Goal: Task Accomplishment & Management: Use online tool/utility

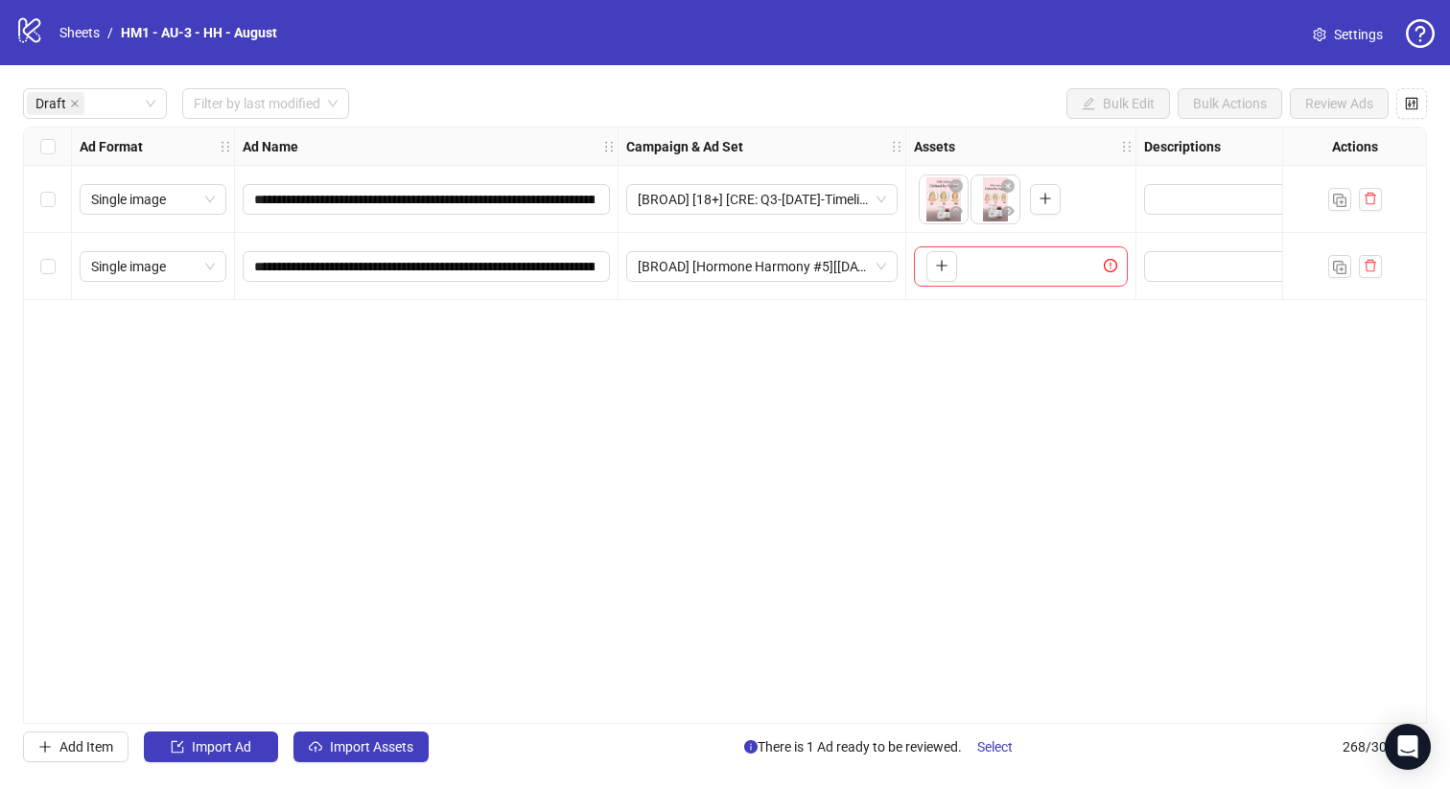
click at [383, 771] on div "**********" at bounding box center [725, 425] width 1450 height 720
click at [382, 750] on span "Import Assets" at bounding box center [371, 746] width 83 height 15
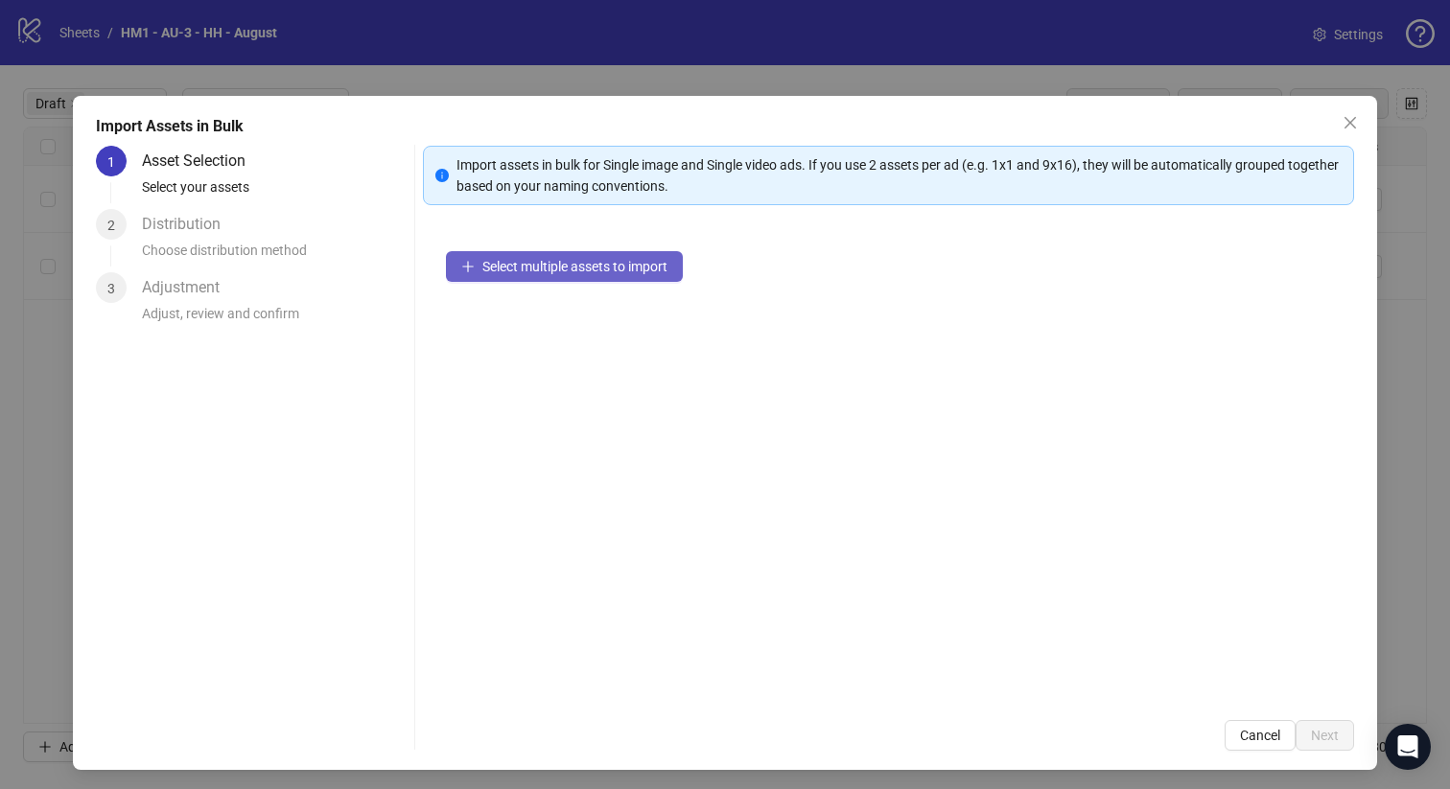
click at [591, 263] on span "Select multiple assets to import" at bounding box center [574, 266] width 185 height 15
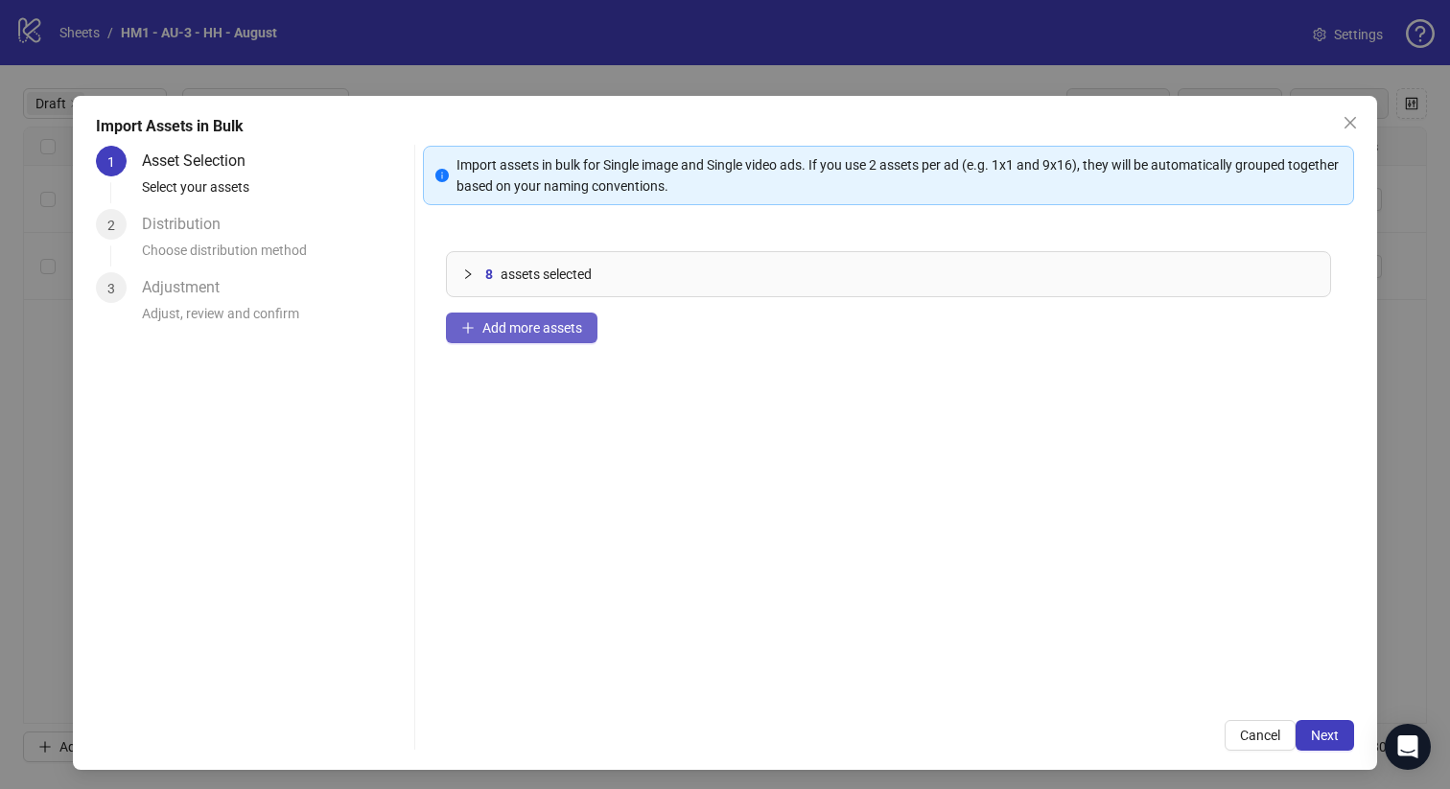
click at [511, 317] on button "Add more assets" at bounding box center [522, 328] width 152 height 31
click at [1328, 735] on span "Next" at bounding box center [1325, 735] width 28 height 15
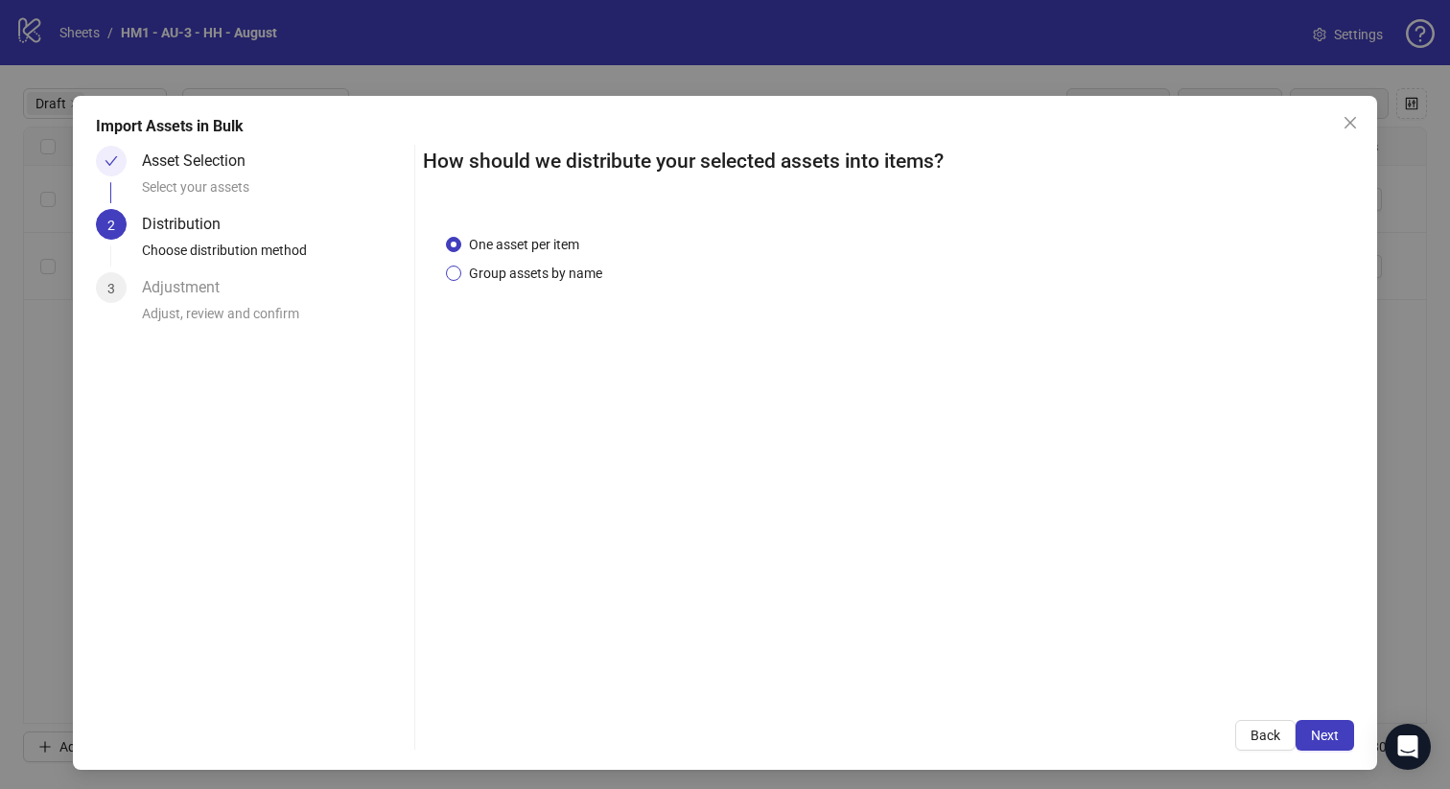
click at [559, 278] on span "Group assets by name" at bounding box center [535, 273] width 149 height 21
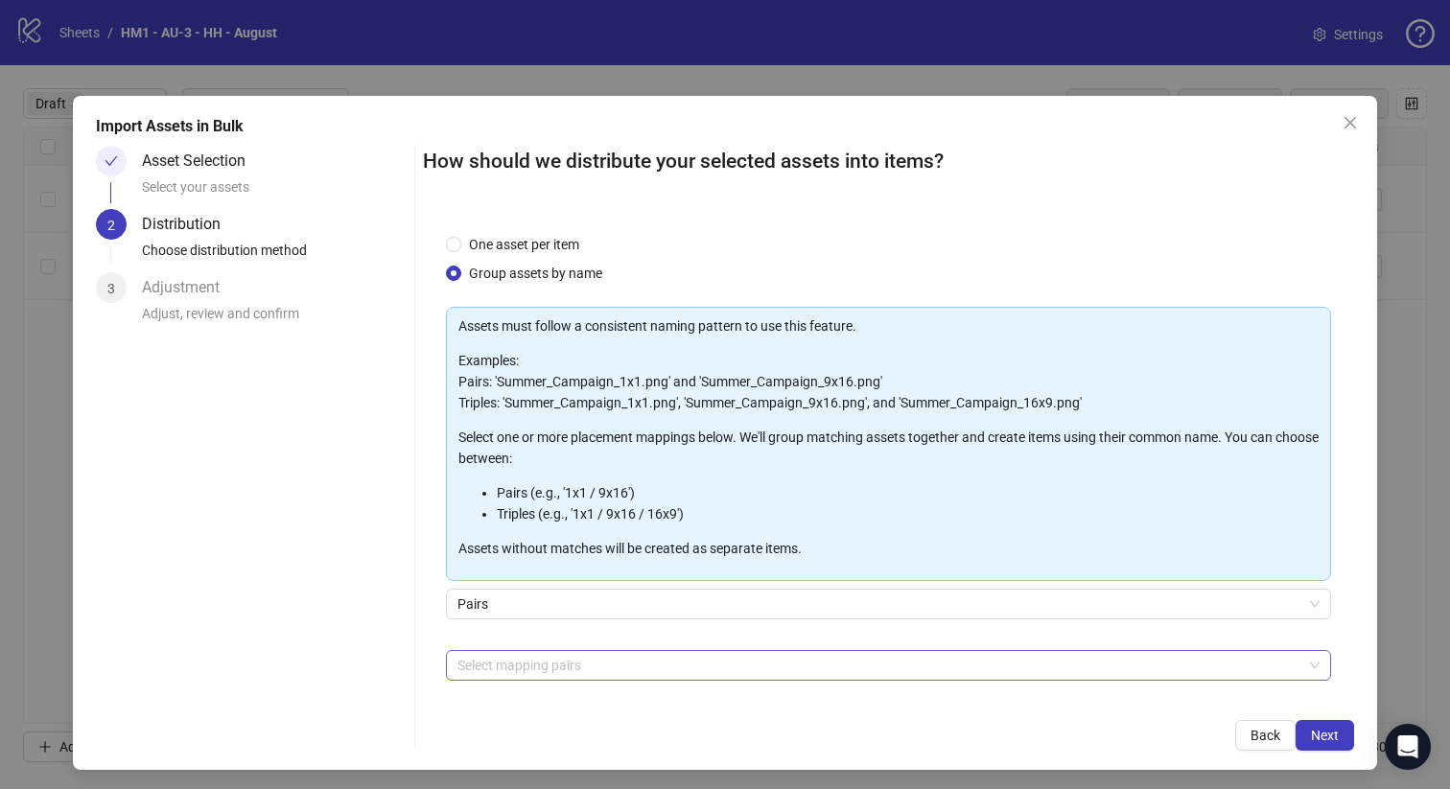
click at [597, 666] on div at bounding box center [879, 665] width 858 height 27
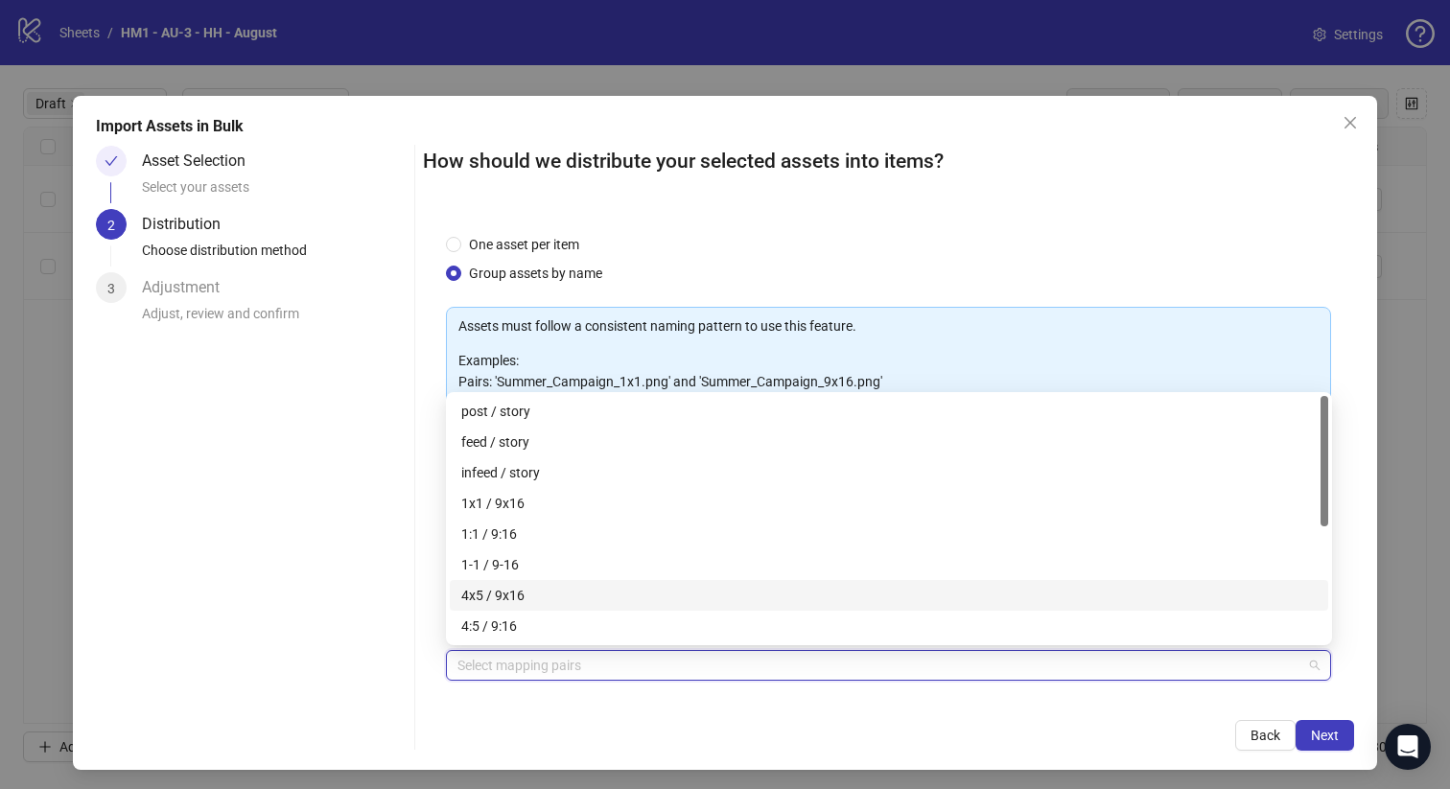
click at [609, 589] on div "4x5 / 9x16" at bounding box center [889, 595] width 856 height 21
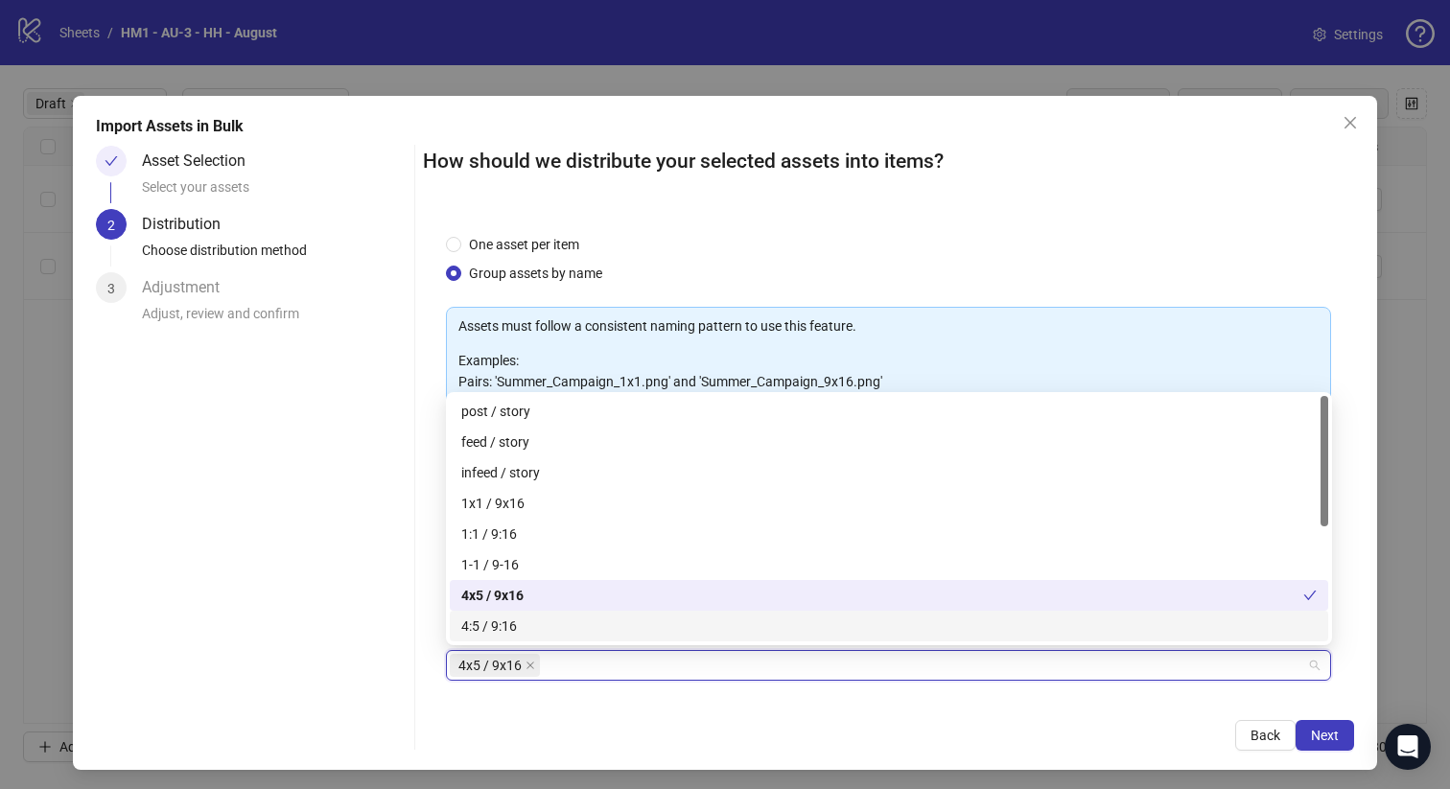
click at [902, 704] on div "How should we distribute your selected assets into items? One asset per item Gr…" at bounding box center [889, 448] width 932 height 605
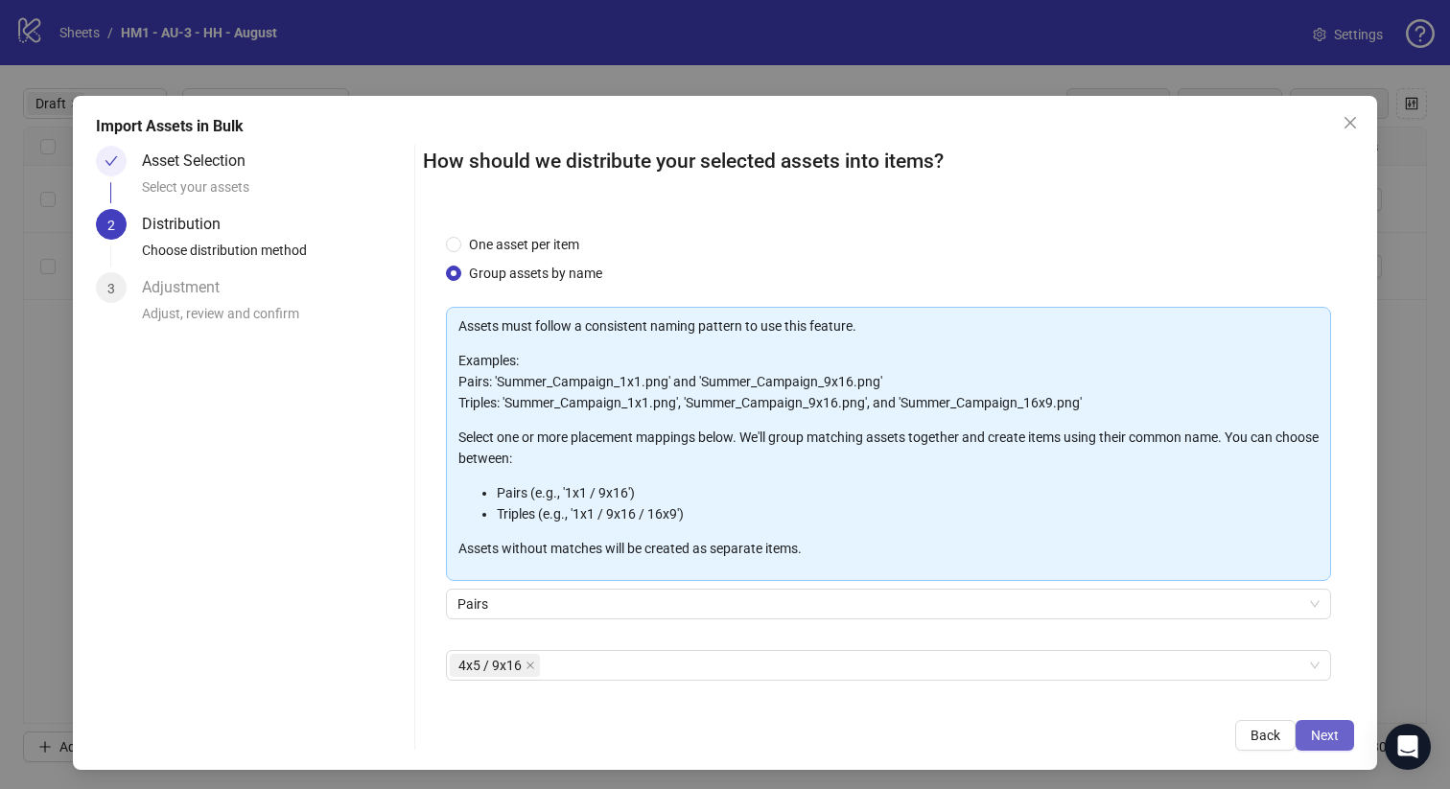
click at [1325, 739] on span "Next" at bounding box center [1325, 735] width 28 height 15
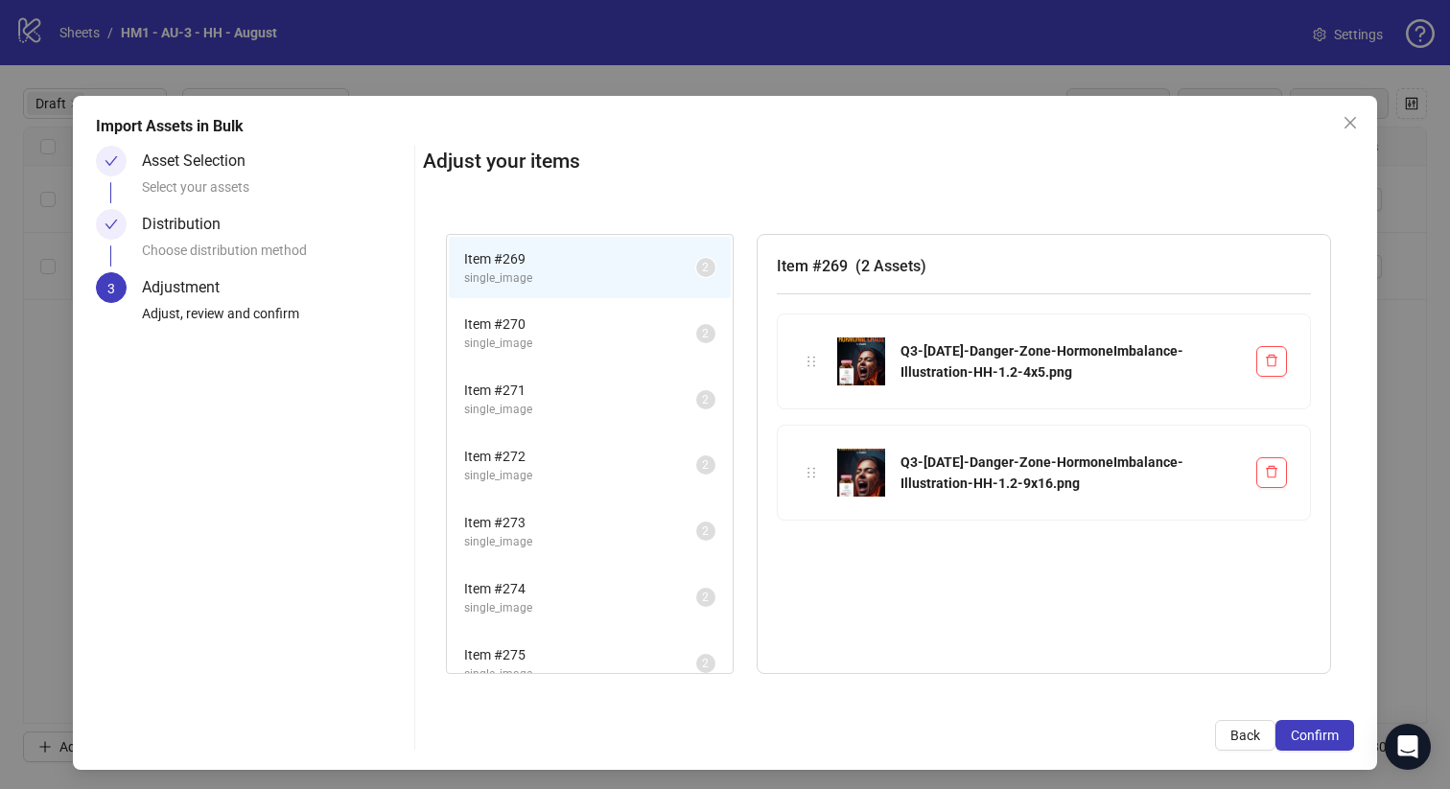
click at [1324, 739] on span "Confirm" at bounding box center [1315, 735] width 48 height 15
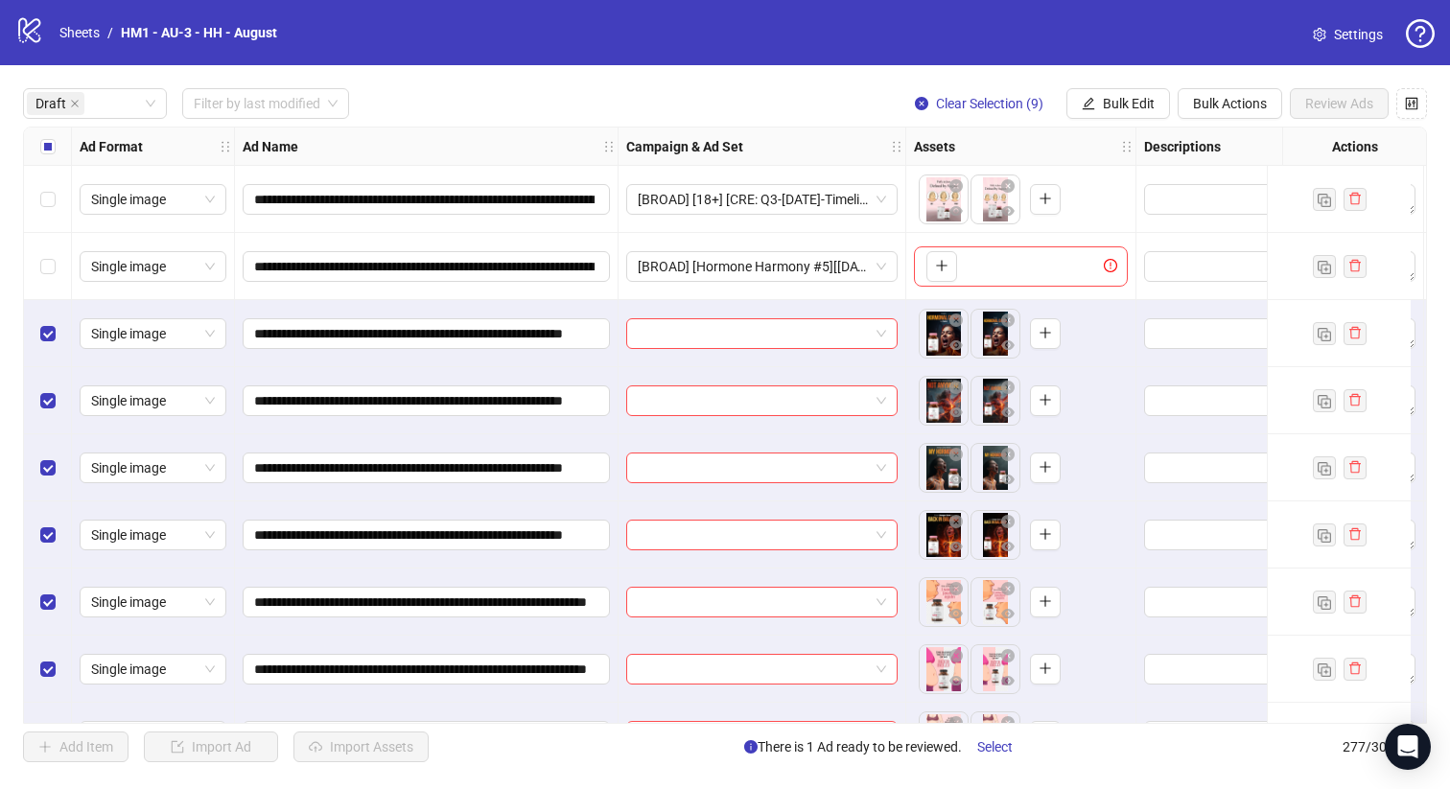
click at [62, 280] on div "Select row 2" at bounding box center [48, 266] width 48 height 67
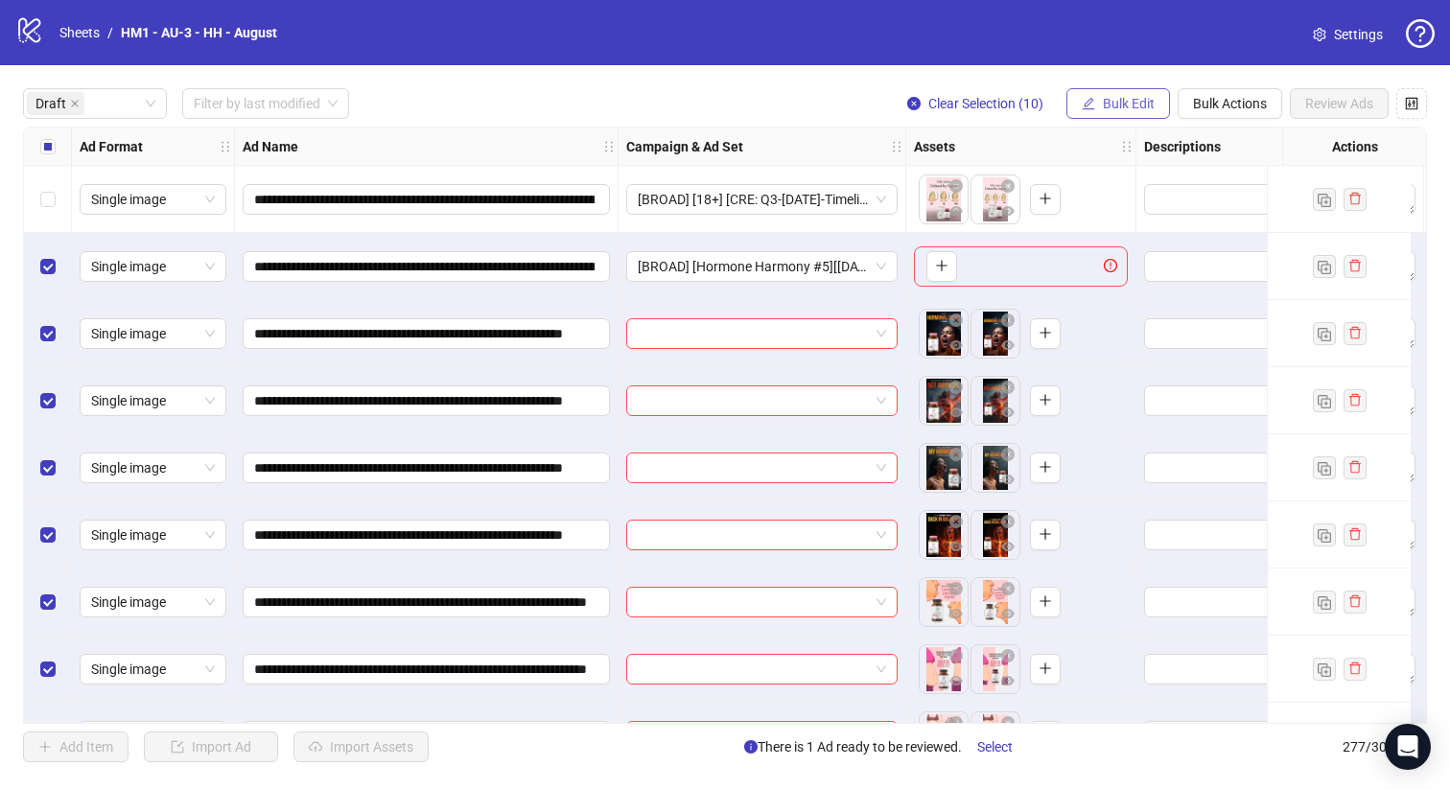
click at [1076, 110] on button "Bulk Edit" at bounding box center [1119, 103] width 104 height 31
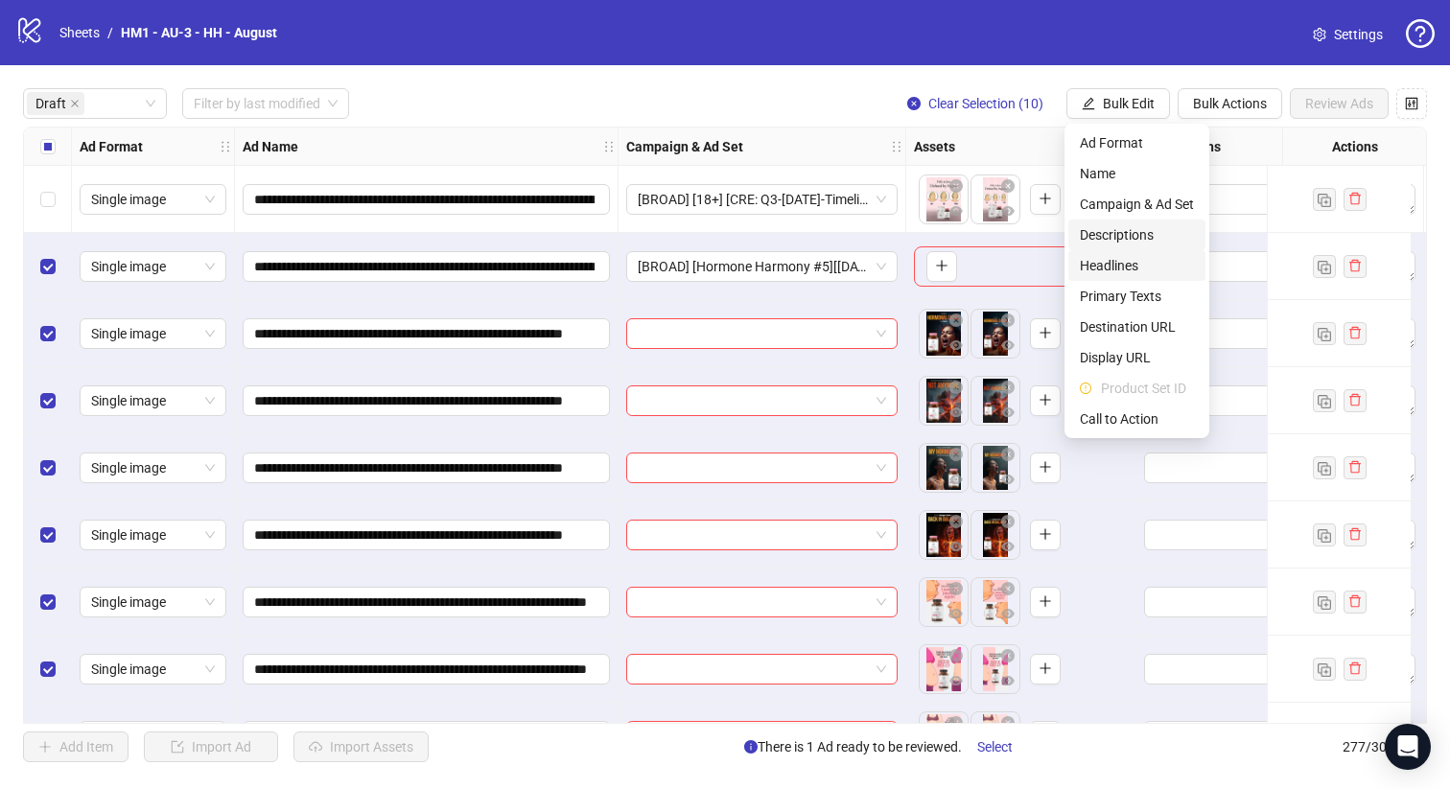
click at [1100, 251] on li "Headlines" at bounding box center [1136, 265] width 137 height 31
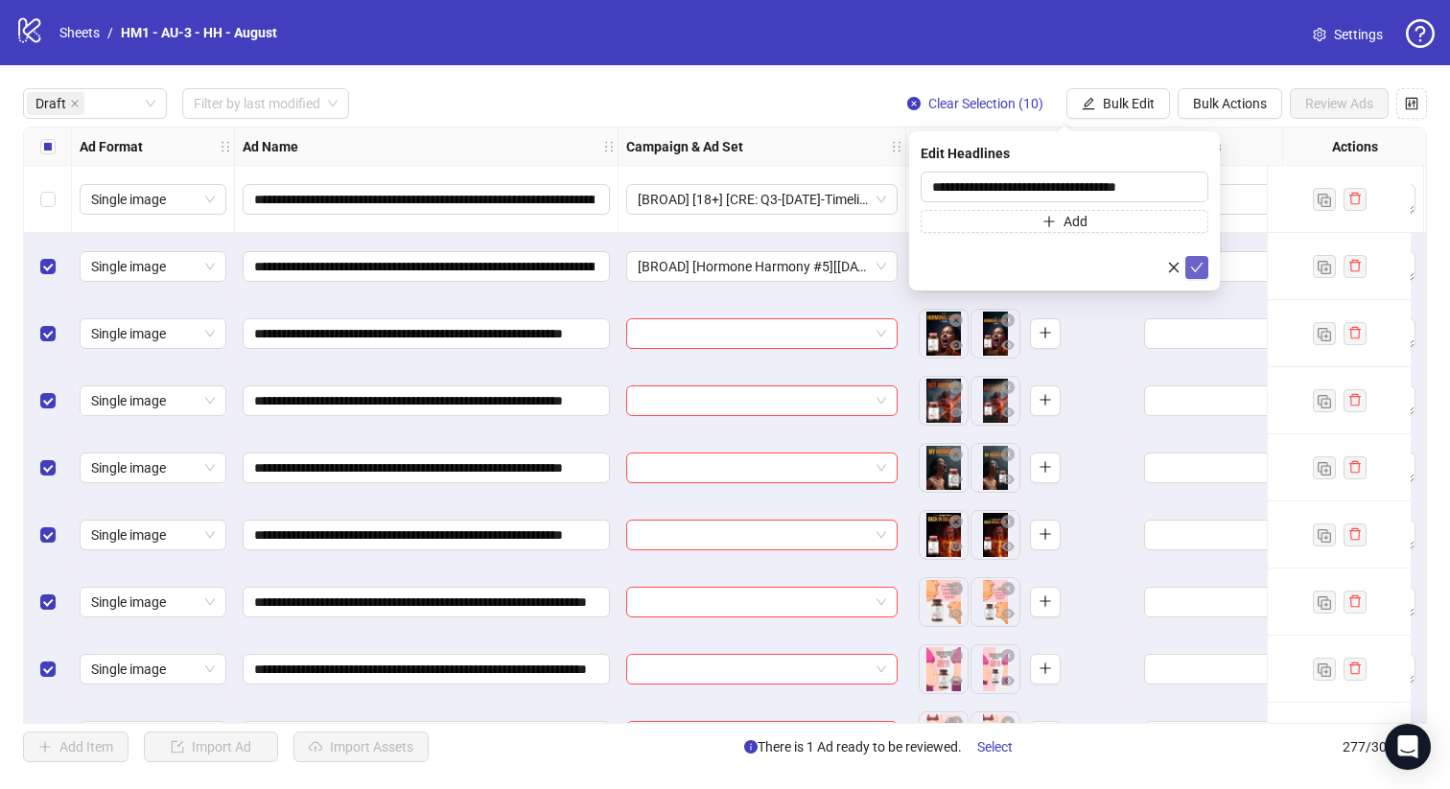
click at [1195, 261] on icon "check" at bounding box center [1196, 267] width 13 height 13
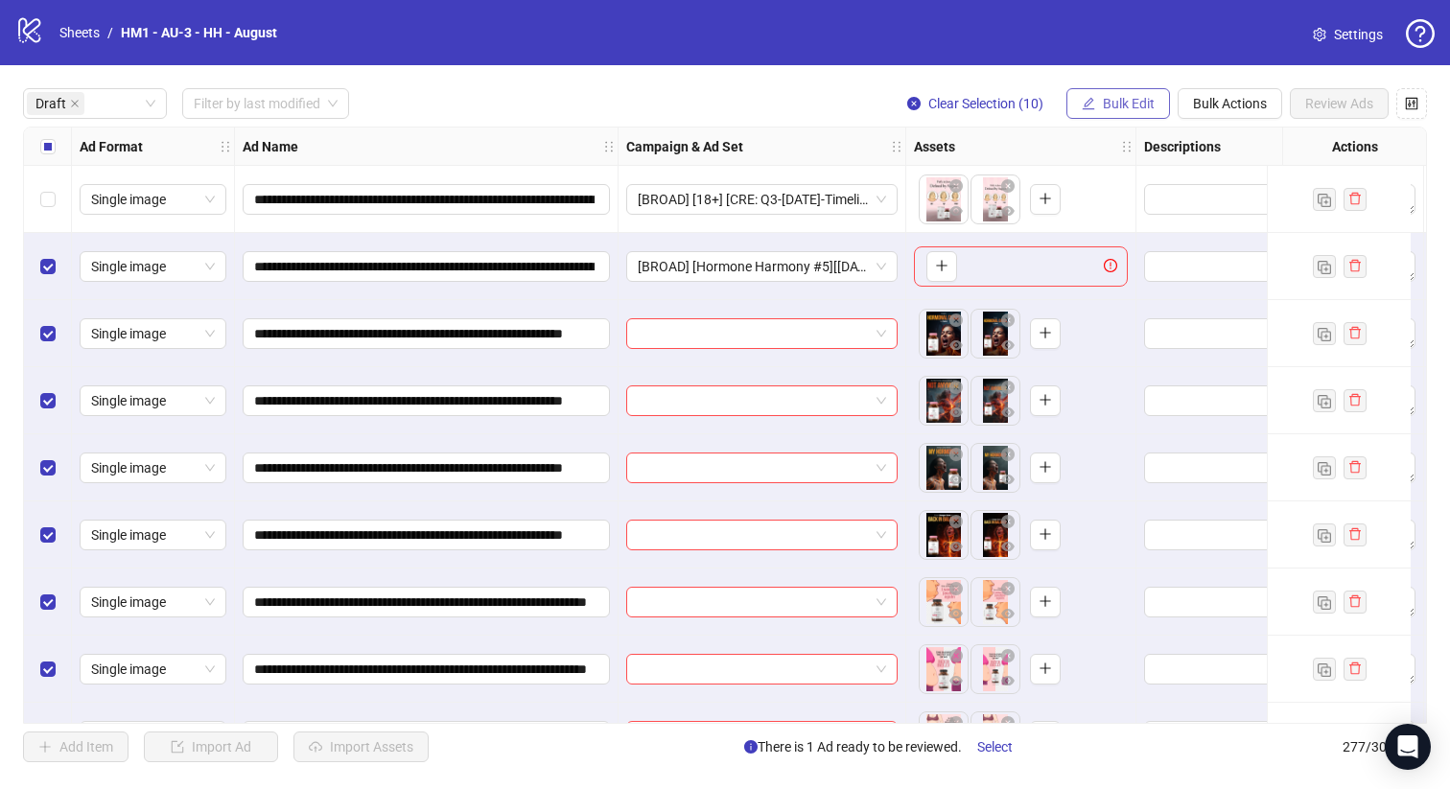
click at [1133, 100] on span "Bulk Edit" at bounding box center [1129, 103] width 52 height 15
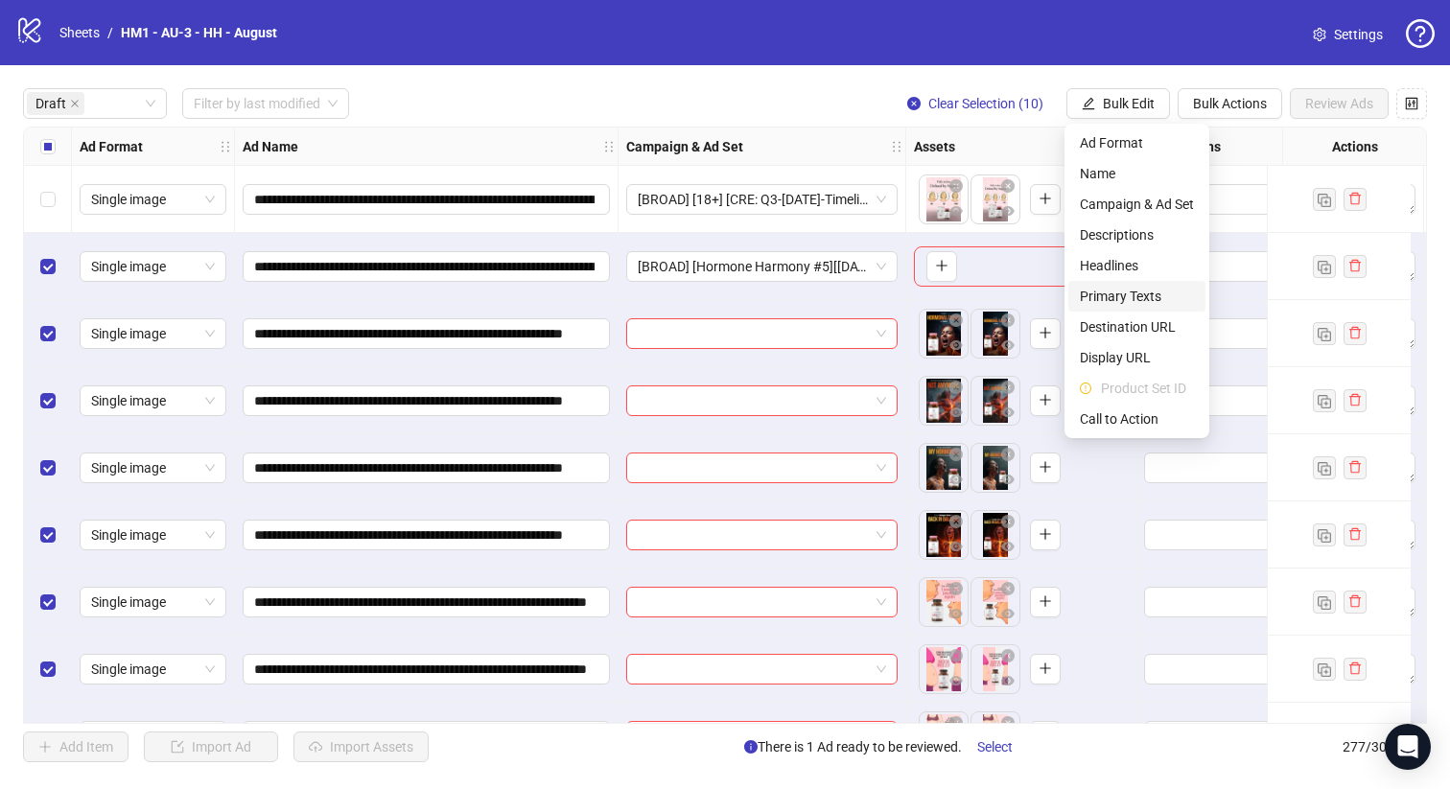
click at [1130, 308] on li "Primary Texts" at bounding box center [1136, 296] width 137 height 31
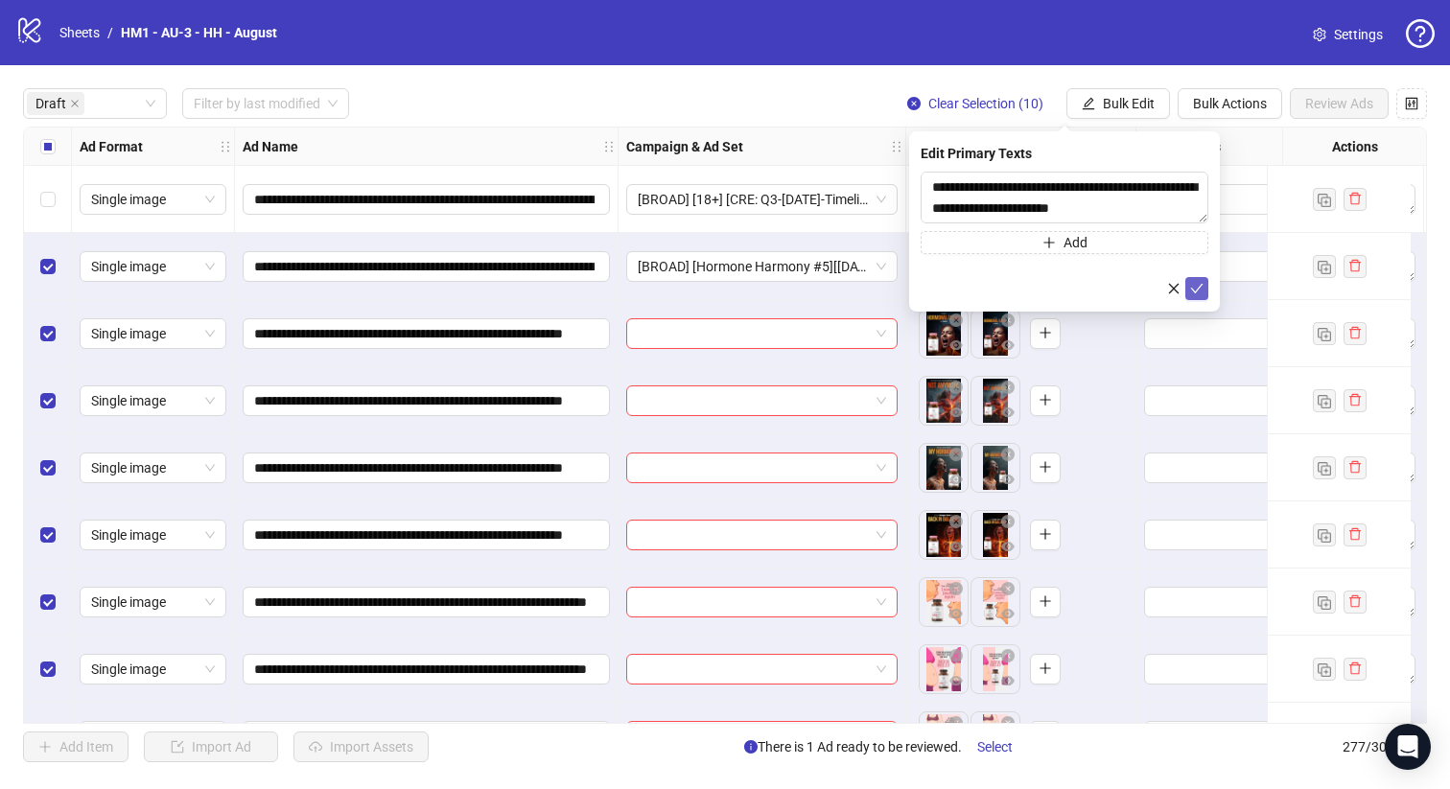
click at [1190, 289] on icon "check" at bounding box center [1196, 288] width 13 height 13
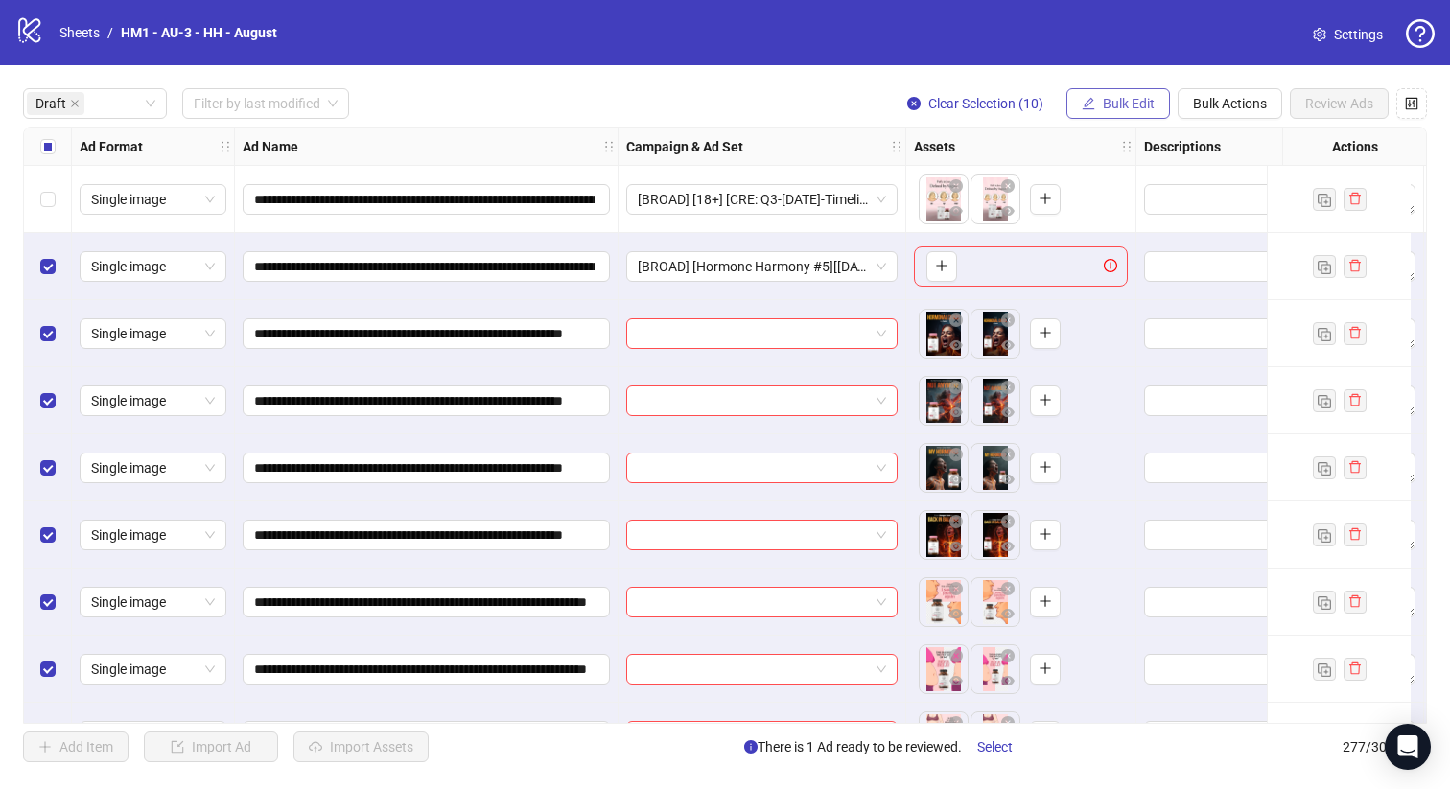
click at [1137, 111] on span "Bulk Edit" at bounding box center [1129, 103] width 52 height 15
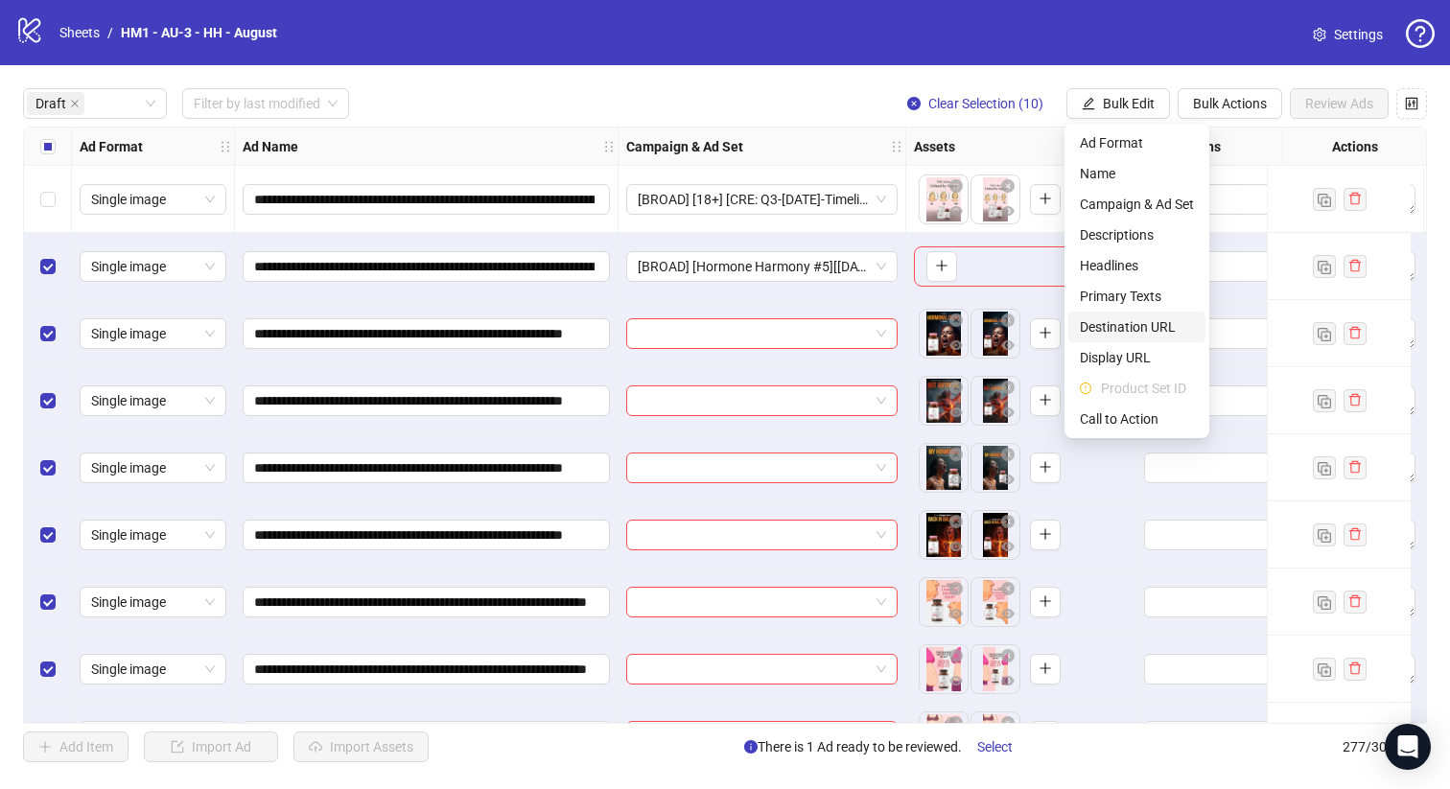
click at [1151, 327] on span "Destination URL" at bounding box center [1137, 327] width 114 height 21
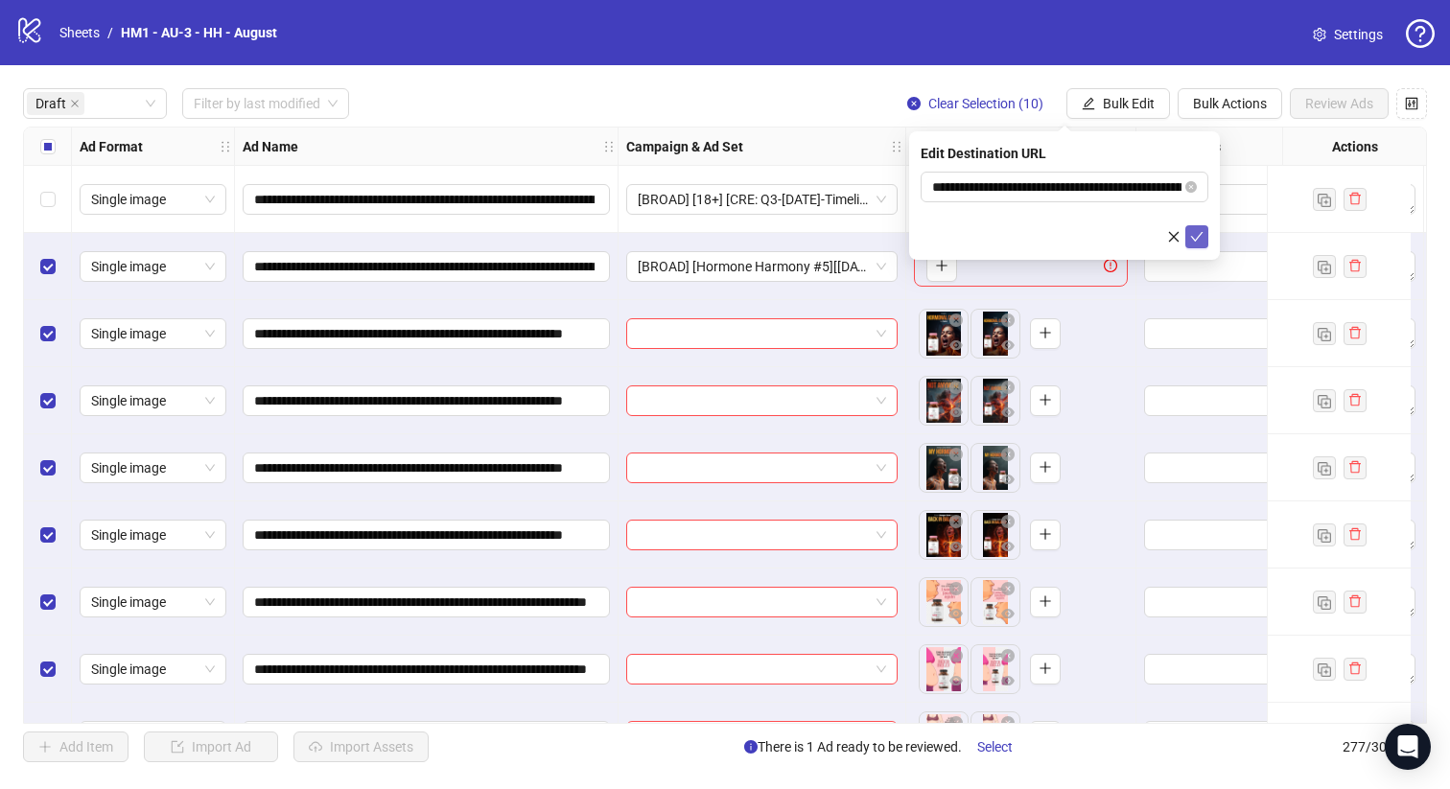
click at [1198, 242] on icon "check" at bounding box center [1196, 236] width 13 height 13
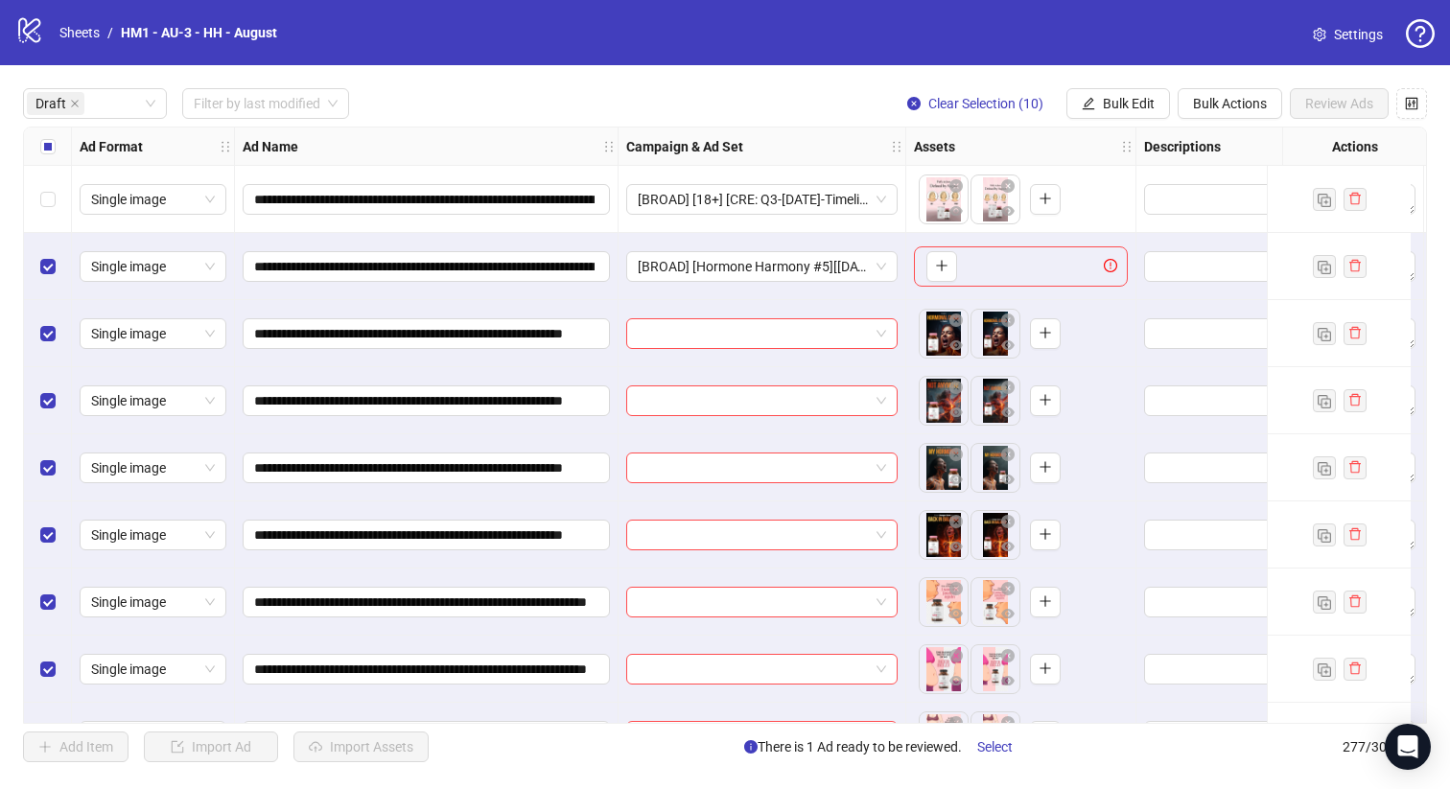
click at [65, 270] on div "Select row 2" at bounding box center [48, 266] width 48 height 67
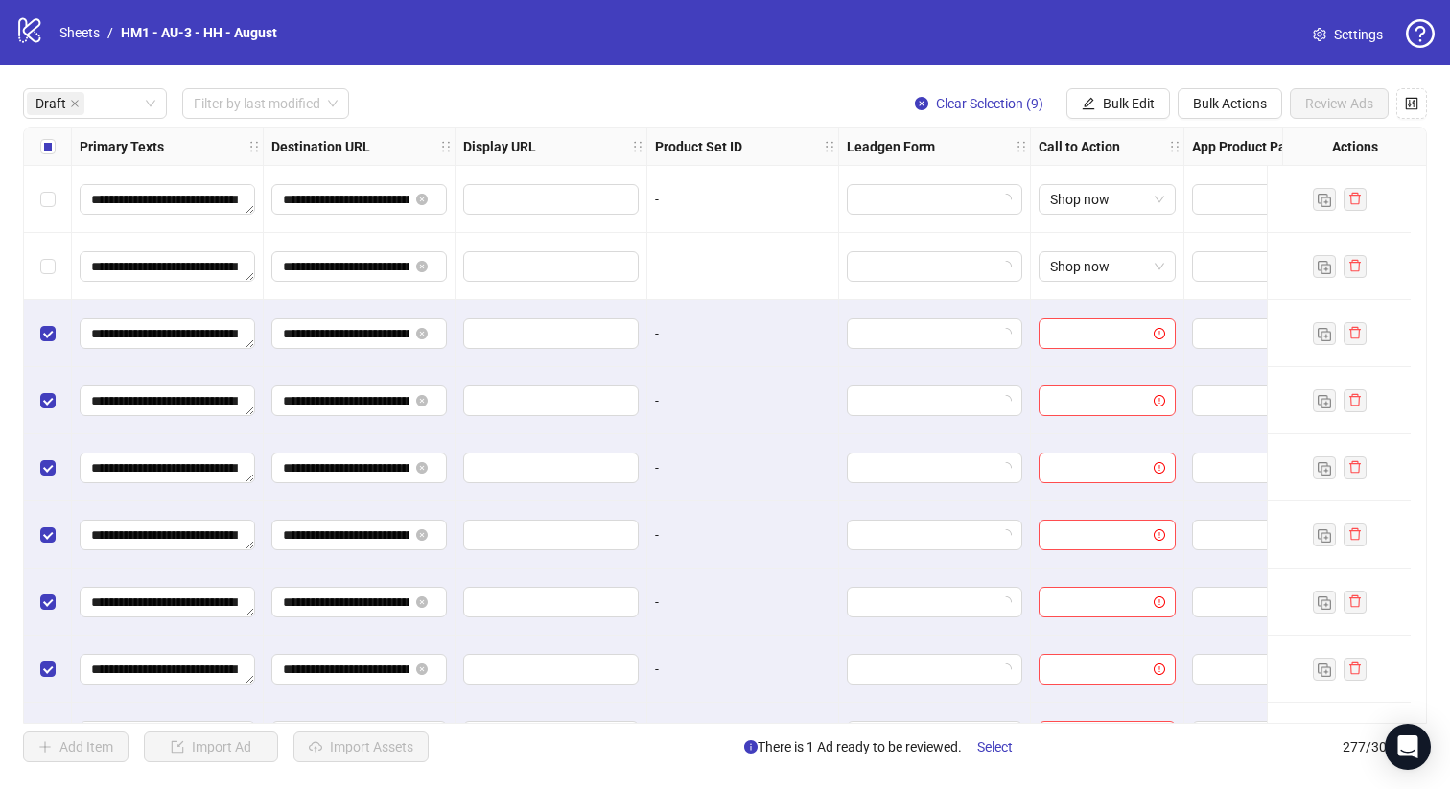
scroll to position [0, 1749]
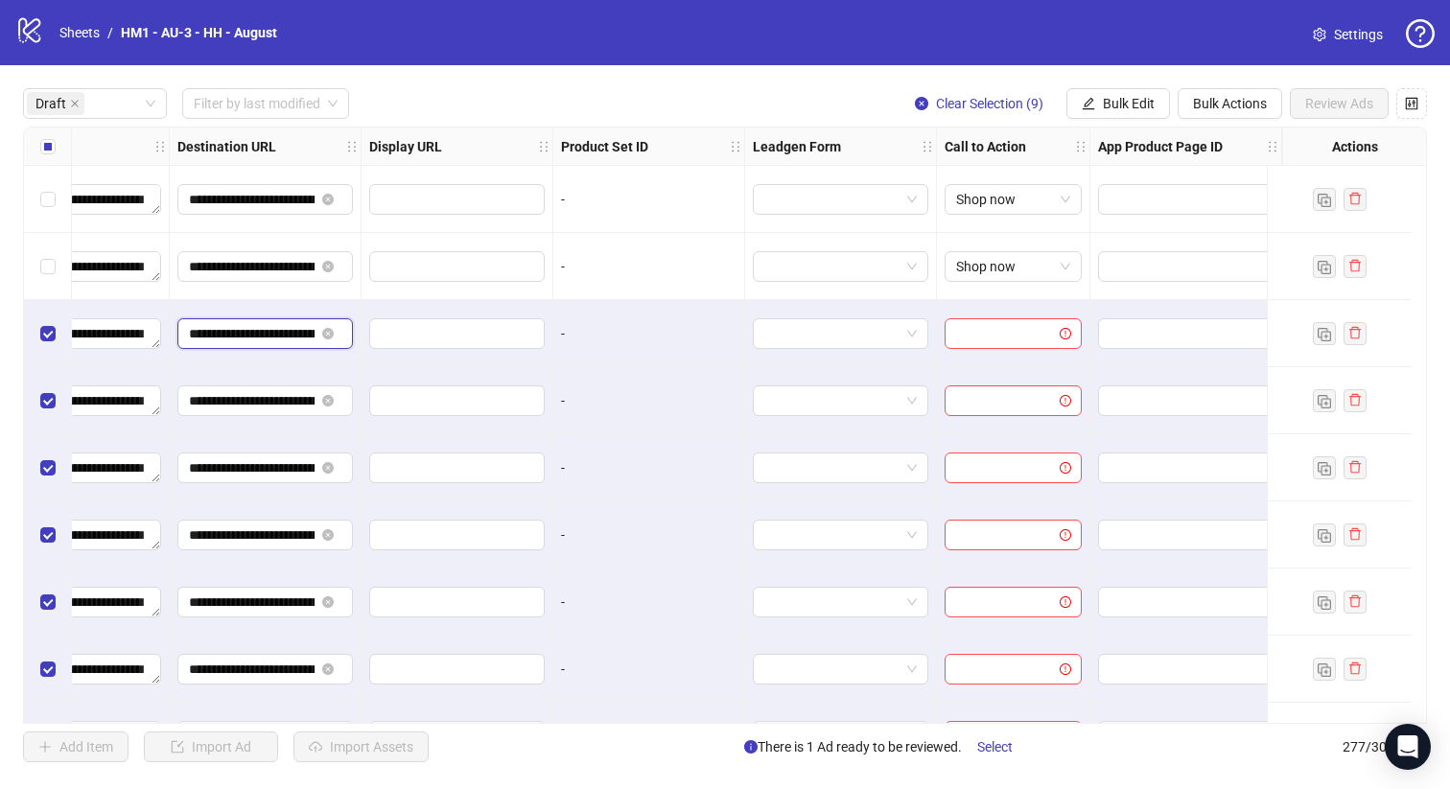
click at [265, 342] on input "**********" at bounding box center [252, 333] width 126 height 21
click at [1150, 102] on span "Bulk Edit" at bounding box center [1129, 103] width 52 height 15
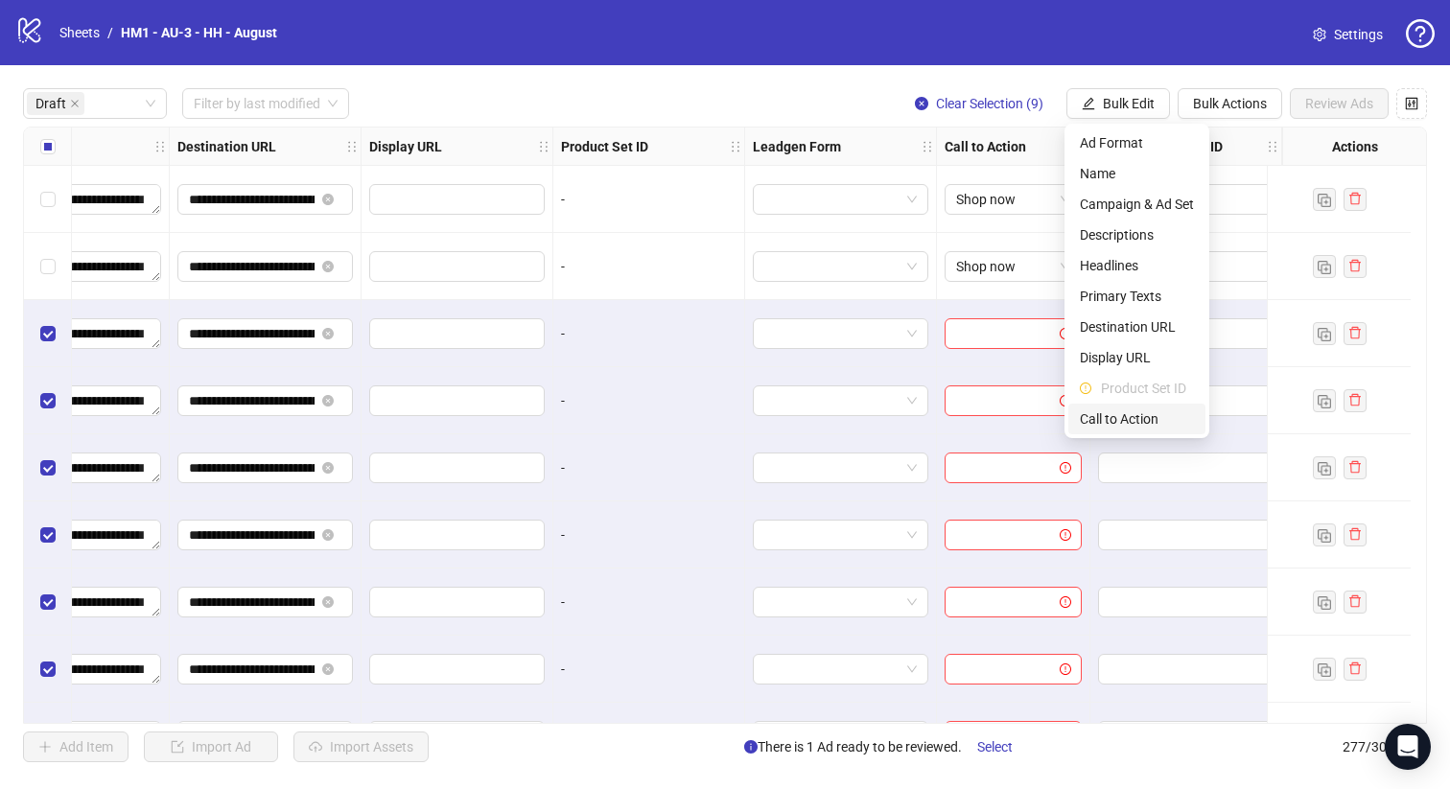
click at [1138, 417] on span "Call to Action" at bounding box center [1137, 419] width 114 height 21
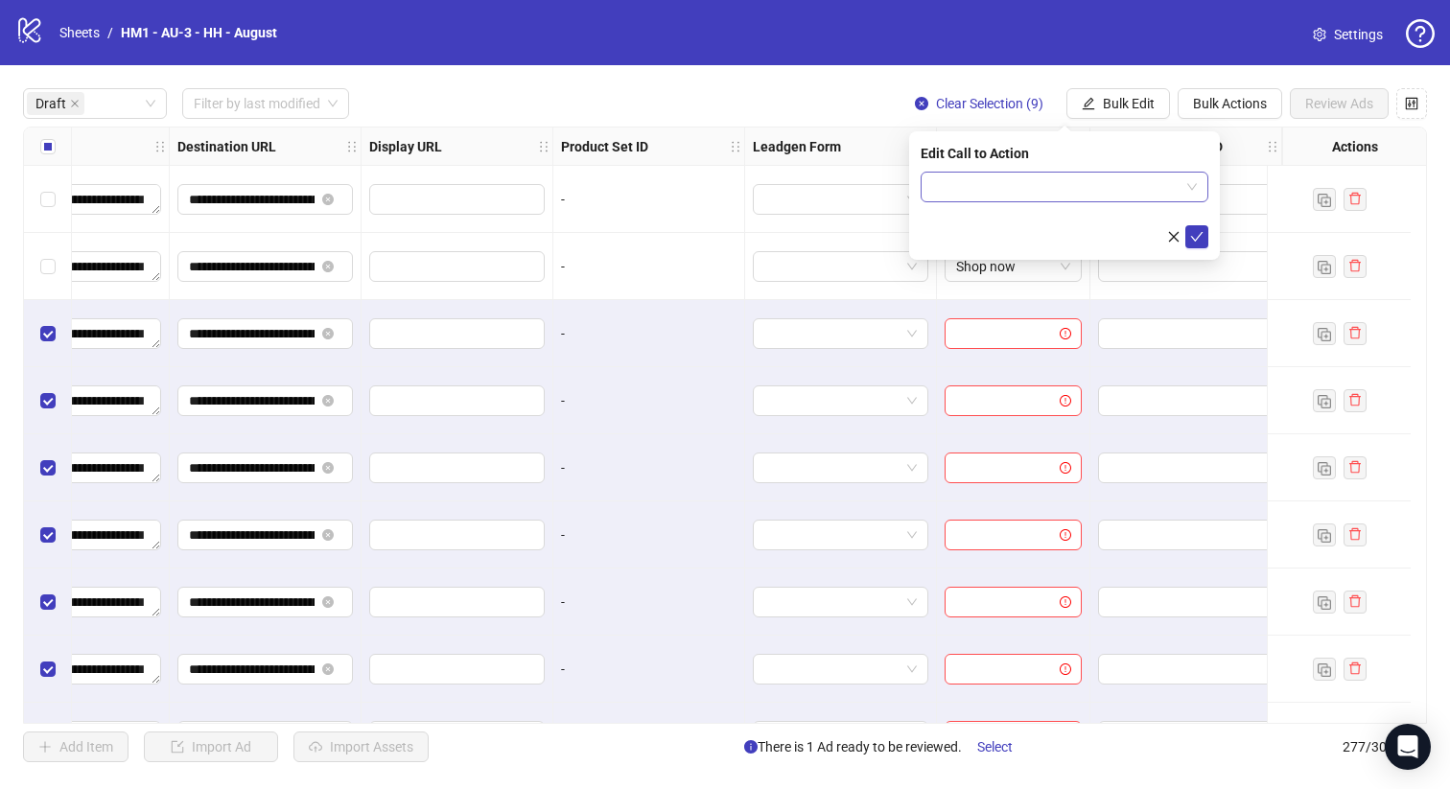
click at [1126, 187] on input "search" at bounding box center [1055, 187] width 247 height 29
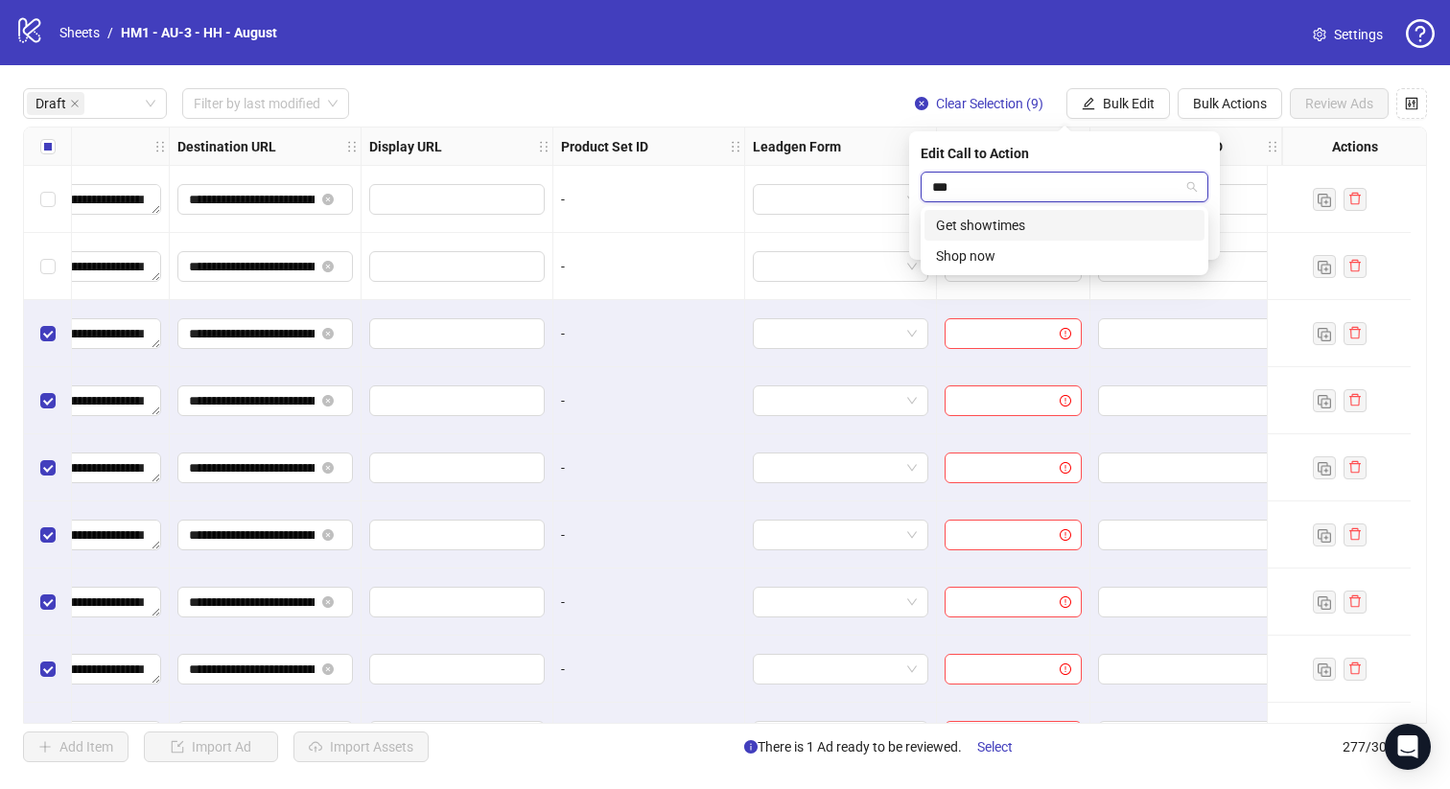
type input "****"
click at [1114, 226] on div "Shop now" at bounding box center [1064, 225] width 257 height 21
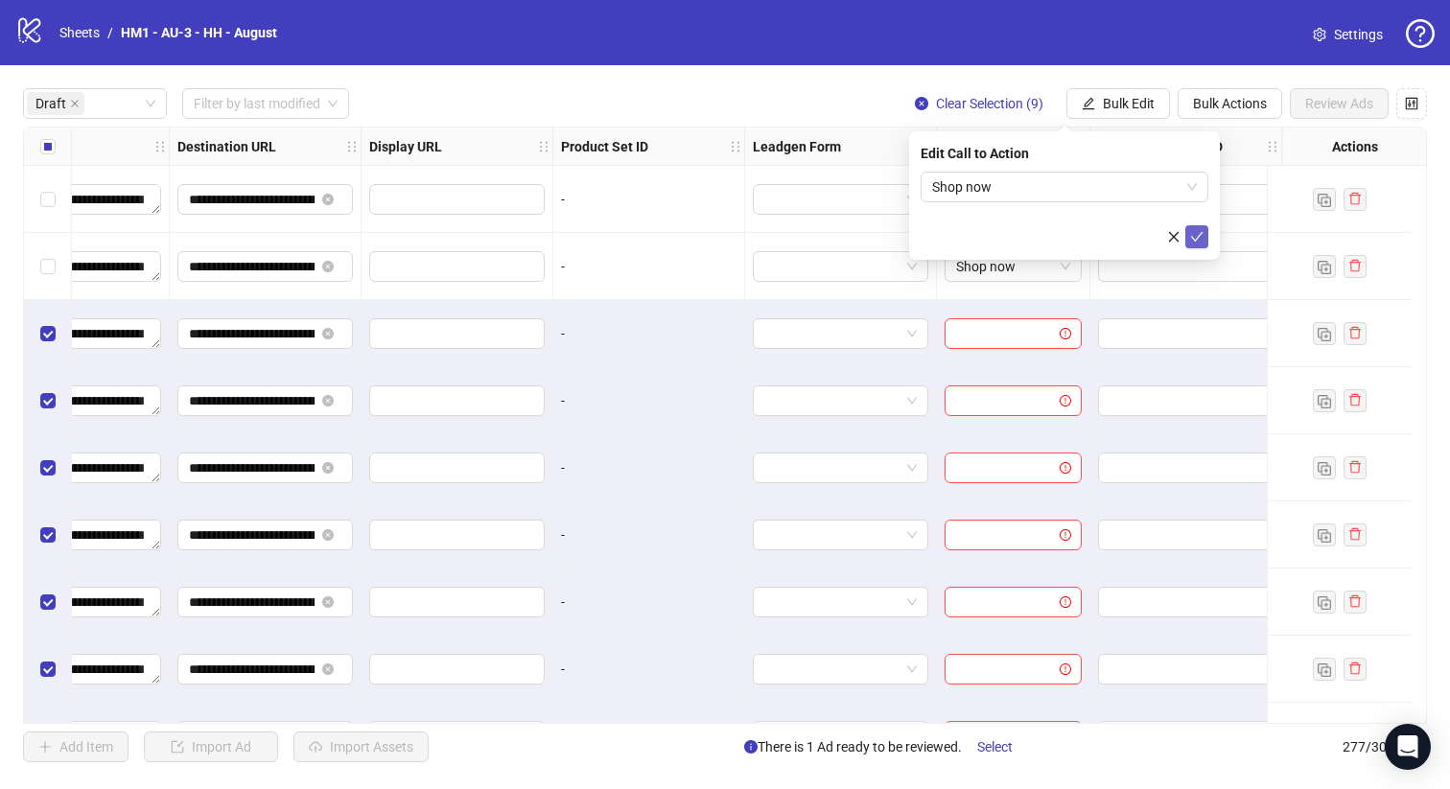
click at [1192, 236] on icon "check" at bounding box center [1197, 237] width 12 height 10
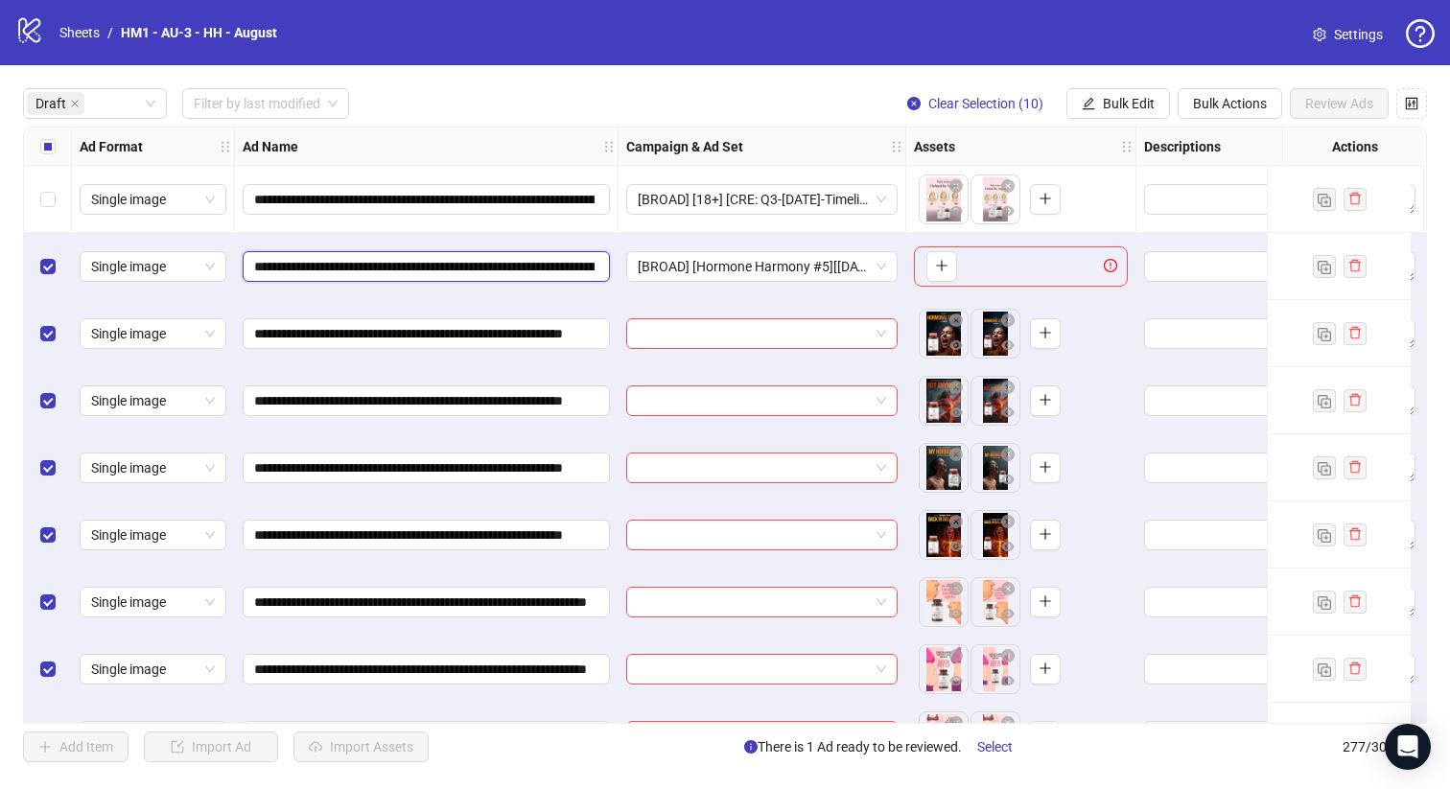
click at [483, 266] on input "**********" at bounding box center [424, 266] width 340 height 21
drag, startPoint x: 483, startPoint y: 266, endPoint x: 414, endPoint y: 264, distance: 69.1
click at [414, 264] on input "**********" at bounding box center [424, 266] width 340 height 21
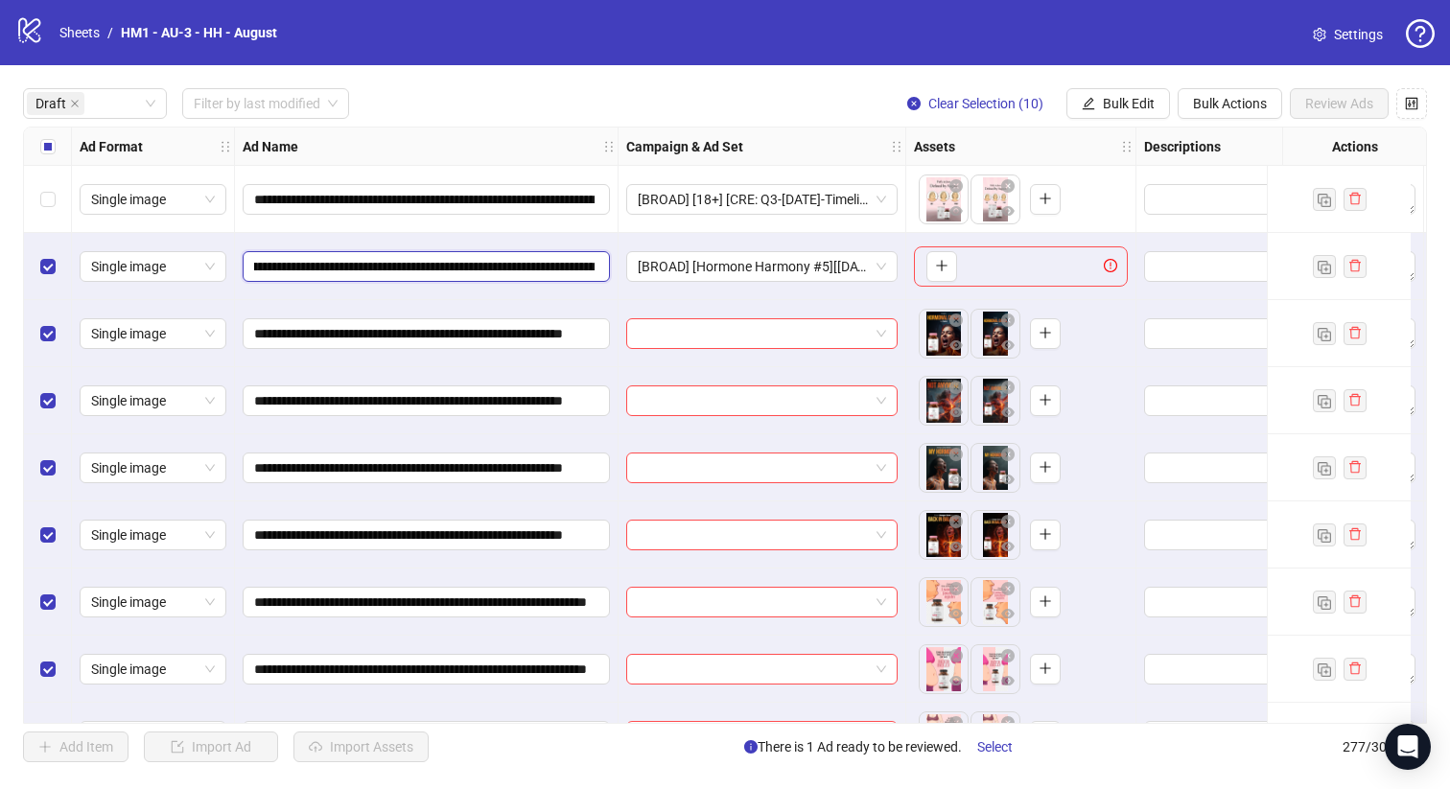
drag, startPoint x: 409, startPoint y: 267, endPoint x: 869, endPoint y: 293, distance: 461.2
drag, startPoint x: 409, startPoint y: 268, endPoint x: 836, endPoint y: 328, distance: 432.0
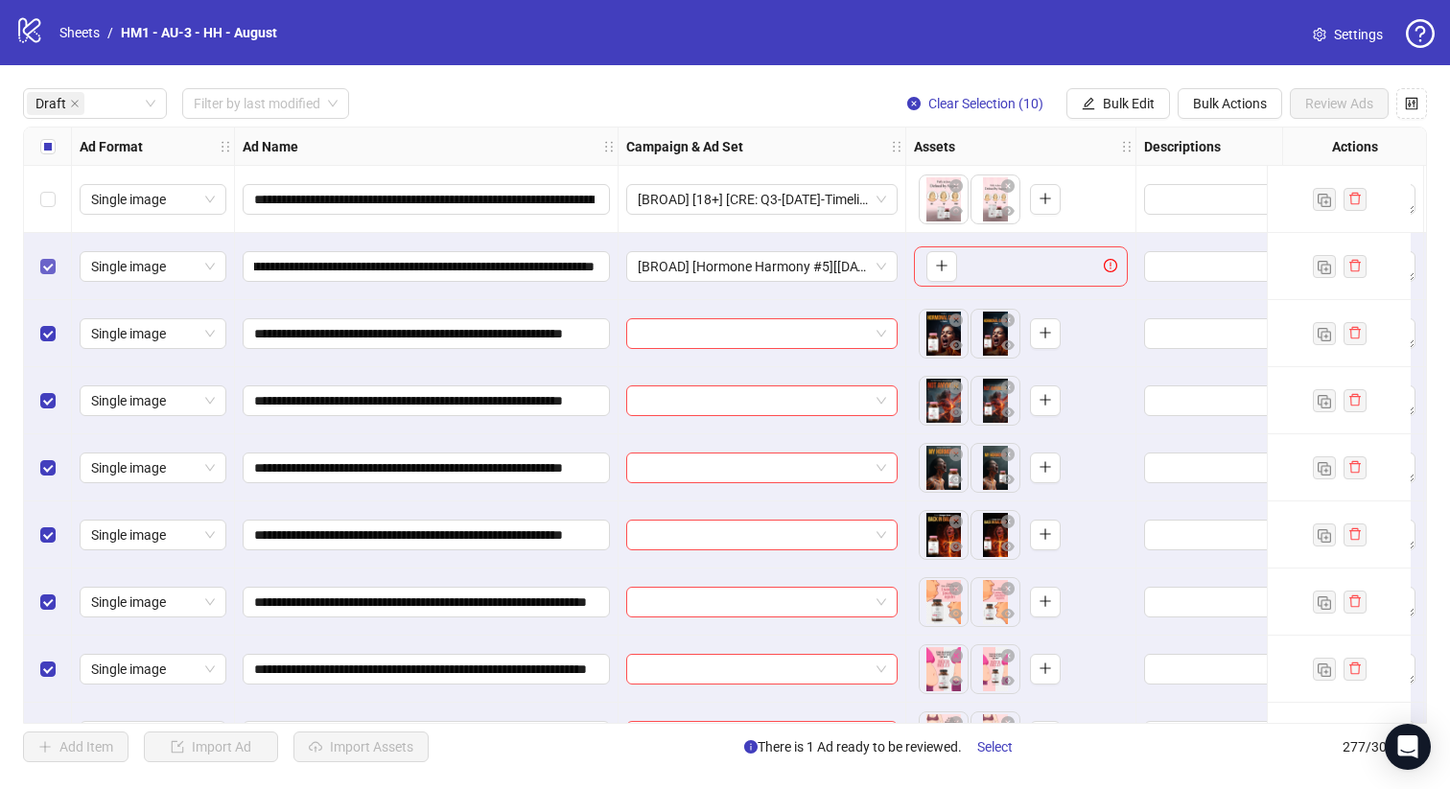
click at [48, 275] on label "Select row 2" at bounding box center [47, 266] width 15 height 21
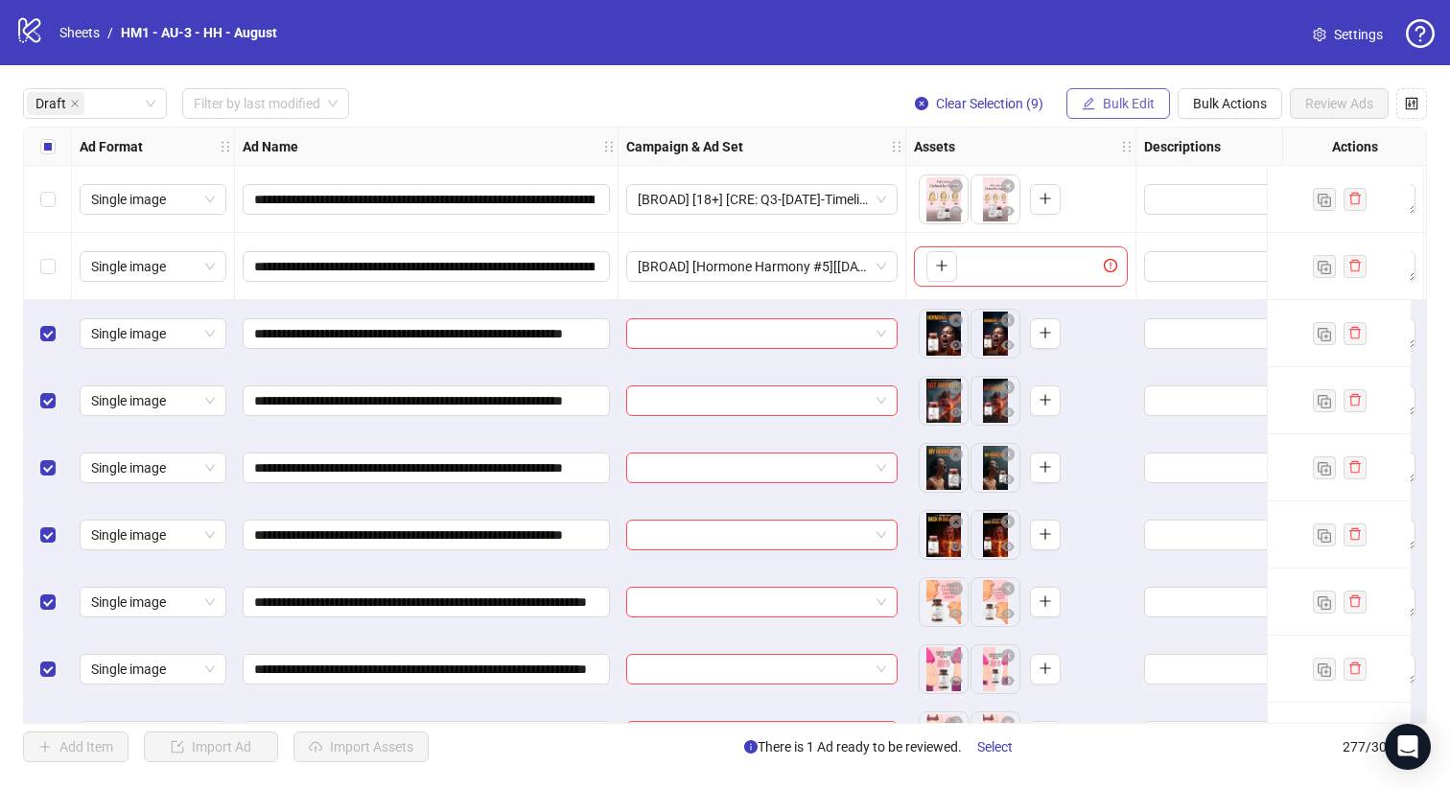
click at [1138, 103] on span "Bulk Edit" at bounding box center [1129, 103] width 52 height 15
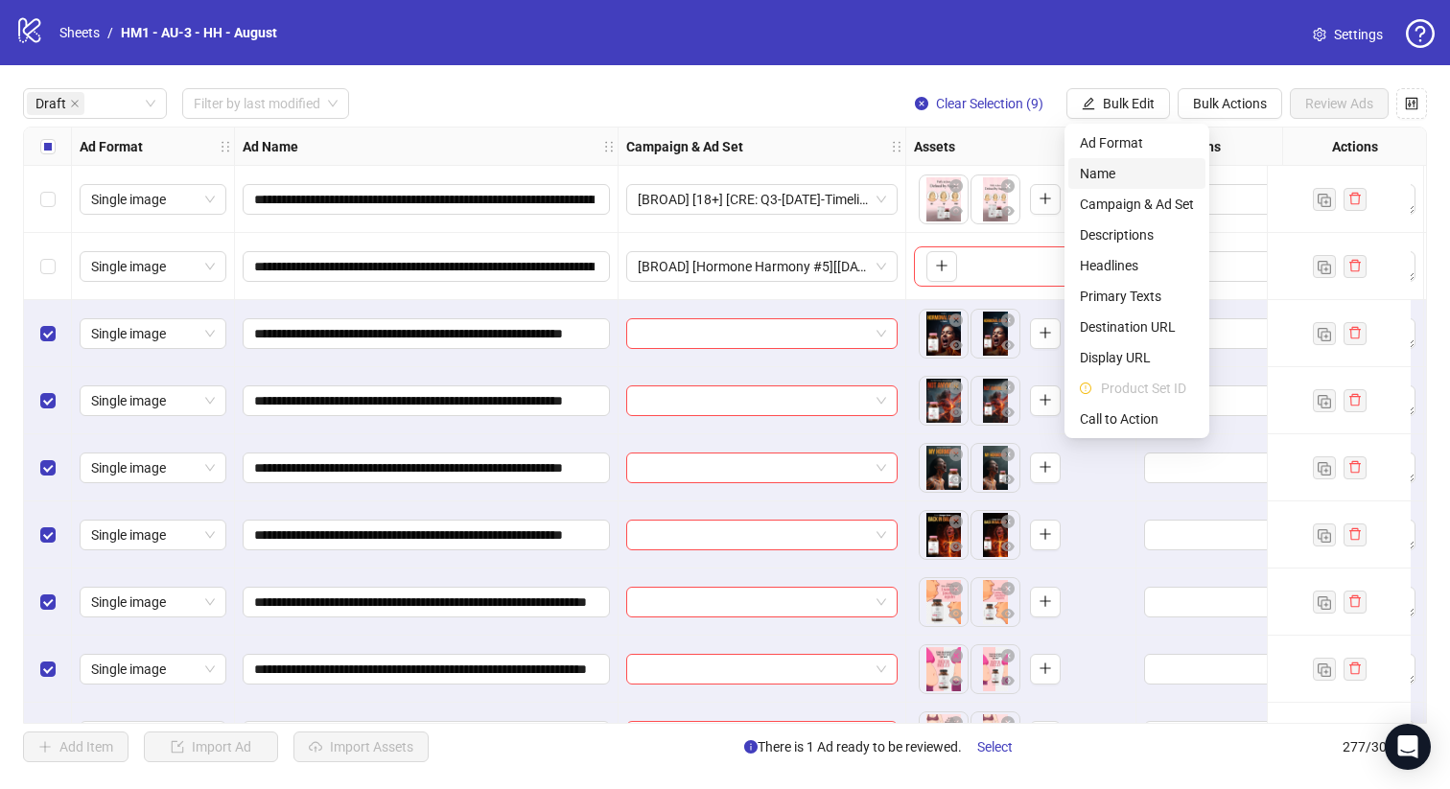
click at [1099, 176] on span "Name" at bounding box center [1137, 173] width 114 height 21
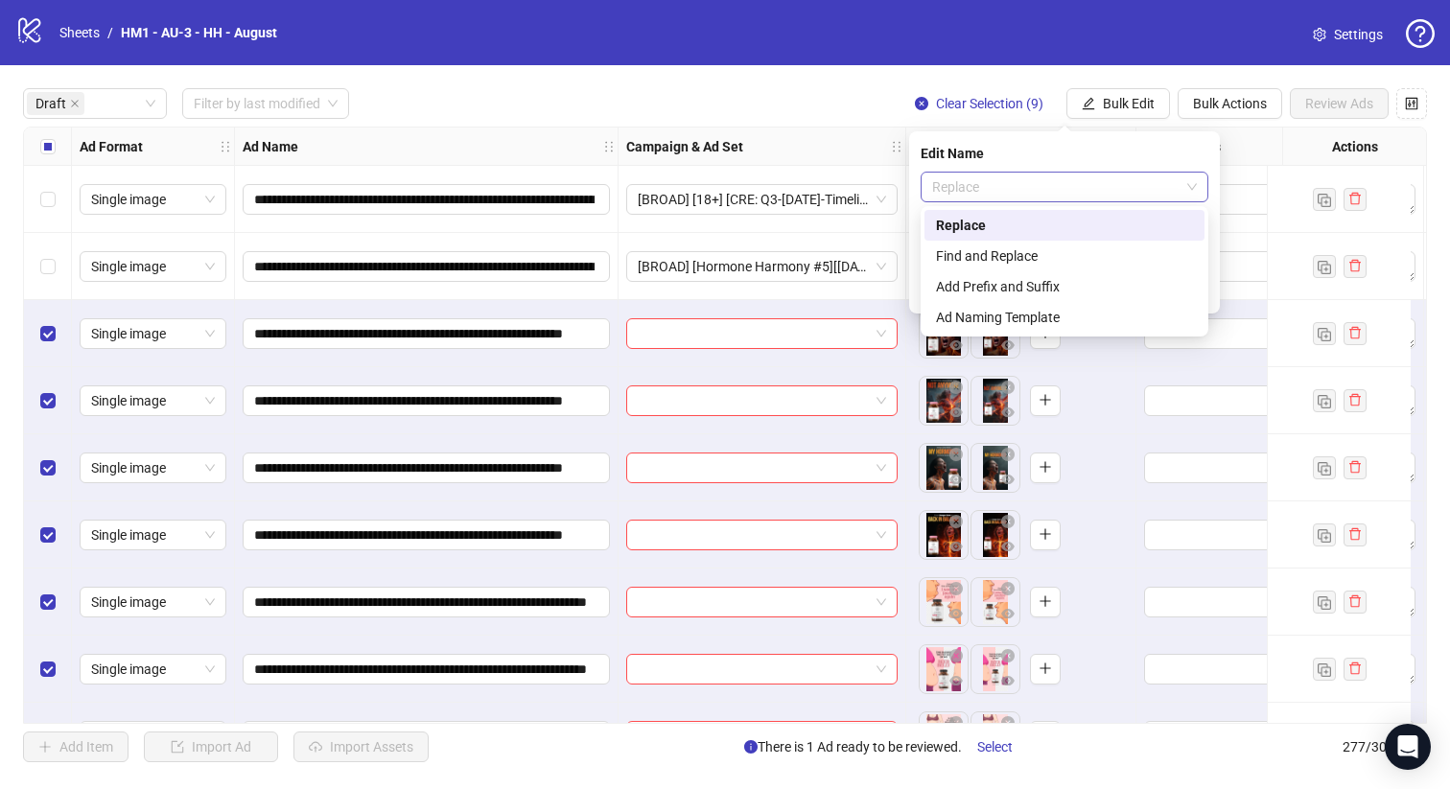
click at [1061, 201] on div "Replace" at bounding box center [1065, 187] width 288 height 31
click at [1044, 281] on div "Add Prefix and Suffix" at bounding box center [1064, 286] width 257 height 21
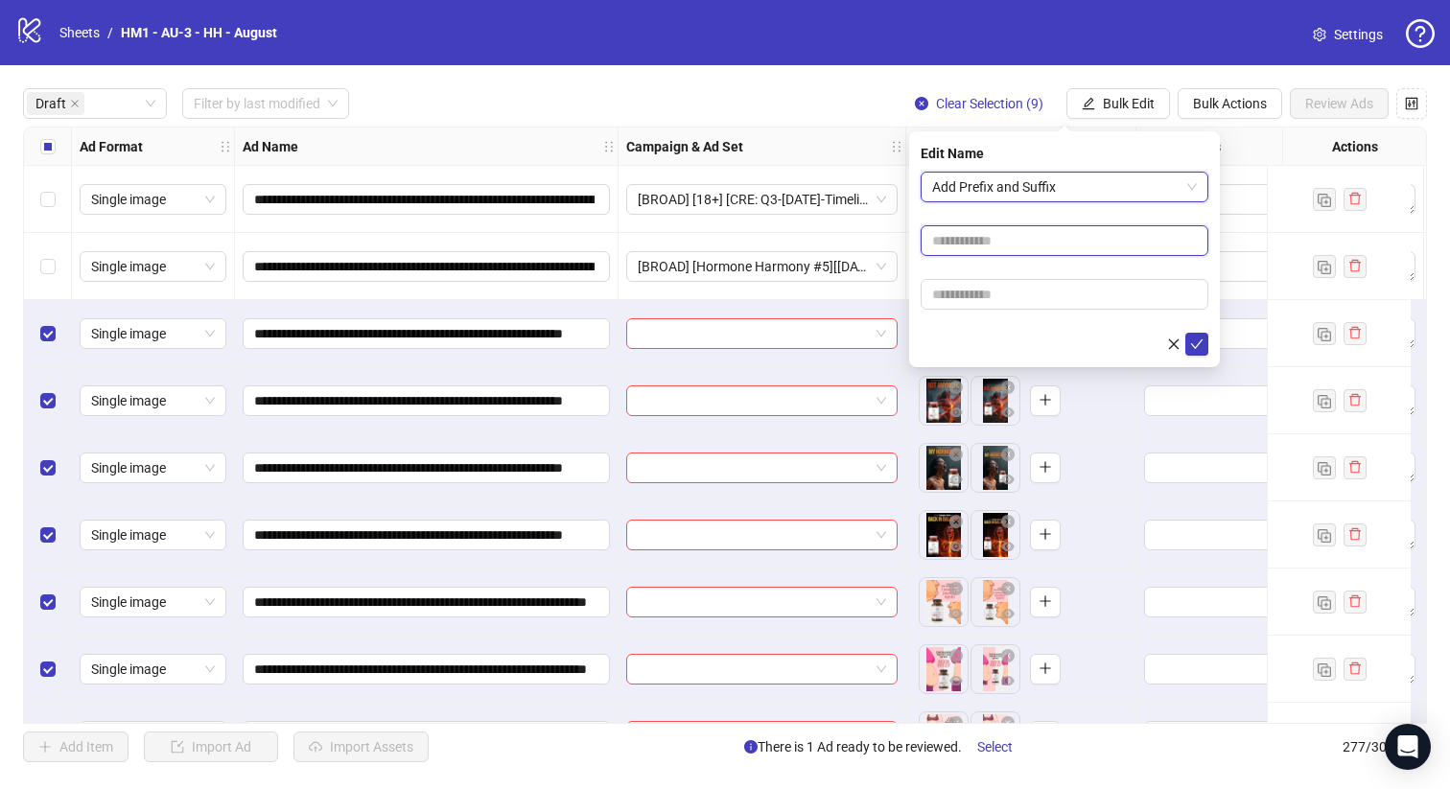
click at [1041, 241] on input "text" at bounding box center [1065, 240] width 288 height 31
type input "**********"
click at [1093, 311] on form "**********" at bounding box center [1065, 264] width 288 height 184
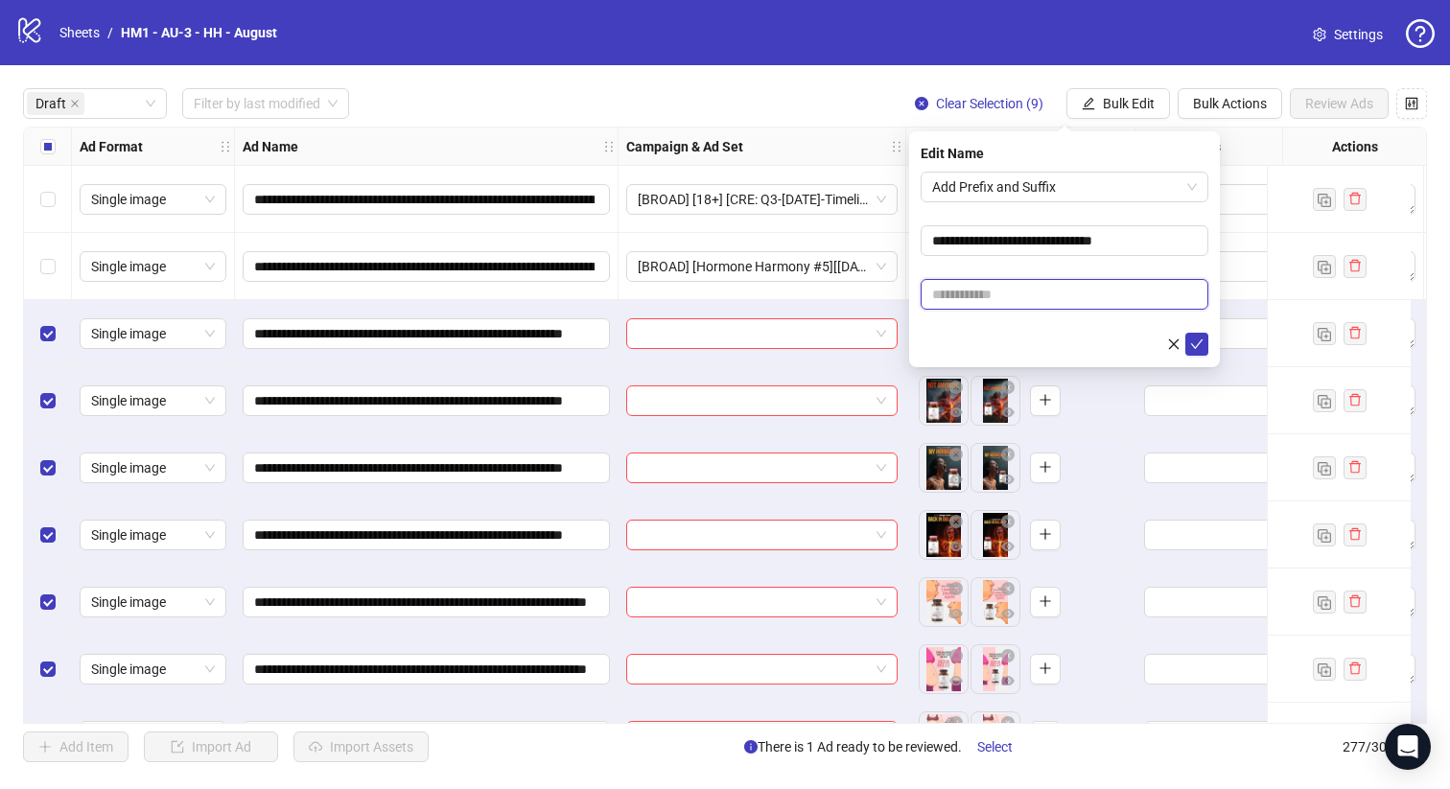
click at [1091, 293] on input "text" at bounding box center [1065, 294] width 288 height 31
paste input "**********"
type input "**********"
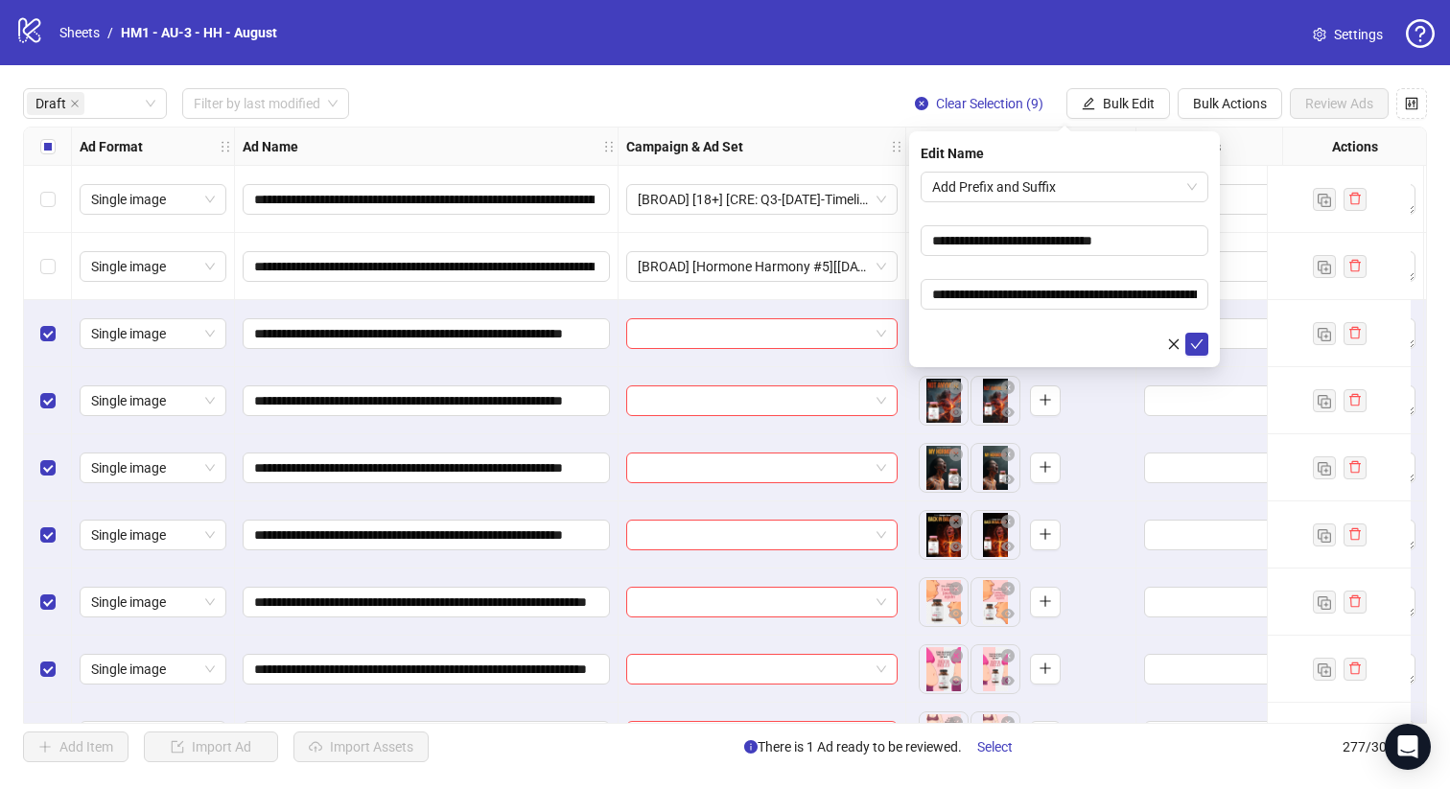
click at [1123, 324] on form "**********" at bounding box center [1065, 264] width 288 height 184
click at [1199, 340] on icon "check" at bounding box center [1196, 344] width 13 height 13
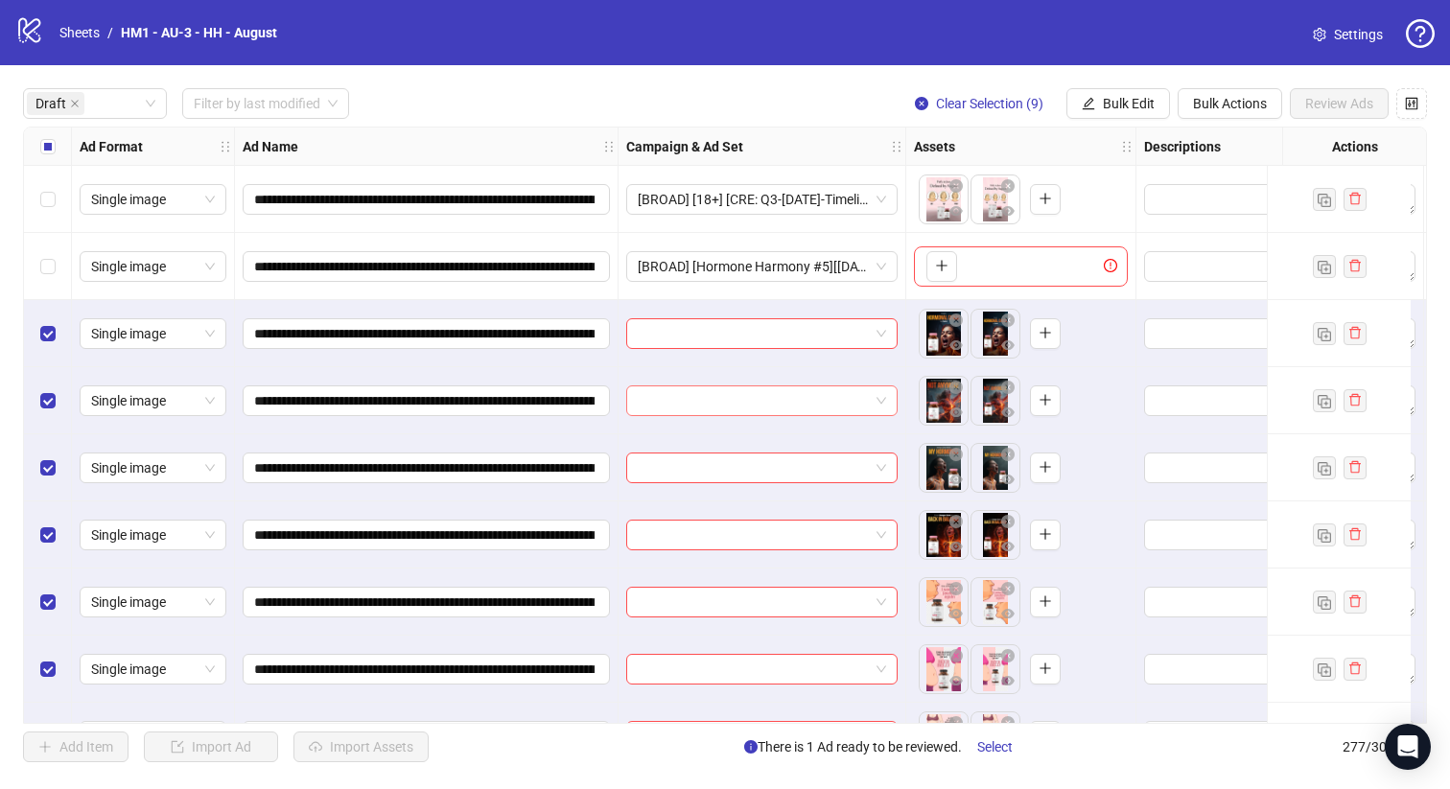
scroll to position [189, 0]
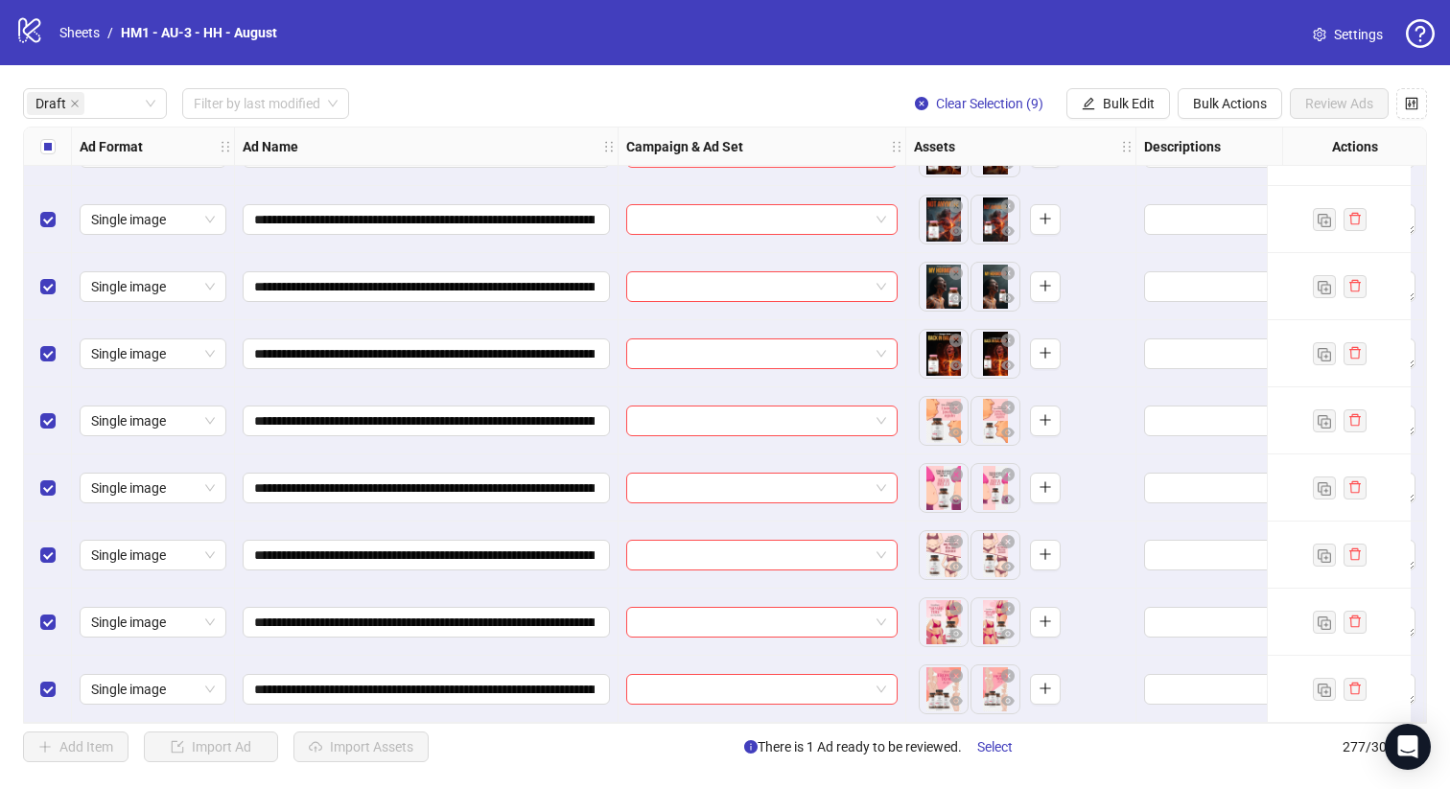
click at [49, 155] on label "Select all rows" at bounding box center [47, 146] width 15 height 21
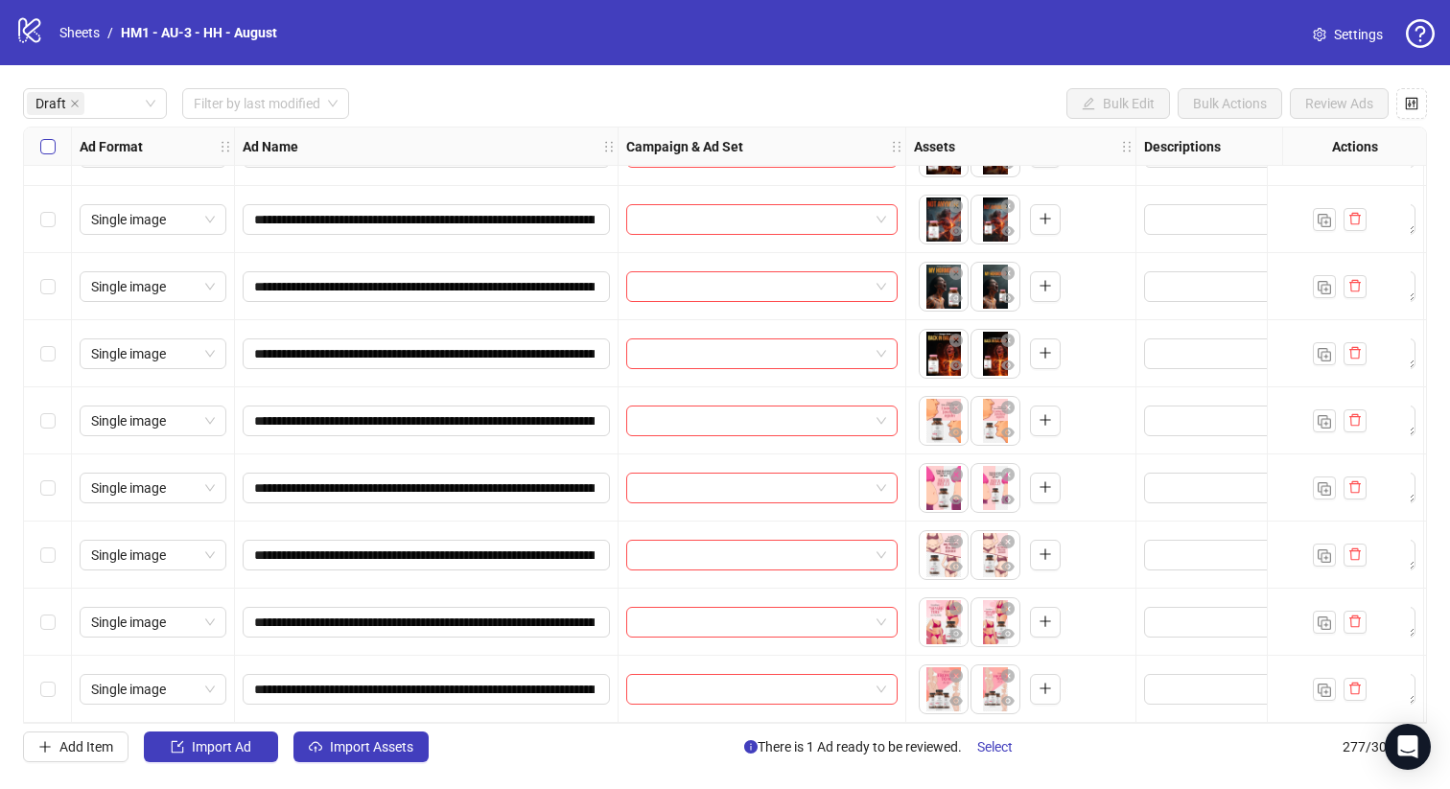
click at [49, 155] on label "Select all rows" at bounding box center [47, 146] width 15 height 21
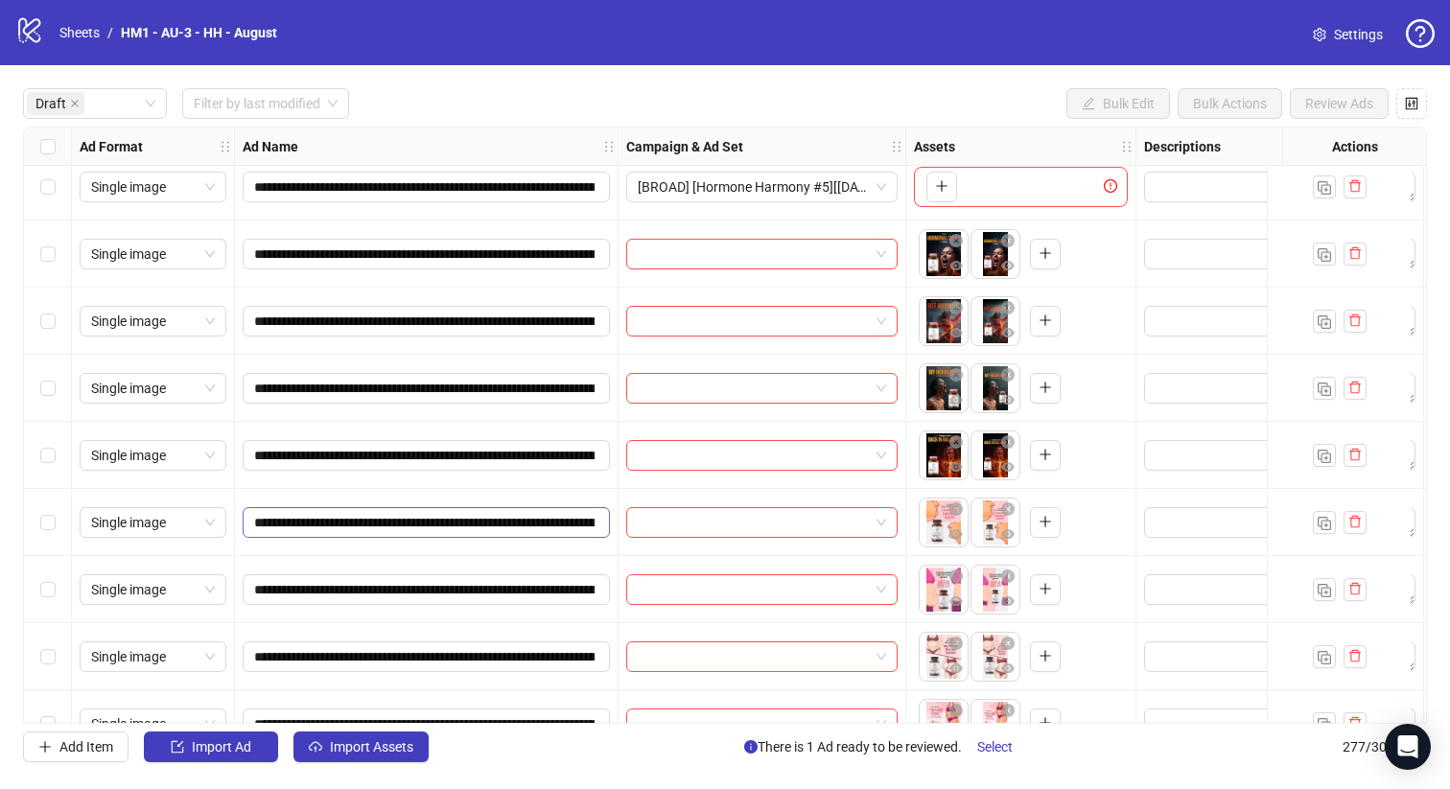
scroll to position [41, 0]
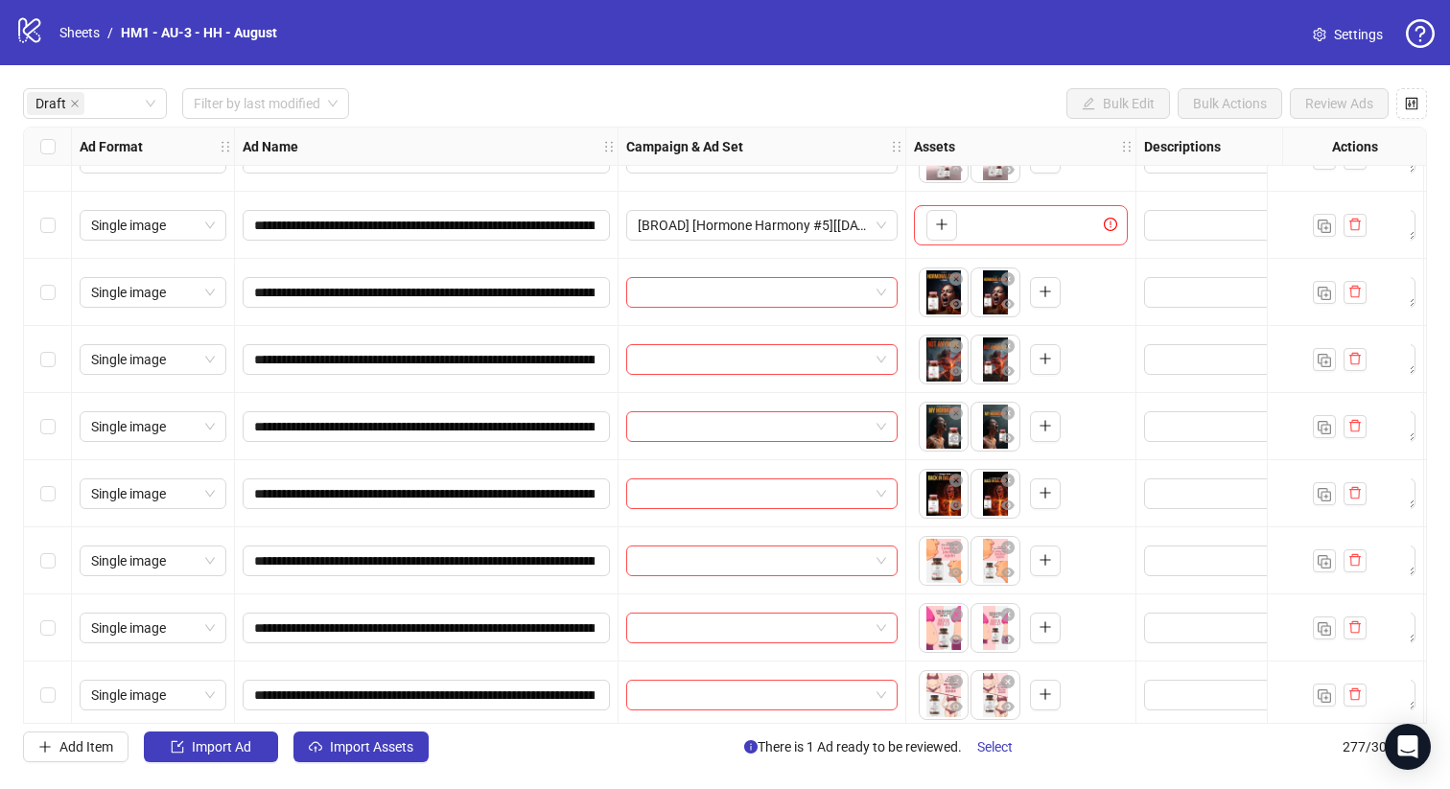
click at [58, 505] on div "Select row 6" at bounding box center [48, 493] width 48 height 67
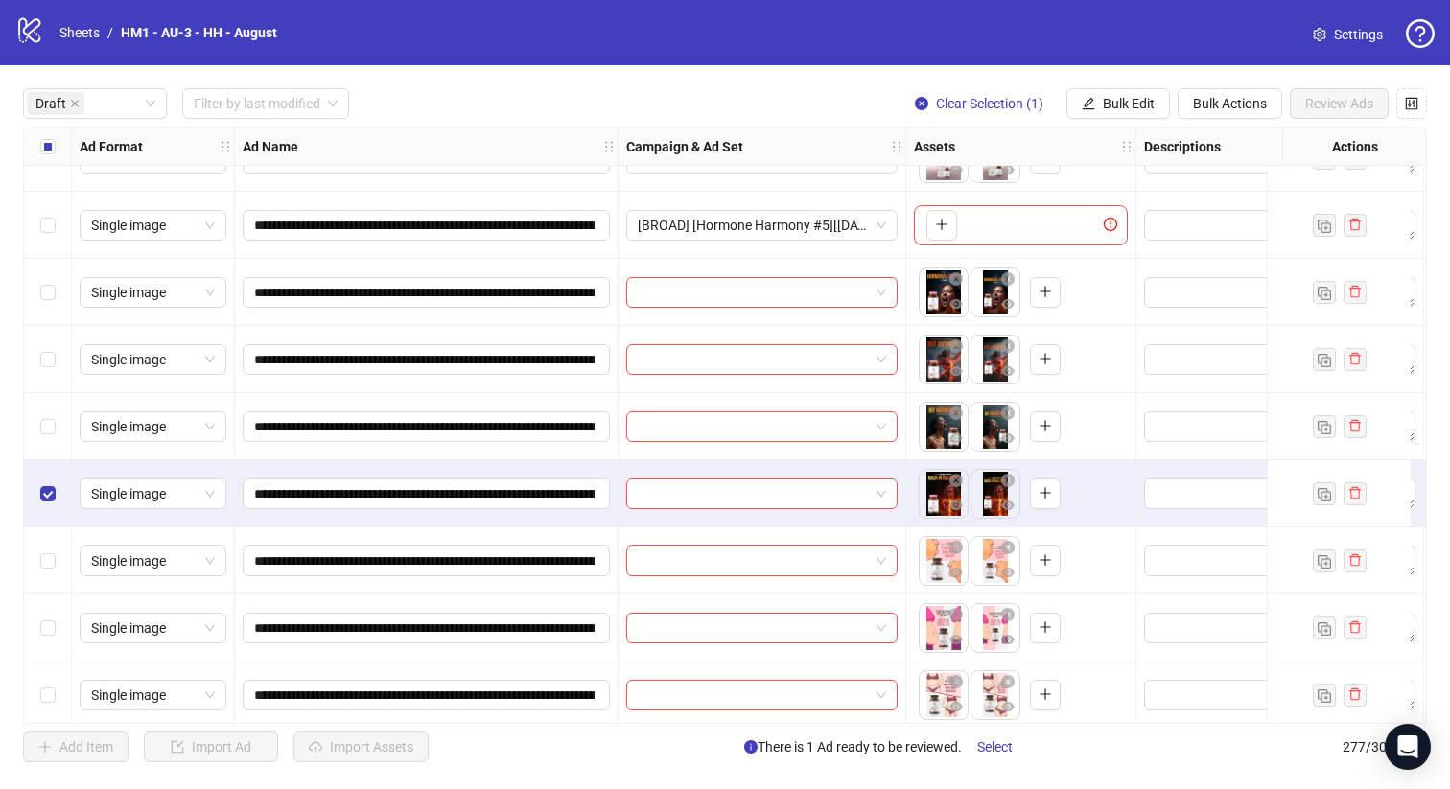
click at [58, 412] on div "Select row 5" at bounding box center [48, 426] width 48 height 67
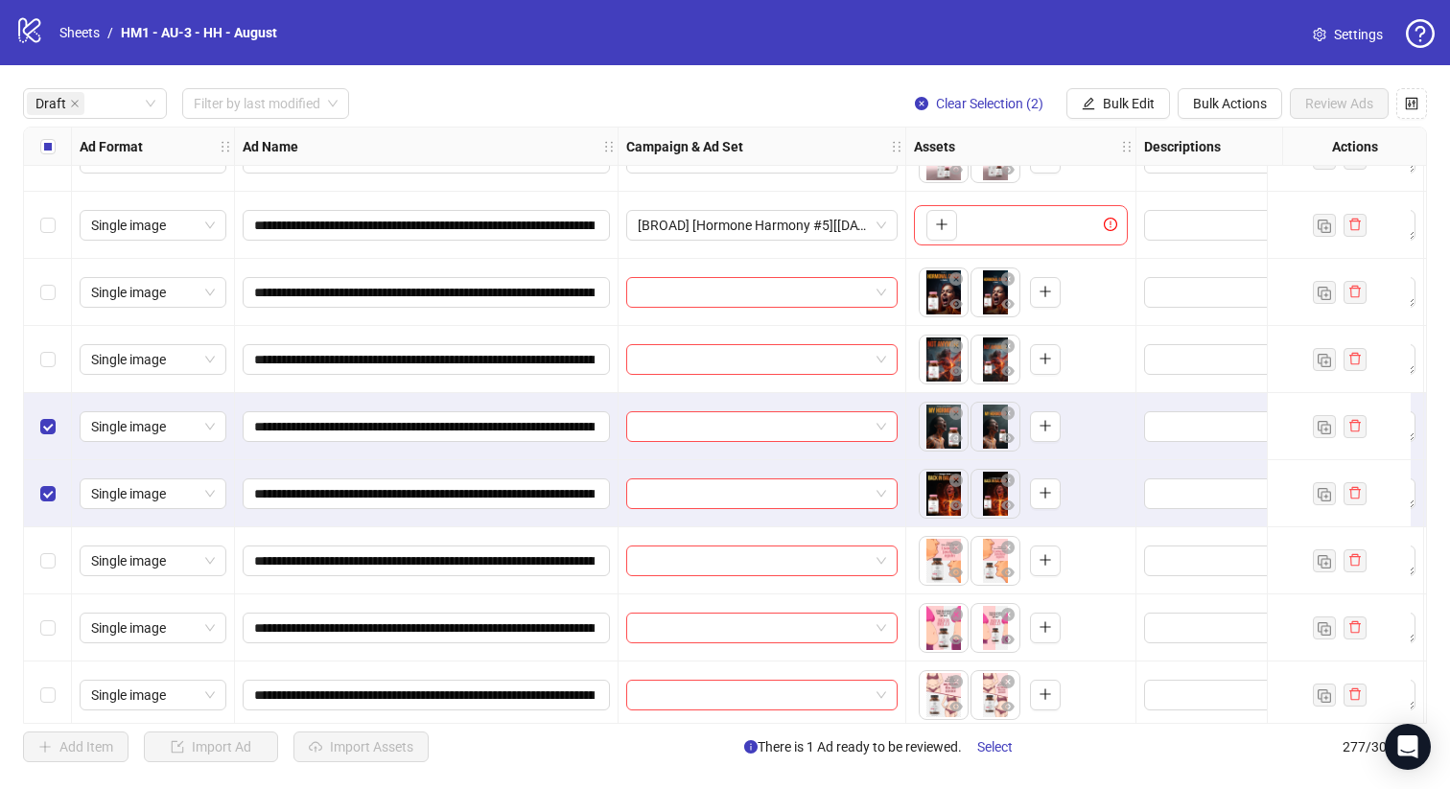
click at [56, 354] on div "Select row 4" at bounding box center [48, 359] width 48 height 67
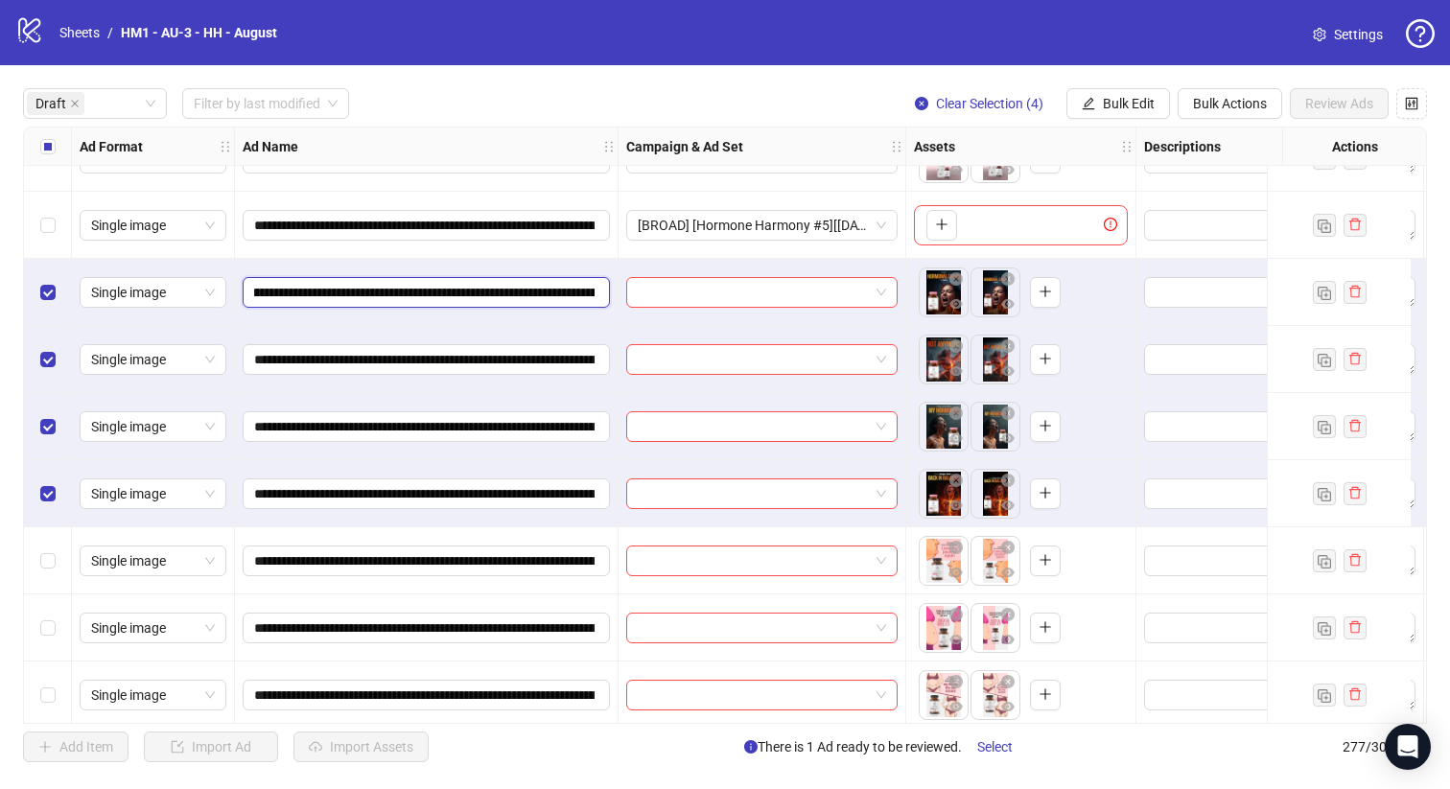
scroll to position [0, 272]
drag, startPoint x: 456, startPoint y: 292, endPoint x: 569, endPoint y: 290, distance: 113.2
click at [569, 290] on input "**********" at bounding box center [424, 292] width 340 height 21
click at [1135, 106] on span "Bulk Edit" at bounding box center [1129, 103] width 52 height 15
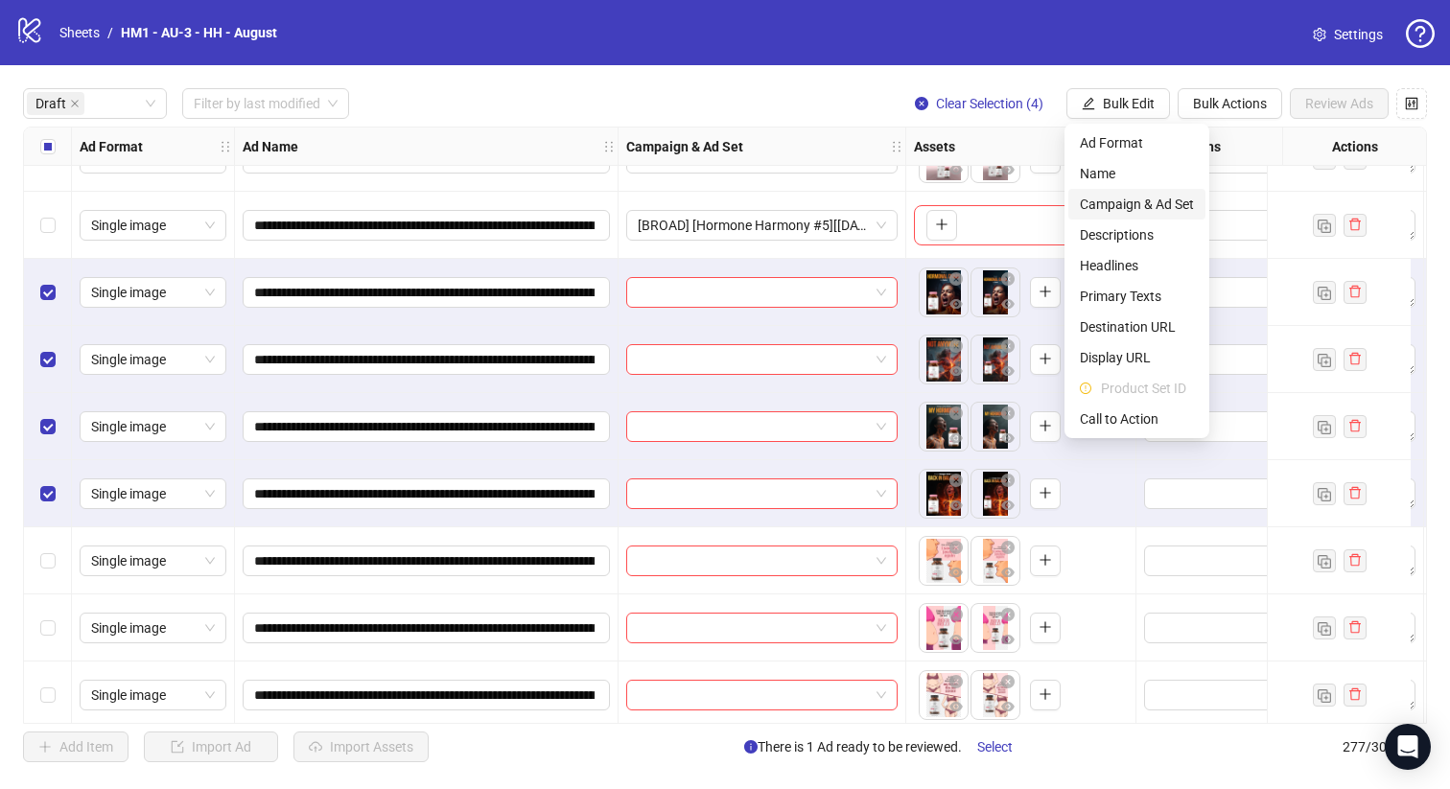
click at [1110, 207] on span "Campaign & Ad Set" at bounding box center [1137, 204] width 114 height 21
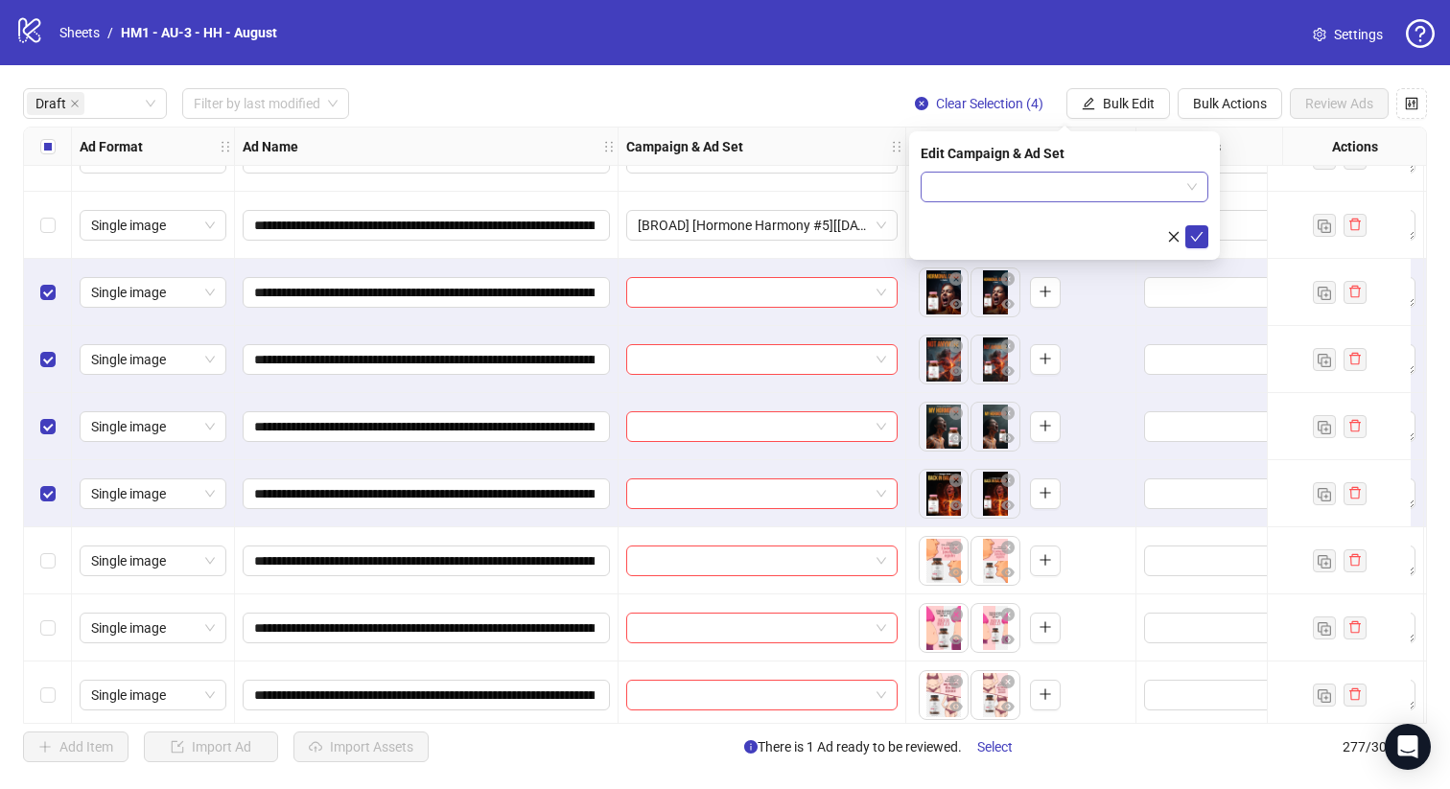
click at [1104, 194] on input "search" at bounding box center [1055, 187] width 247 height 29
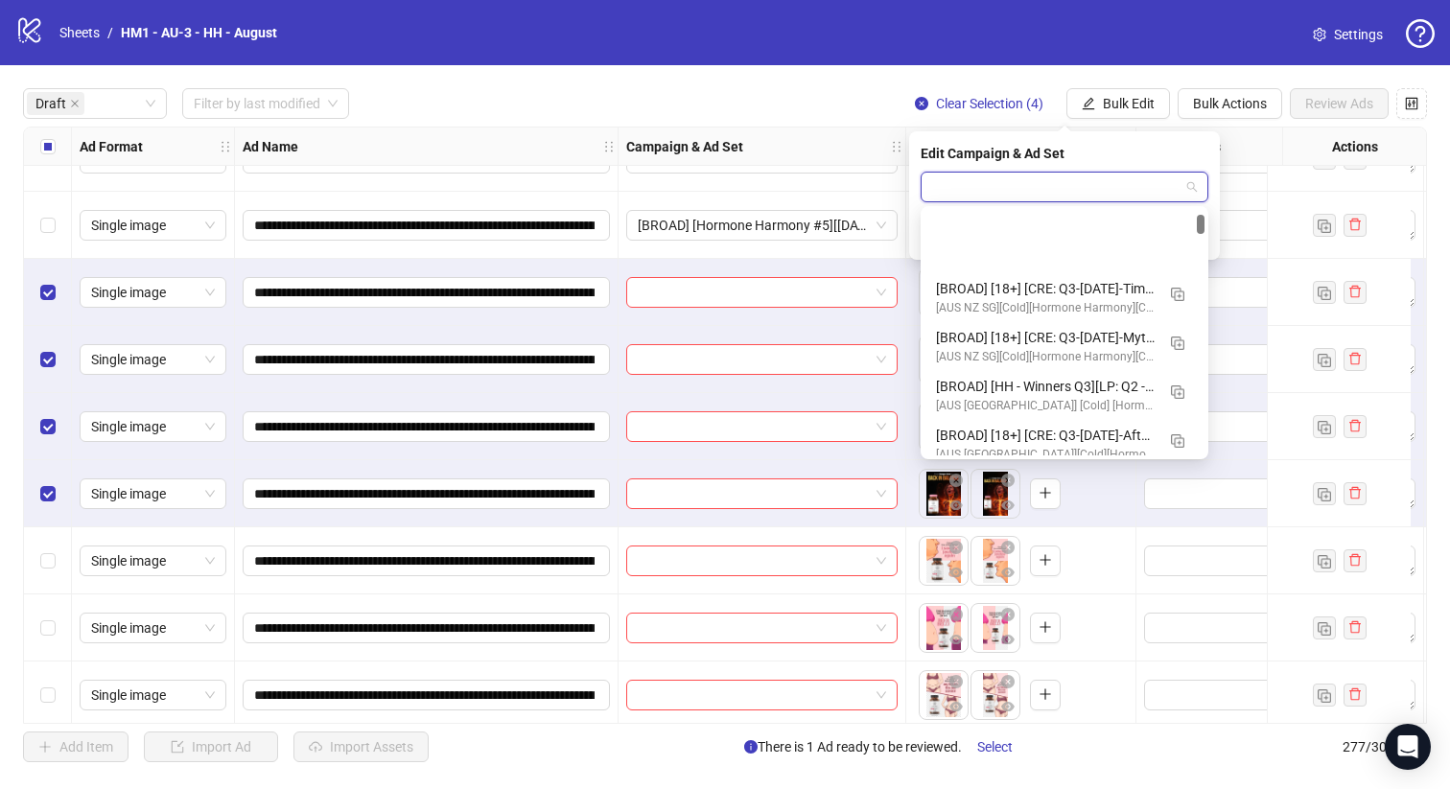
scroll to position [474, 0]
click at [970, 187] on input "search" at bounding box center [1055, 187] width 247 height 29
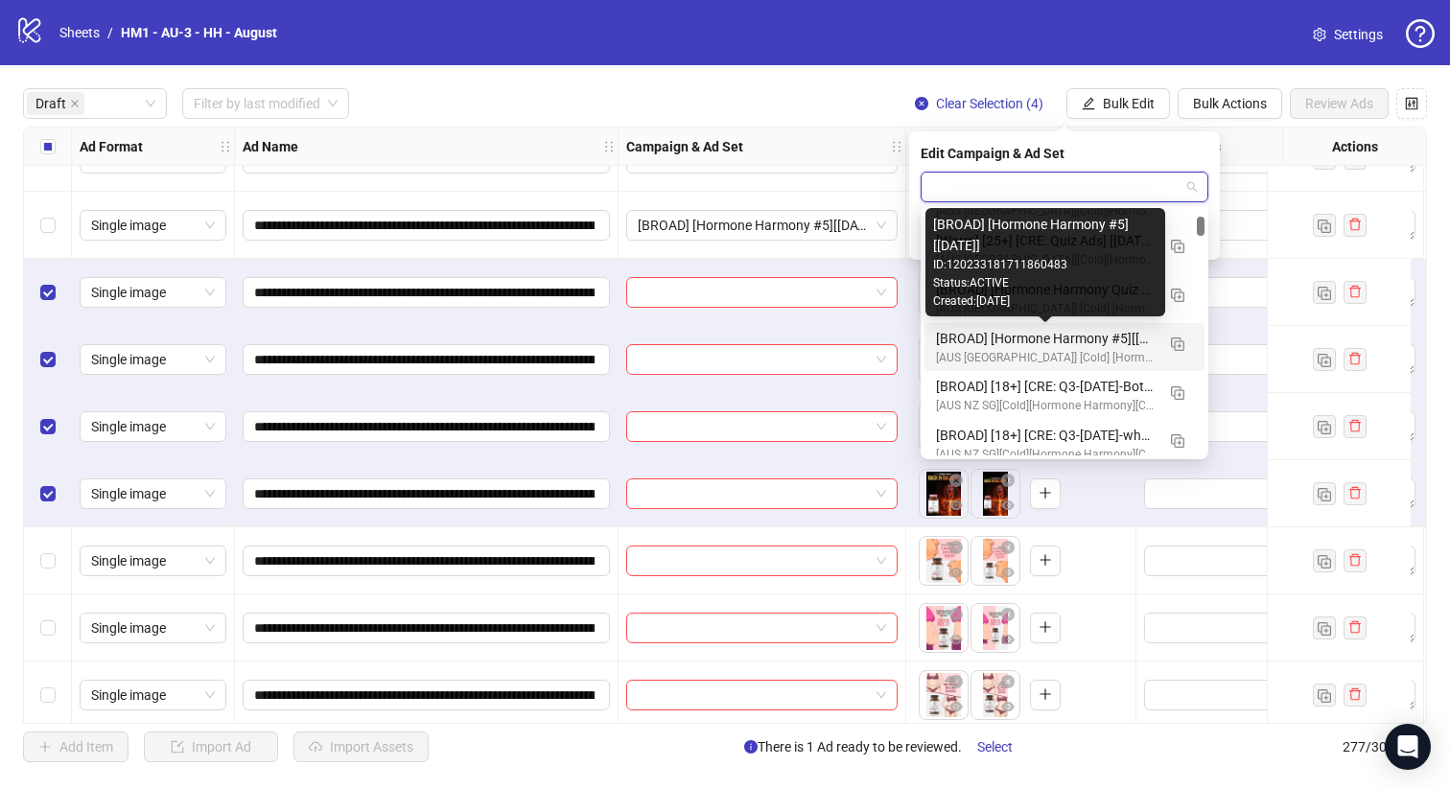
scroll to position [449, 0]
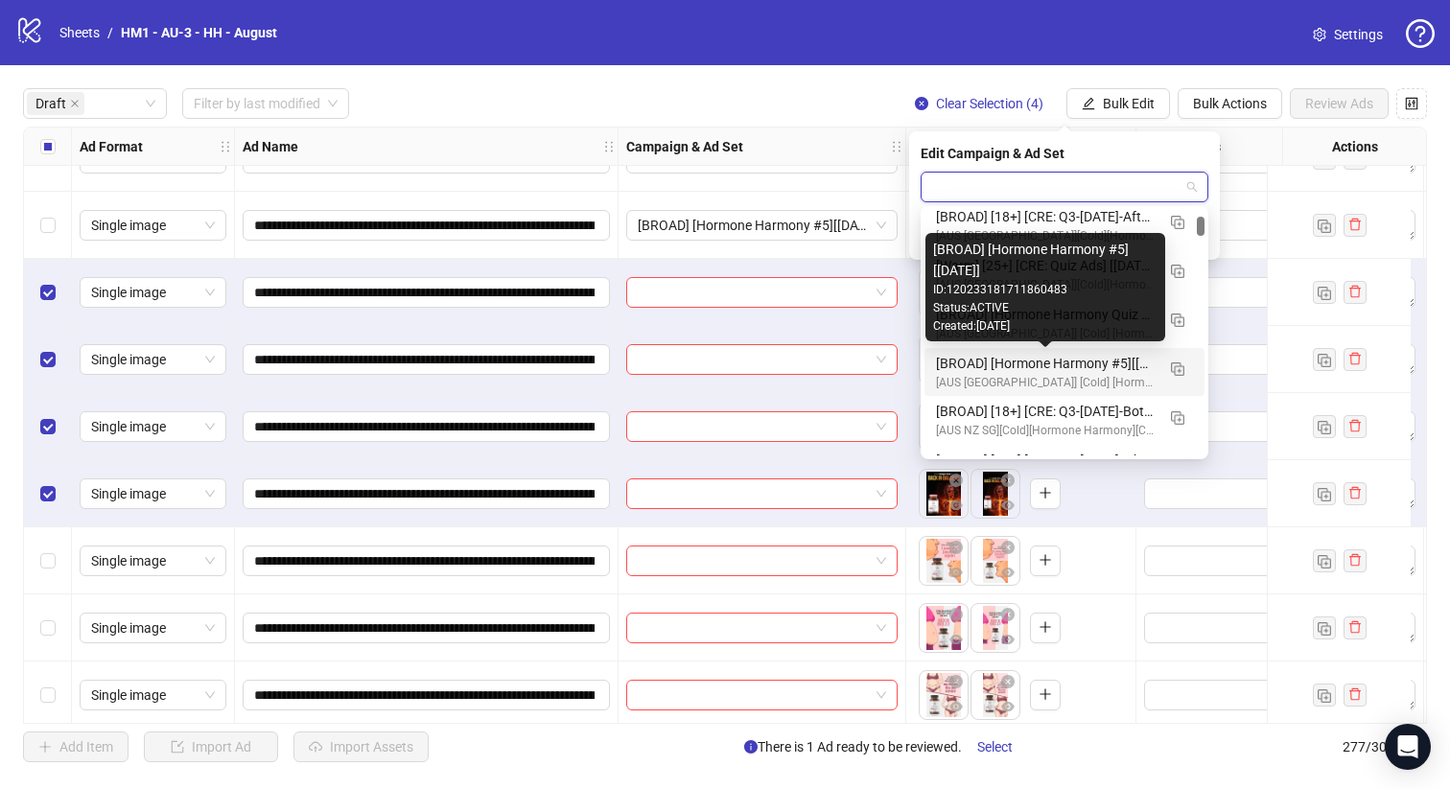
click at [1046, 332] on div "Created: [DATE]" at bounding box center [1045, 326] width 224 height 18
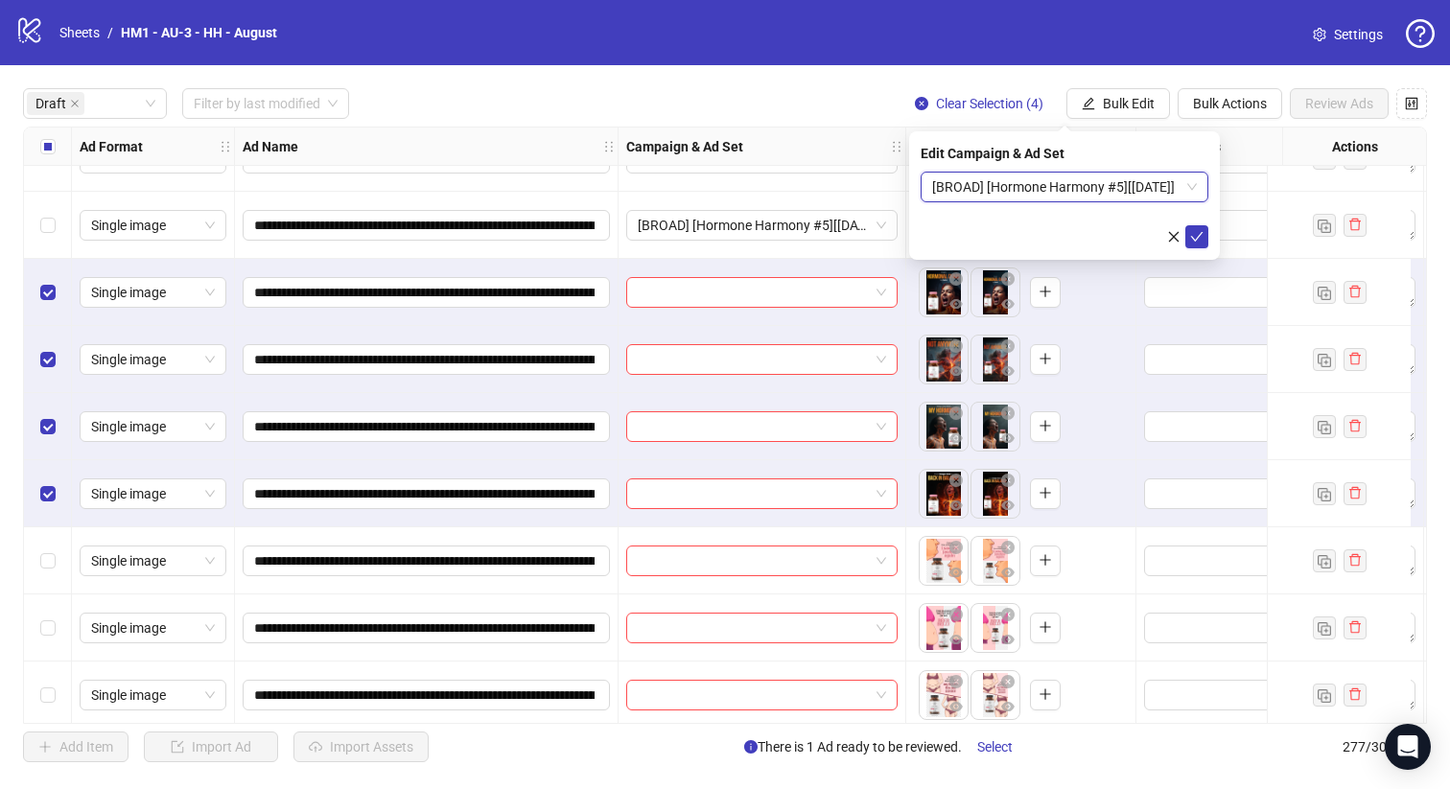
click at [1094, 191] on span "[BROAD] [Hormone Harmony #5][[DATE]]" at bounding box center [1064, 187] width 265 height 29
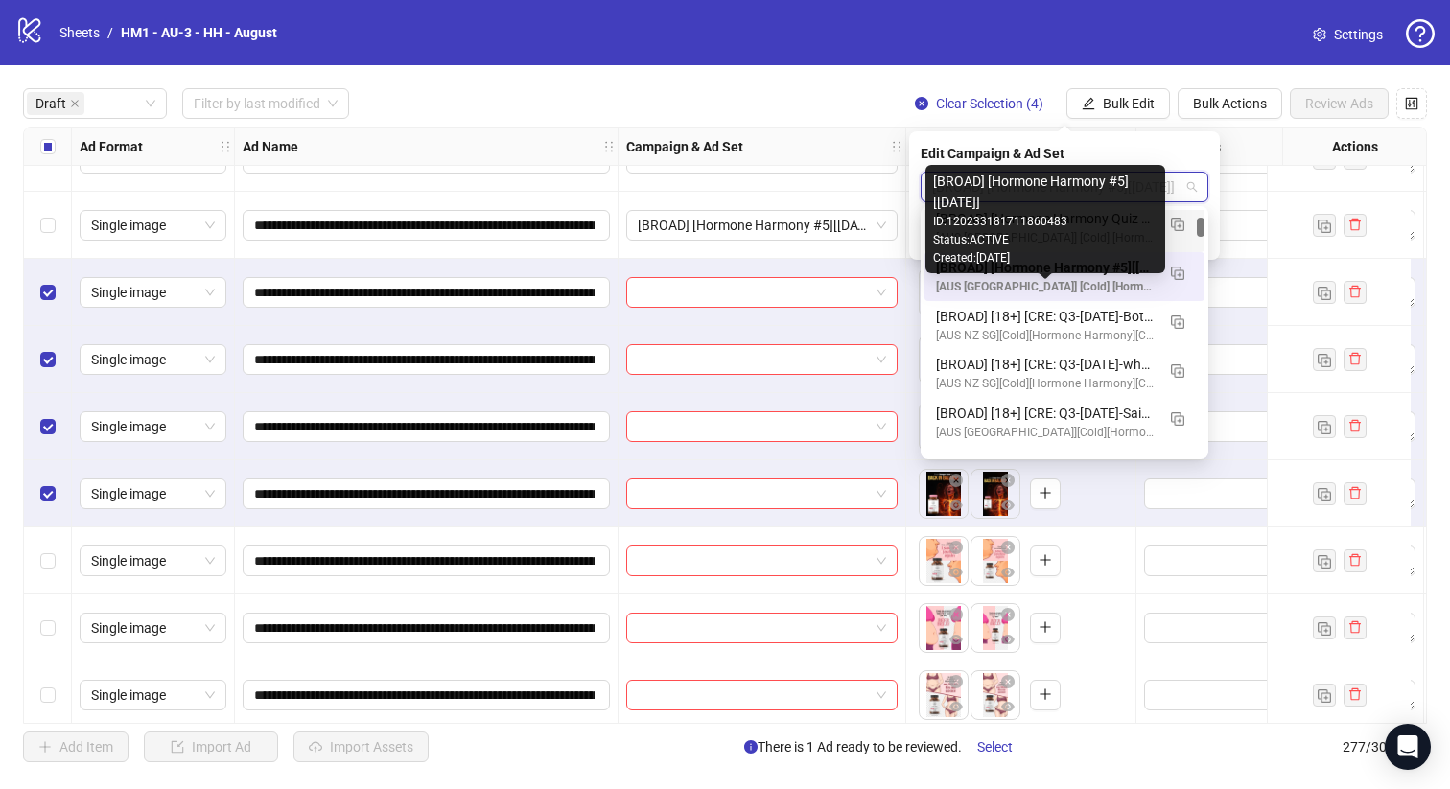
scroll to position [552, 0]
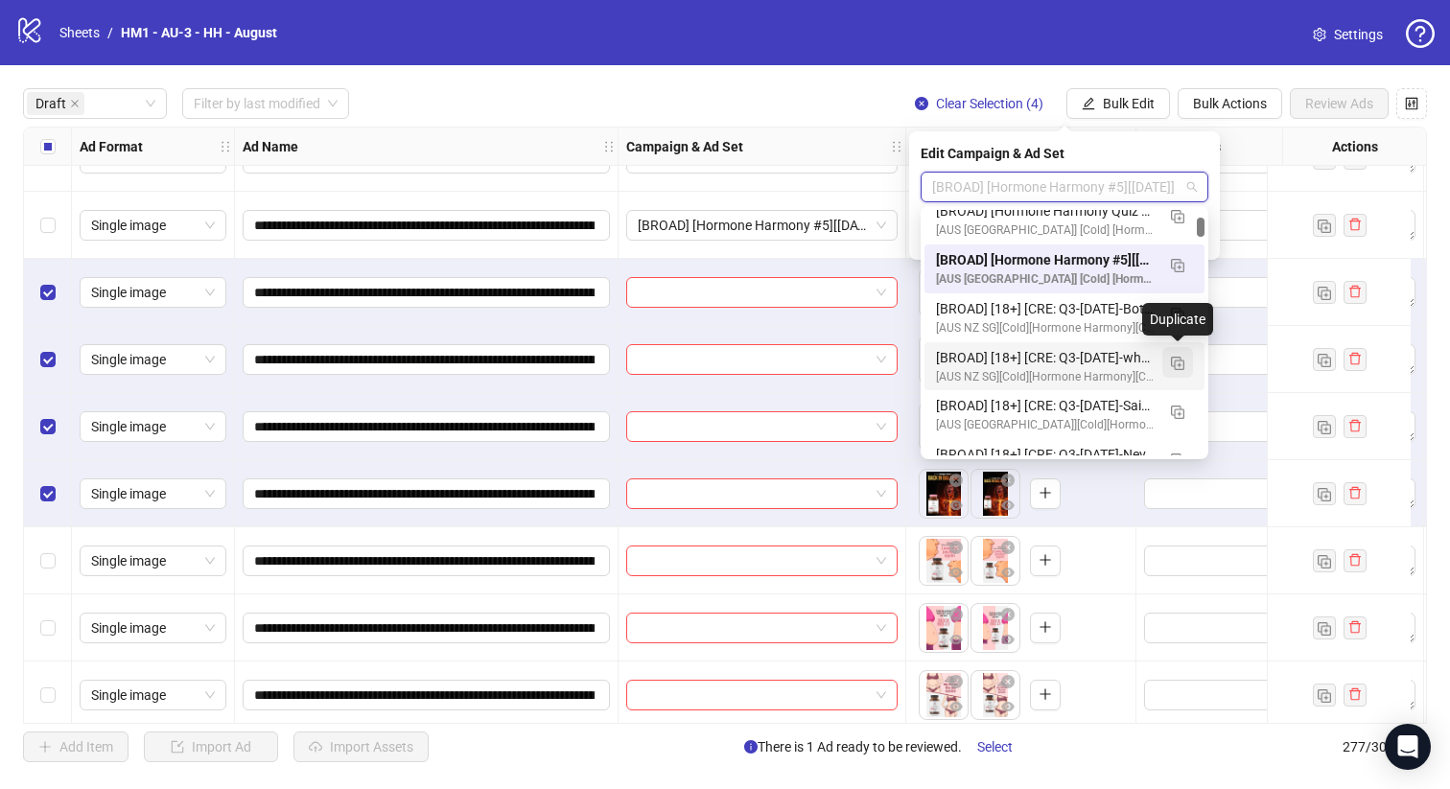
click at [1180, 364] on img "button" at bounding box center [1177, 363] width 13 height 13
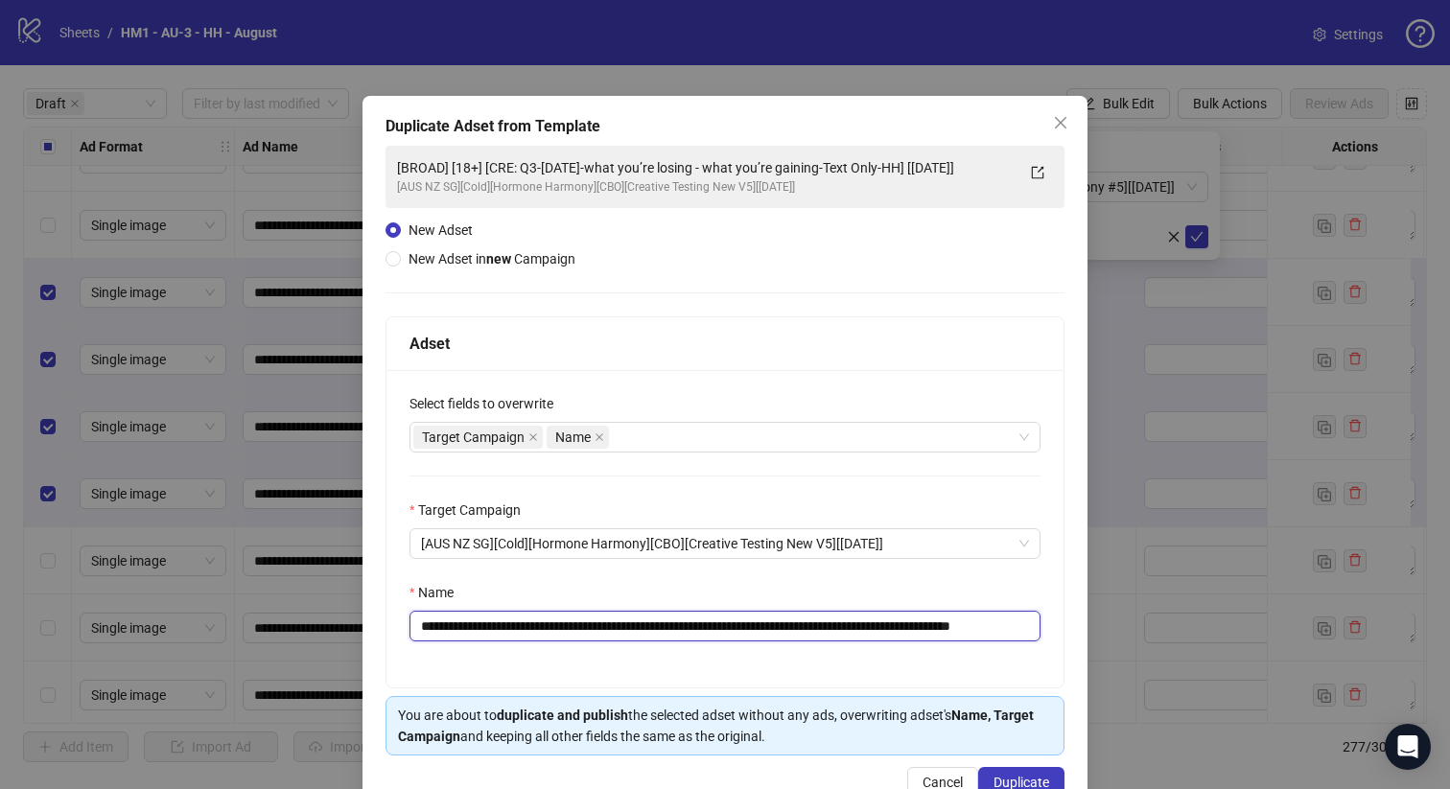
drag, startPoint x: 957, startPoint y: 625, endPoint x: 546, endPoint y: 622, distance: 411.5
click at [546, 622] on input "**********" at bounding box center [725, 626] width 631 height 31
paste input "text"
click at [960, 631] on input "**********" at bounding box center [725, 626] width 631 height 31
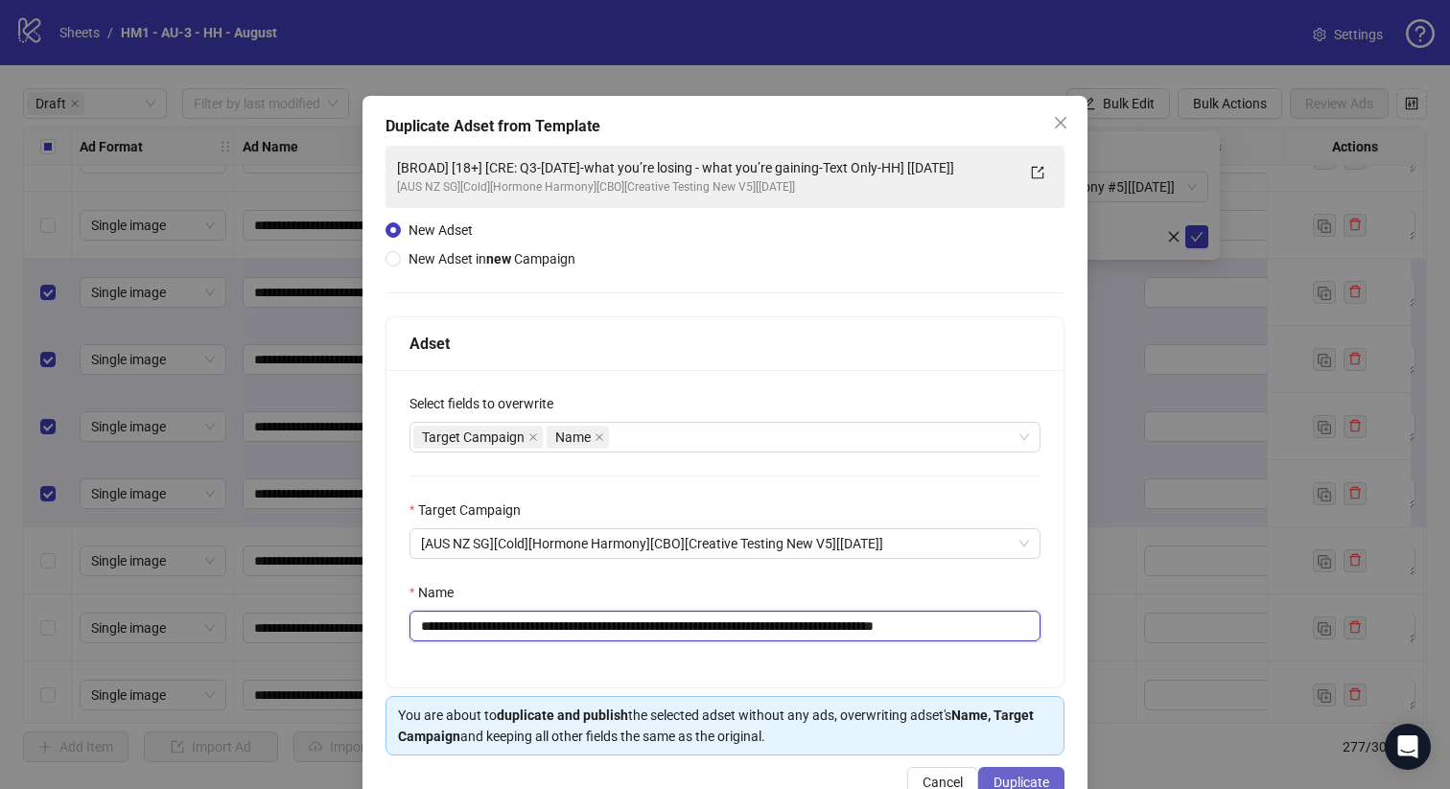
type input "**********"
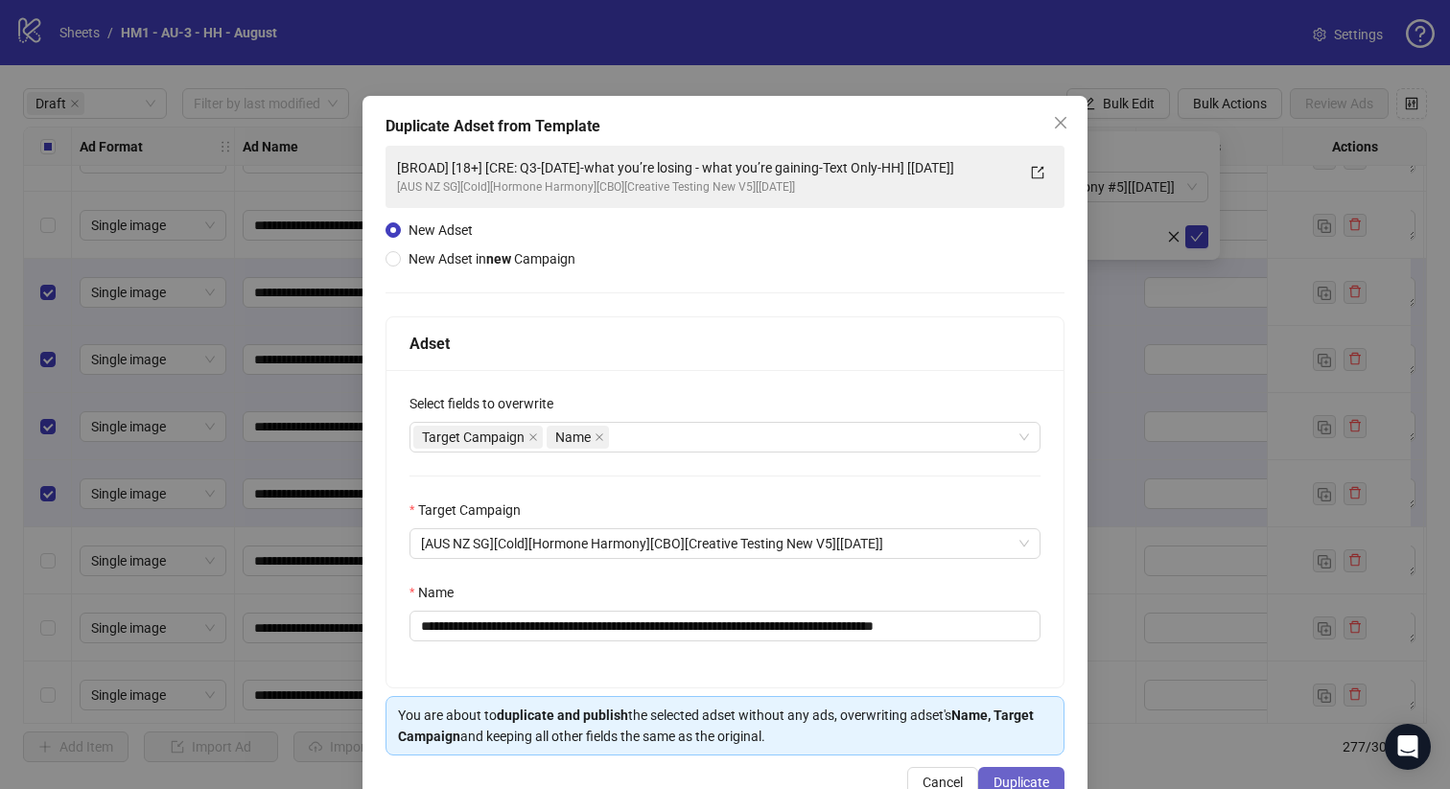
click at [998, 783] on span "Duplicate" at bounding box center [1022, 782] width 56 height 15
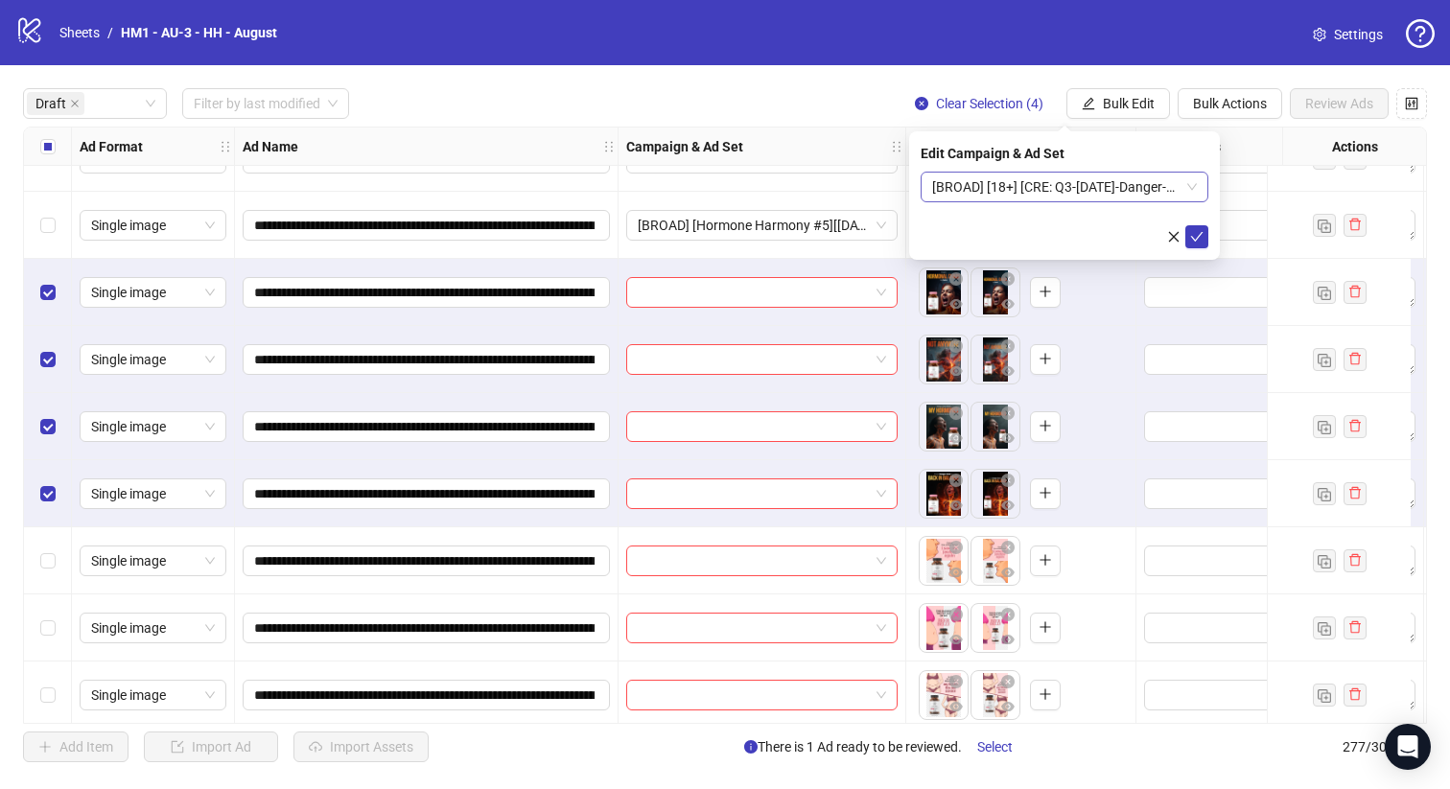
click at [965, 191] on span "[BROAD] [18+] [CRE: Q3-[DATE]-Danger-Zone-HormoneImbalance-Illustration-HH] [[D…" at bounding box center [1064, 187] width 265 height 29
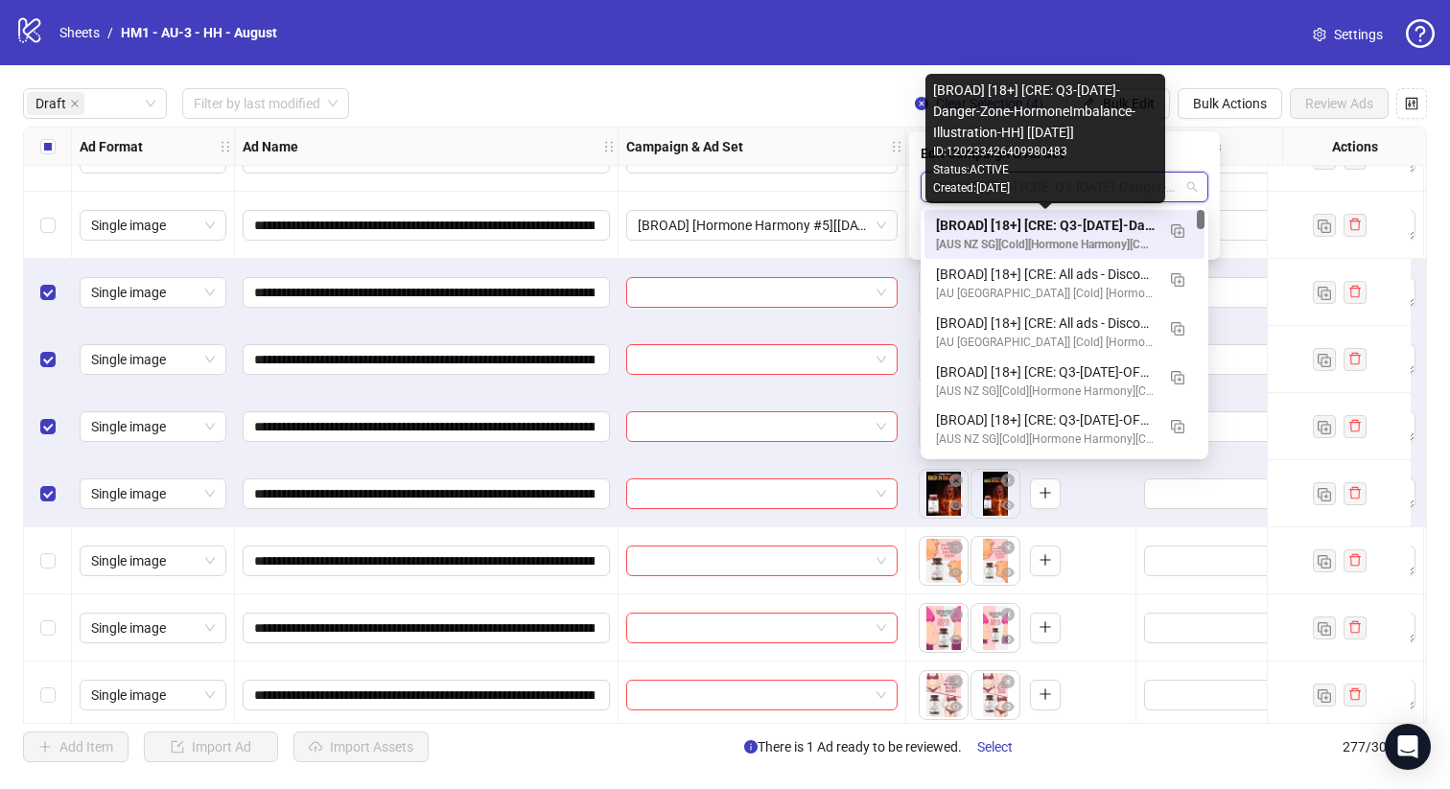
click at [1043, 225] on div "[BROAD] [18+] [CRE: Q3-[DATE]-Danger-Zone-HormoneImbalance-Illustration-HH] [[D…" at bounding box center [1045, 225] width 219 height 21
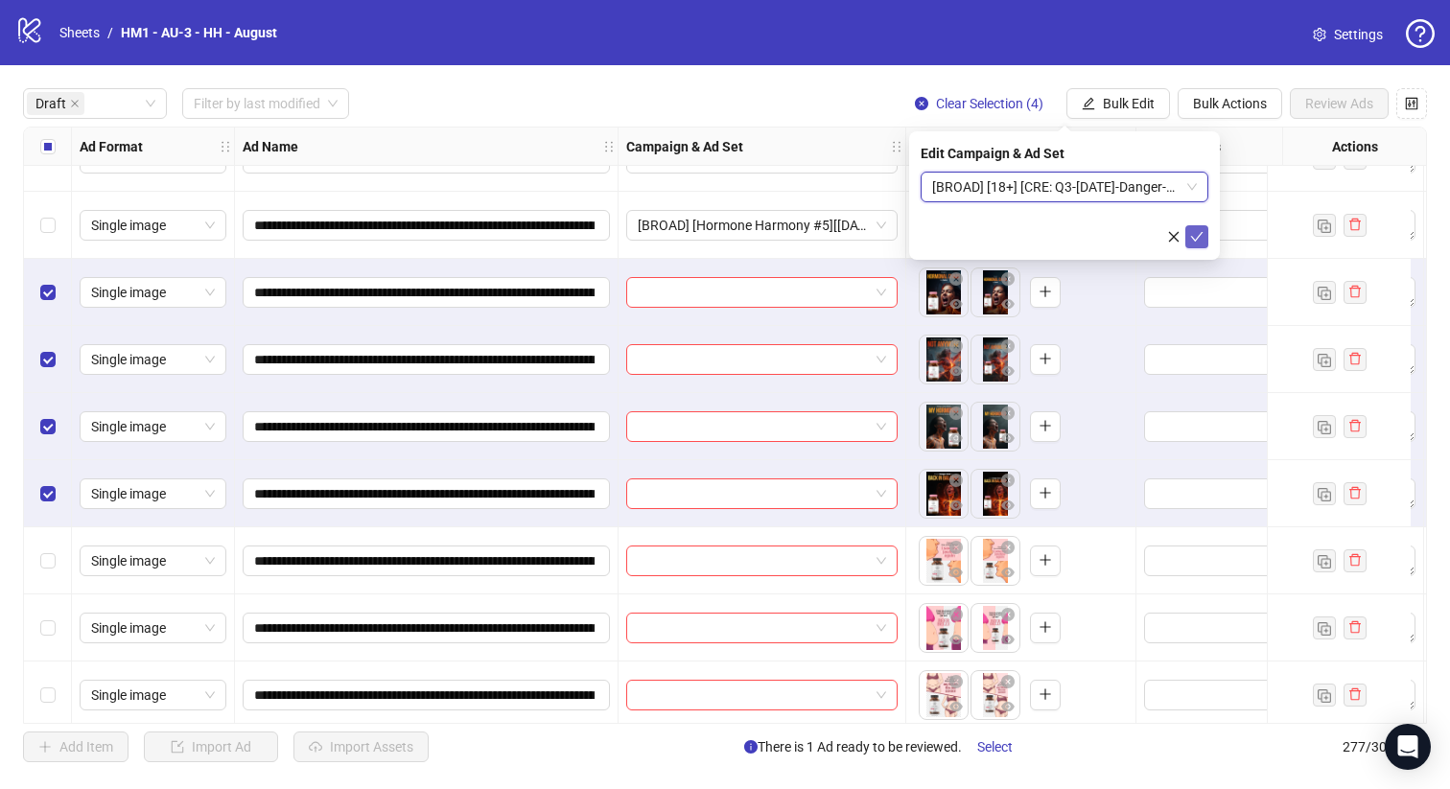
click at [1192, 234] on icon "check" at bounding box center [1196, 236] width 13 height 13
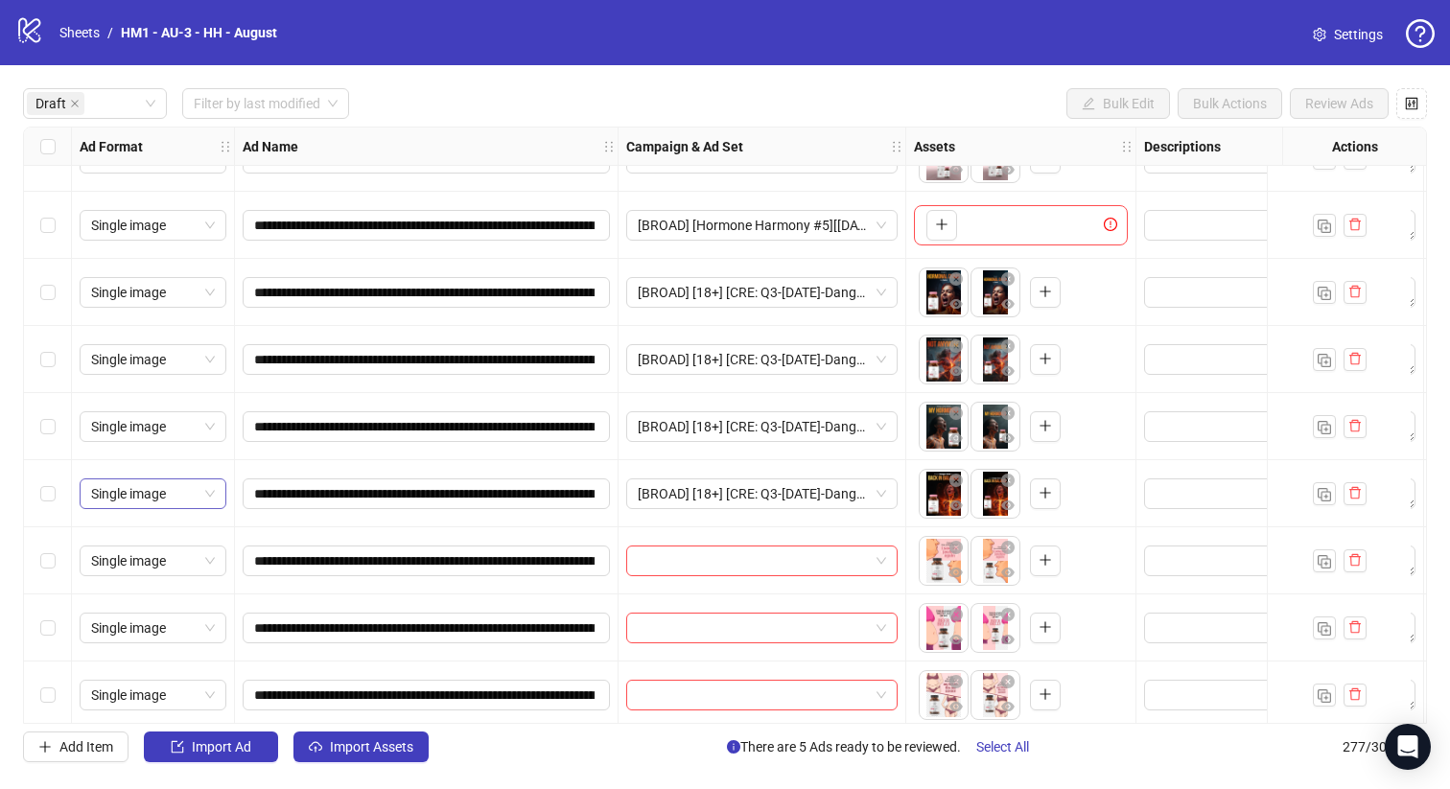
scroll to position [189, 0]
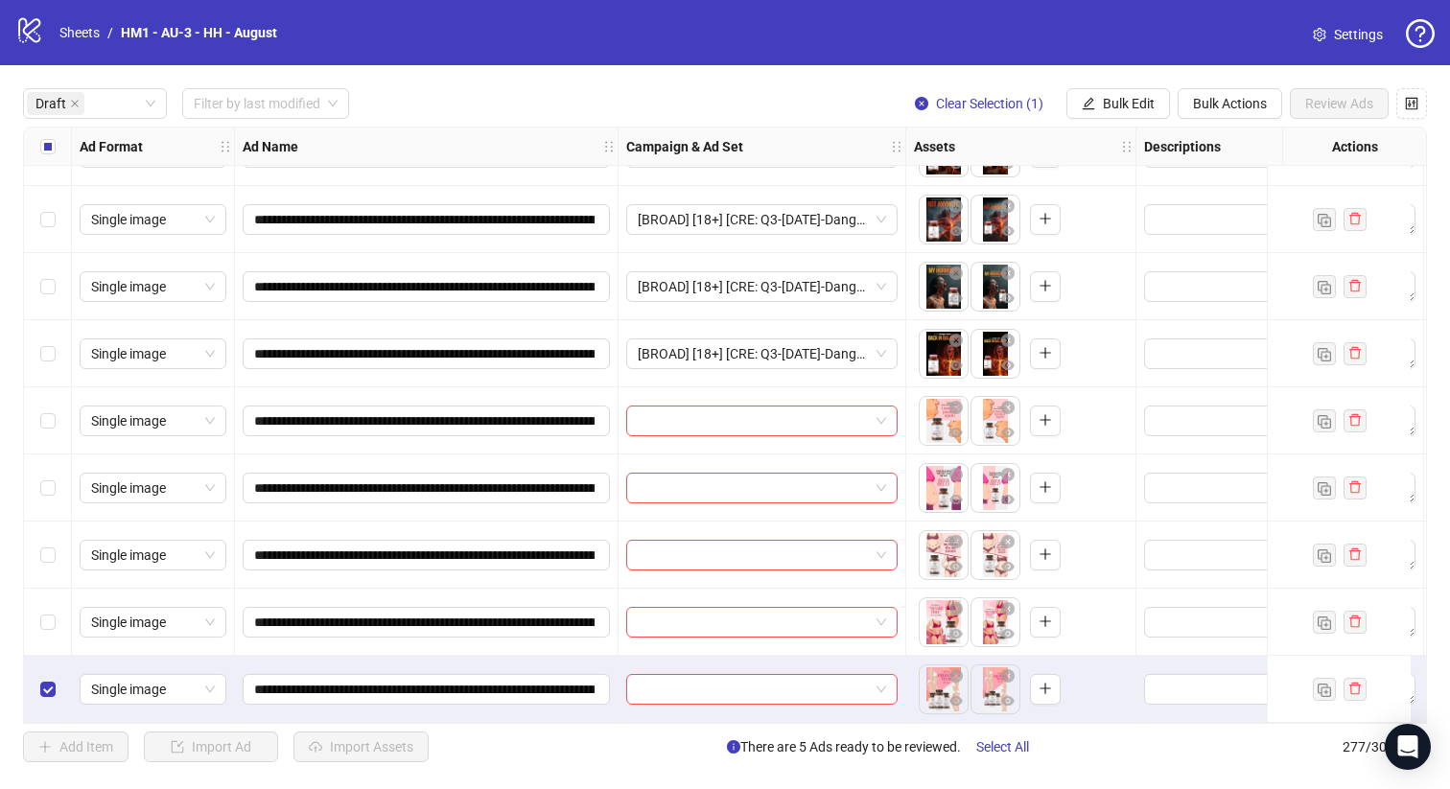
click at [49, 589] on div "Select row 10" at bounding box center [48, 622] width 48 height 67
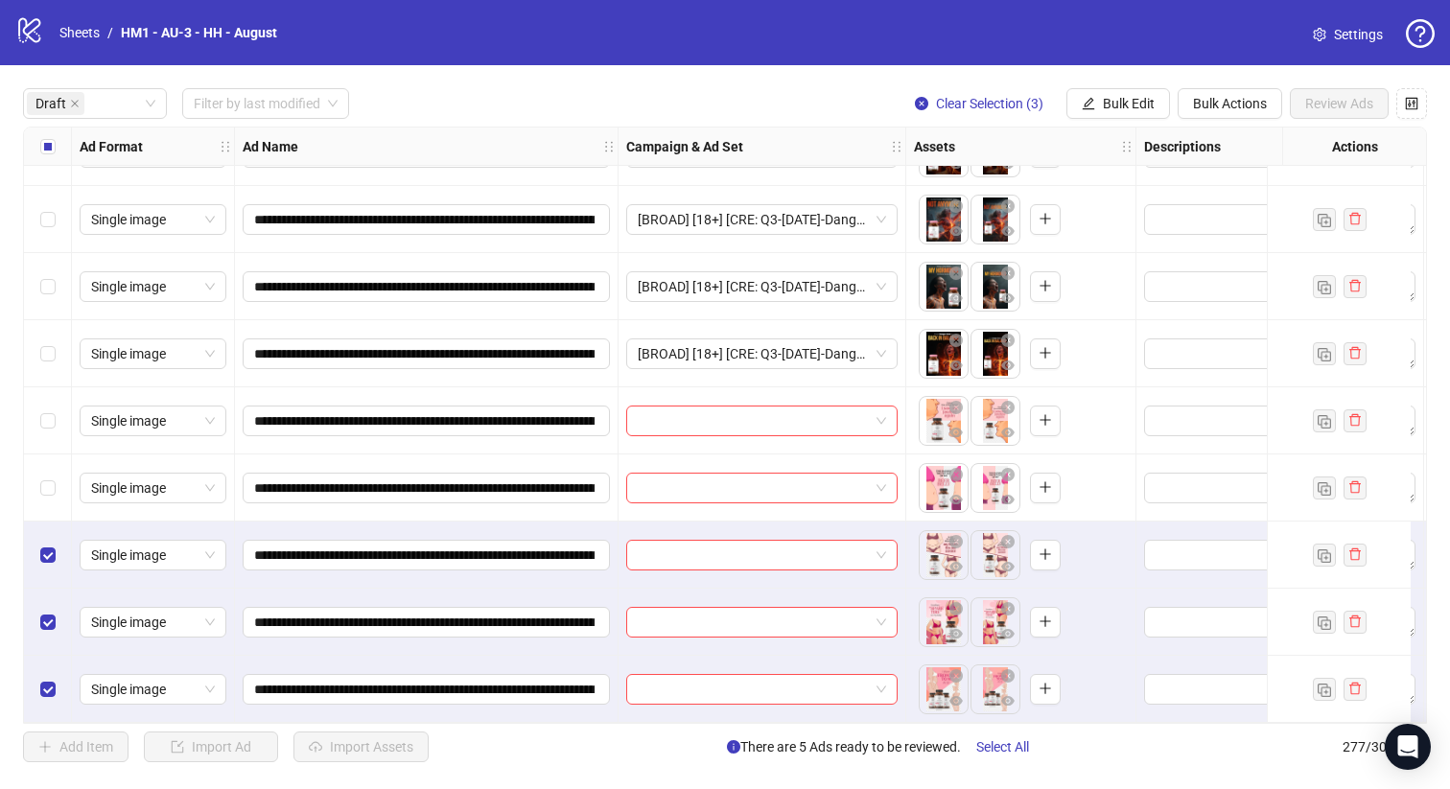
click at [42, 498] on div "Select row 8" at bounding box center [48, 488] width 48 height 67
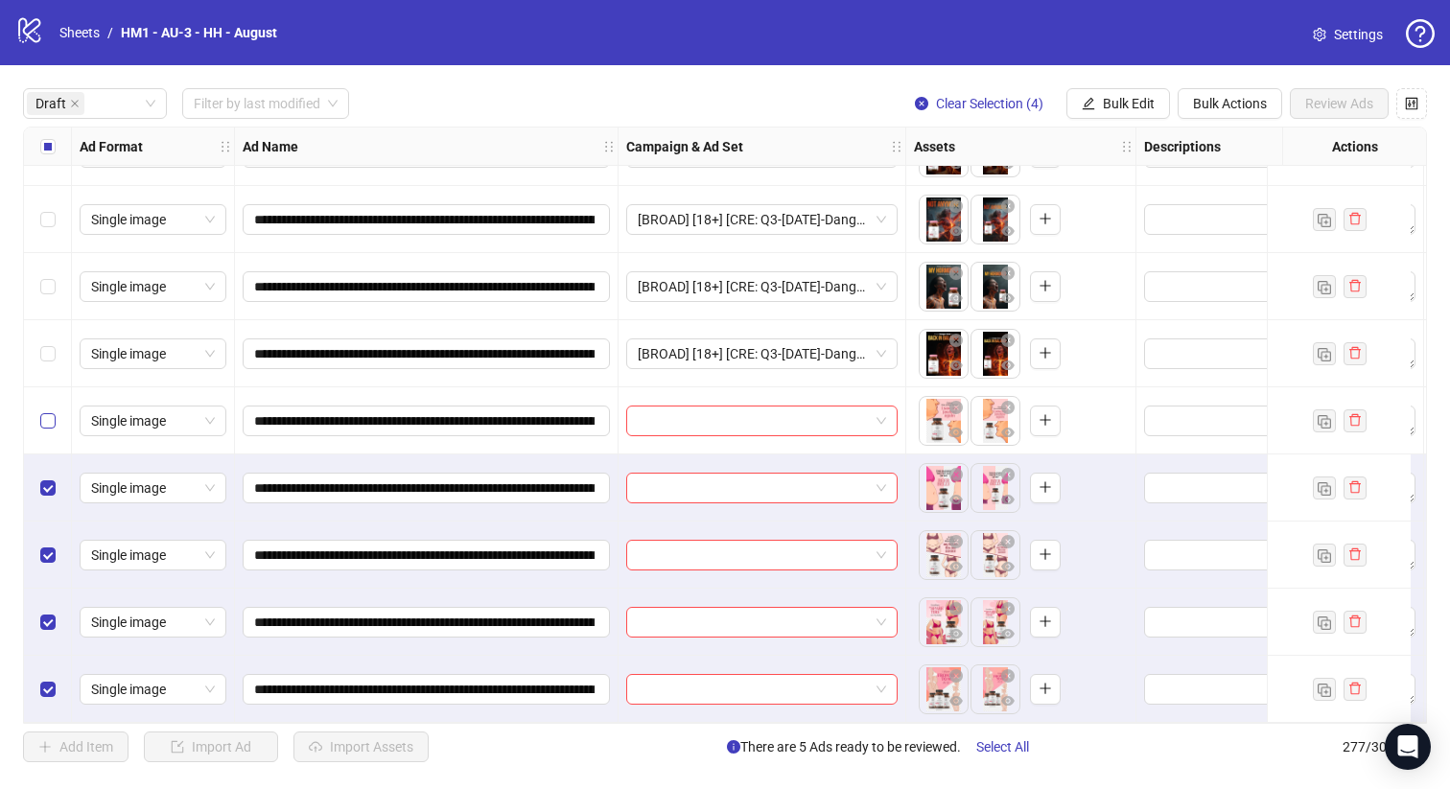
click at [43, 411] on label "Select row 7" at bounding box center [47, 421] width 15 height 21
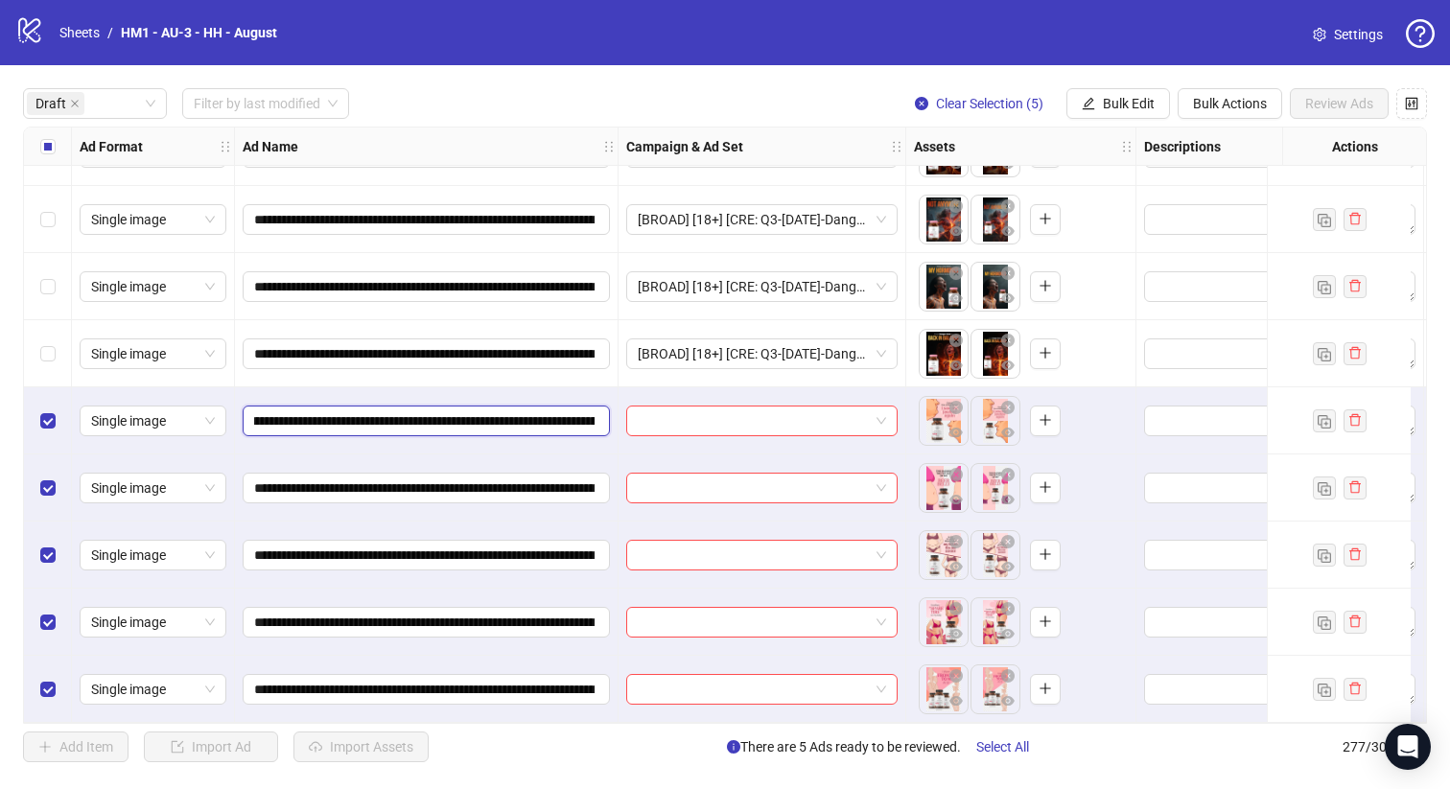
scroll to position [0, 421]
drag, startPoint x: 458, startPoint y: 415, endPoint x: 443, endPoint y: 405, distance: 18.6
click at [443, 411] on input "**********" at bounding box center [424, 421] width 340 height 21
click at [1137, 91] on button "Bulk Edit" at bounding box center [1119, 103] width 104 height 31
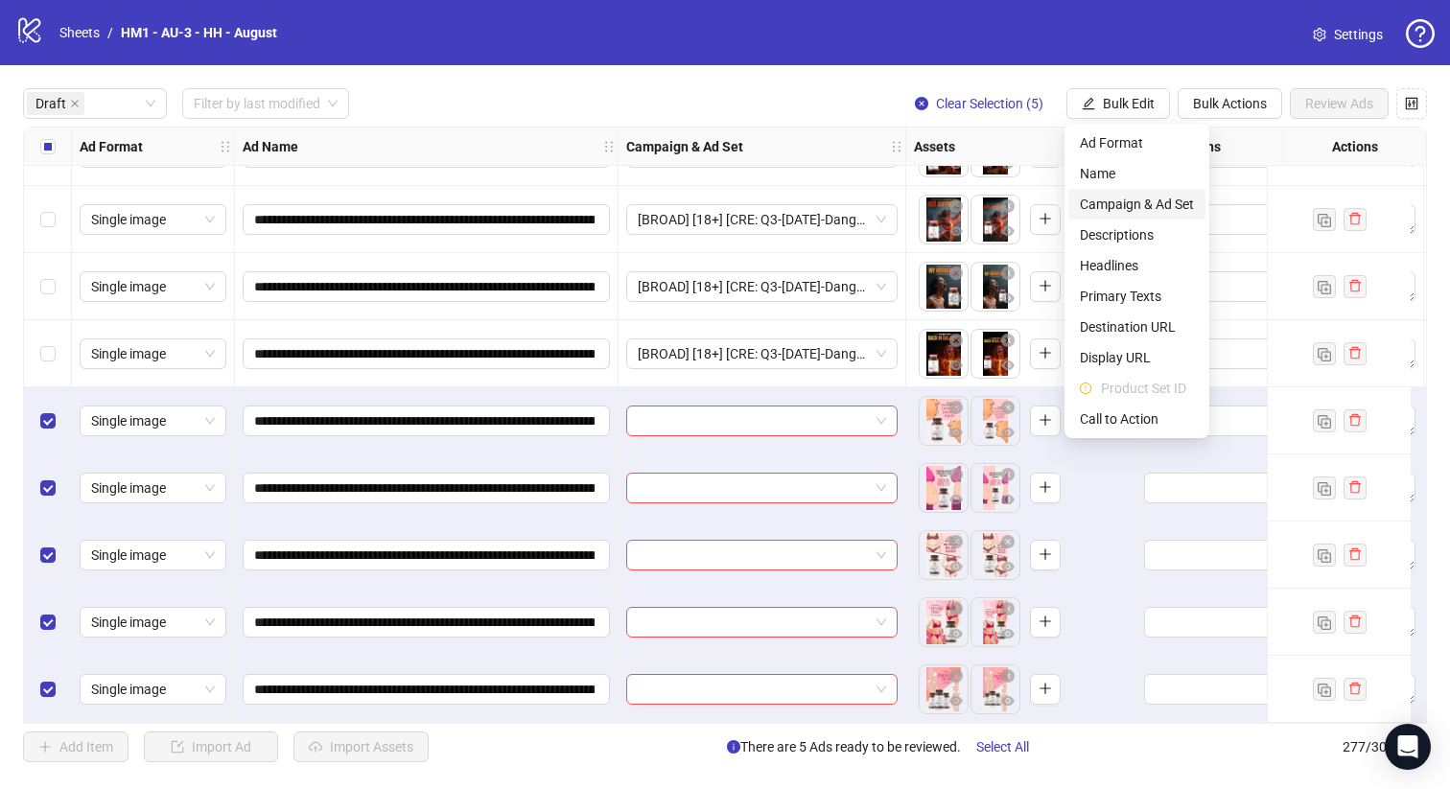
click at [1178, 205] on span "Campaign & Ad Set" at bounding box center [1137, 204] width 114 height 21
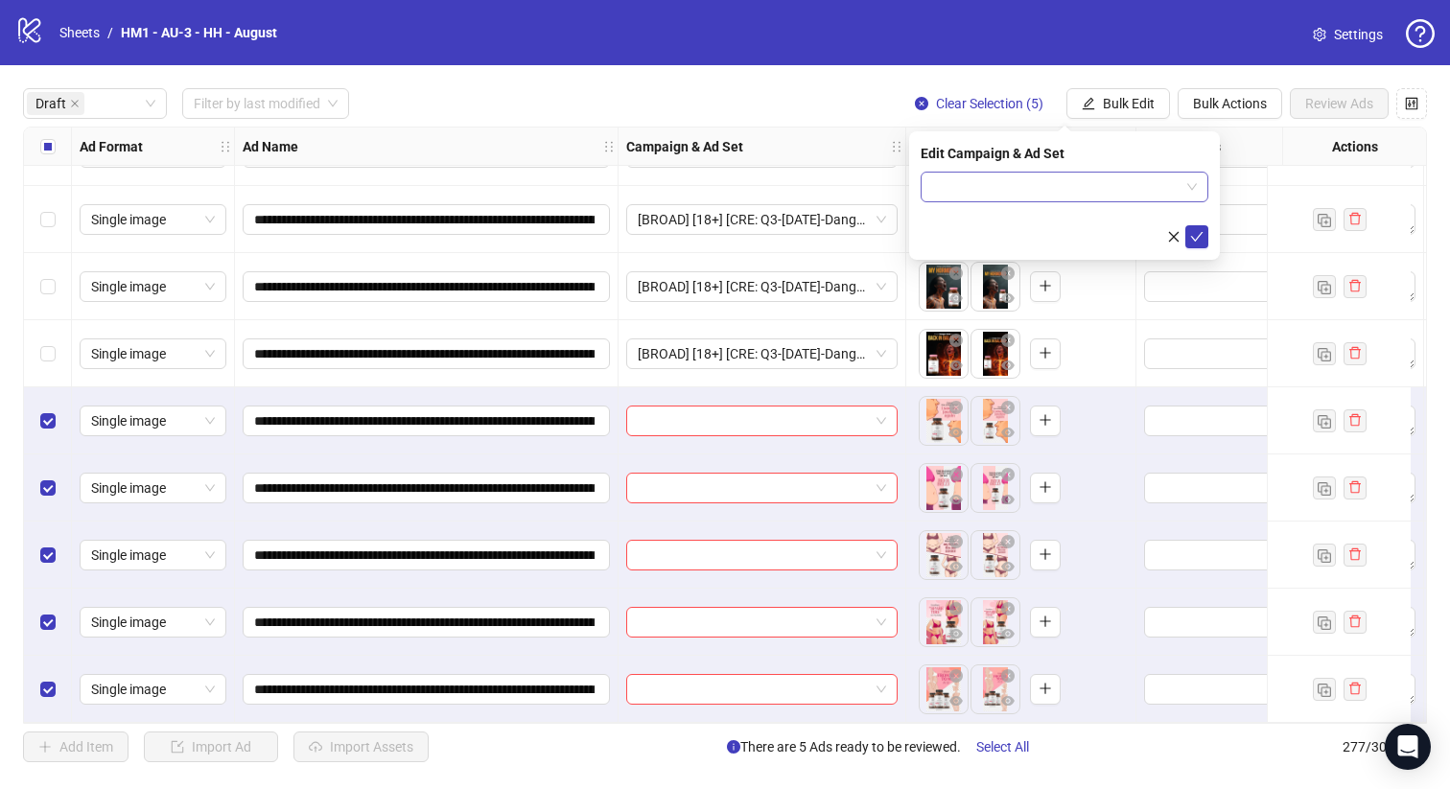
click at [1123, 179] on input "search" at bounding box center [1055, 187] width 247 height 29
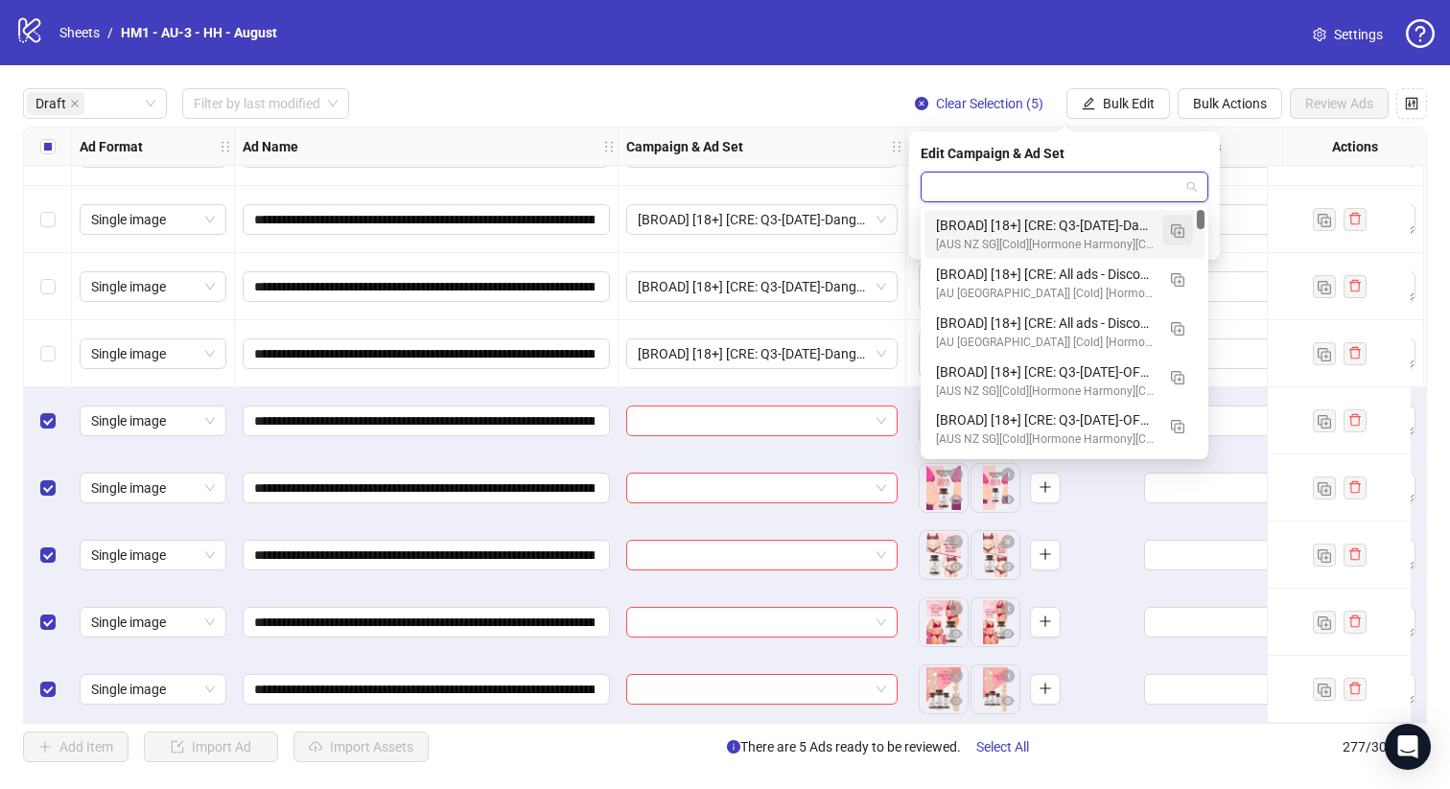
click at [1179, 229] on img "button" at bounding box center [1177, 230] width 13 height 13
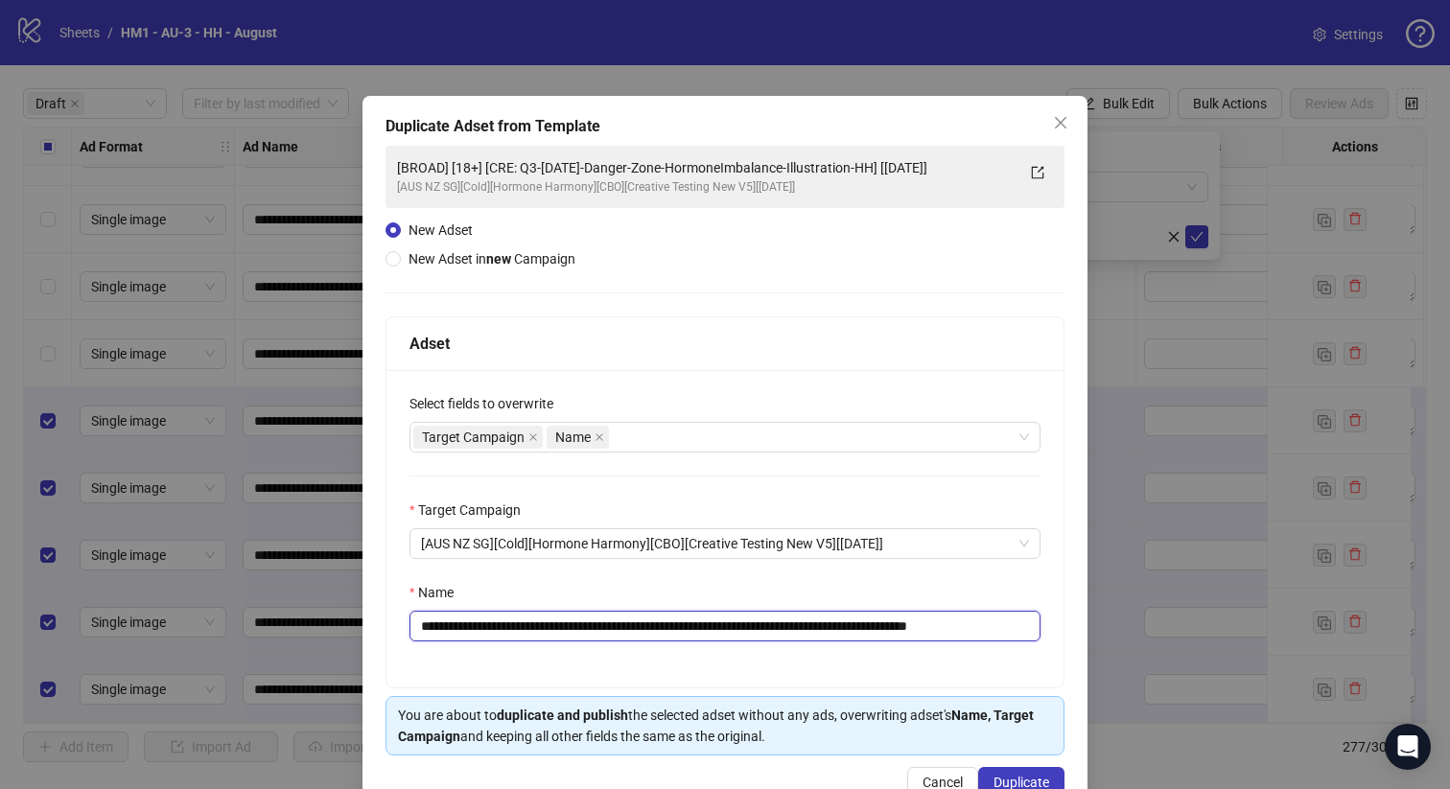
drag, startPoint x: 934, startPoint y: 628, endPoint x: 545, endPoint y: 632, distance: 389.4
click at [545, 632] on input "**********" at bounding box center [725, 626] width 631 height 31
paste input "*****"
type input "**********"
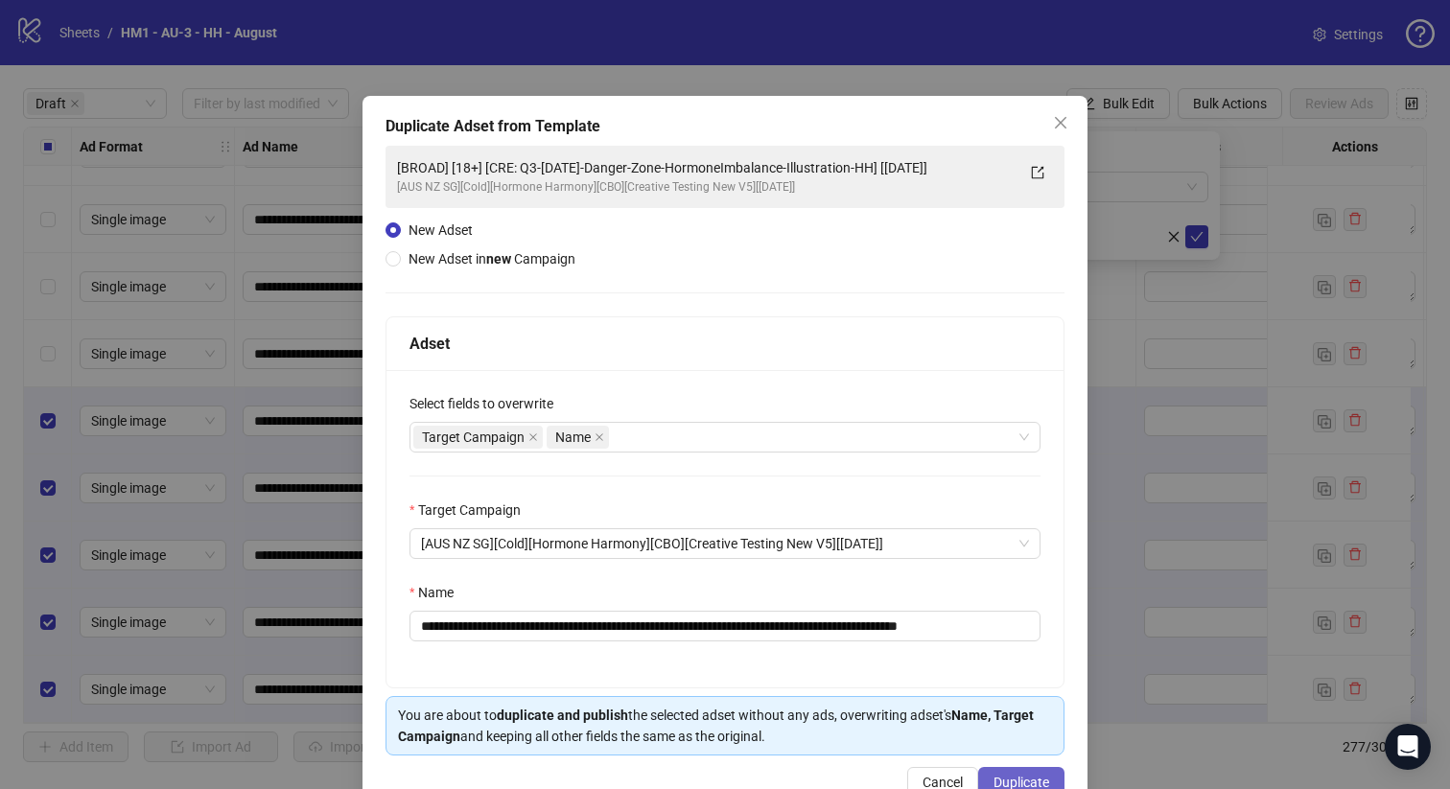
scroll to position [0, 0]
click at [1022, 775] on span "Duplicate" at bounding box center [1022, 782] width 56 height 15
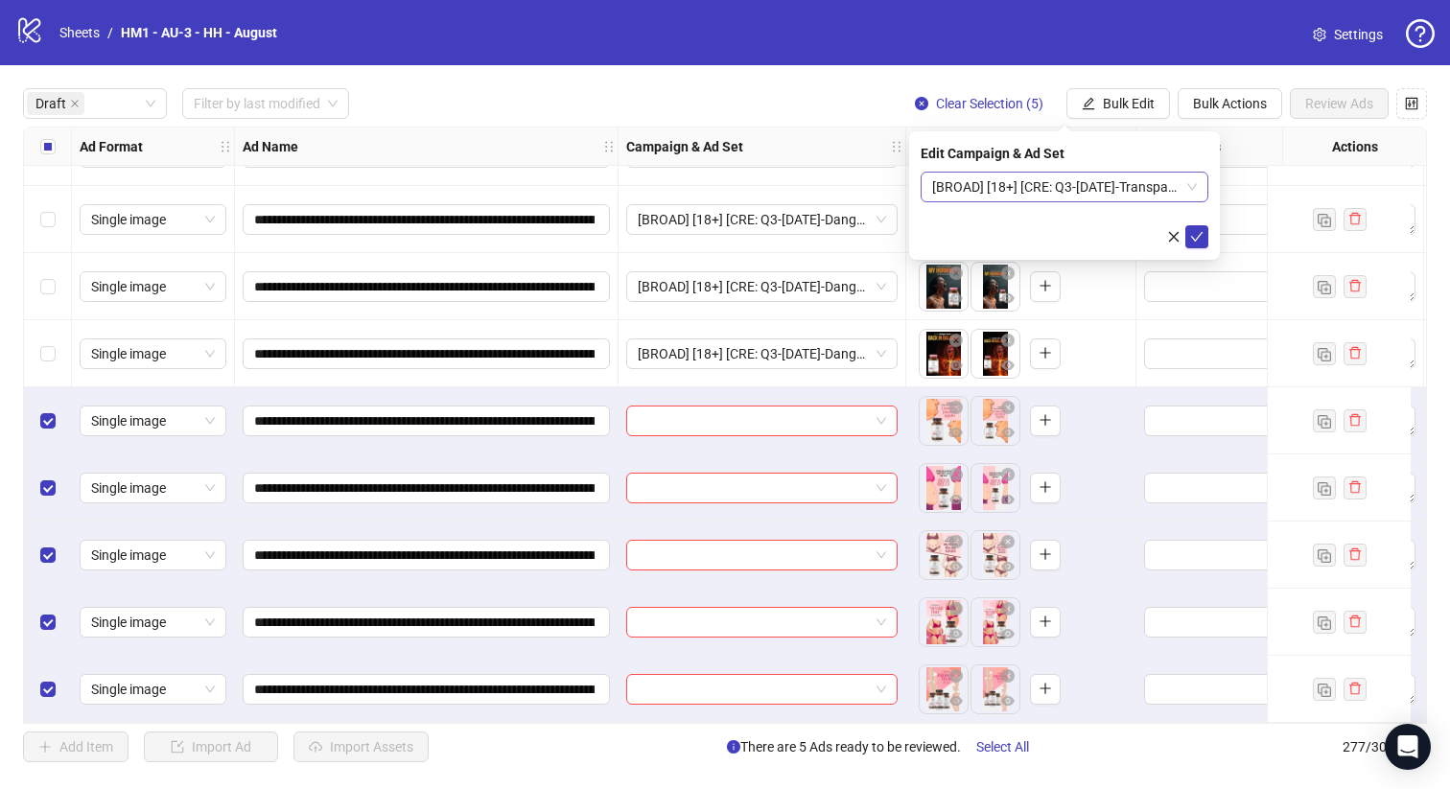
click at [1046, 181] on span "[BROAD] [18+] [CRE: Q3-[DATE]-Transparent-background-WeightLoss-Illustration-HH…" at bounding box center [1064, 187] width 265 height 29
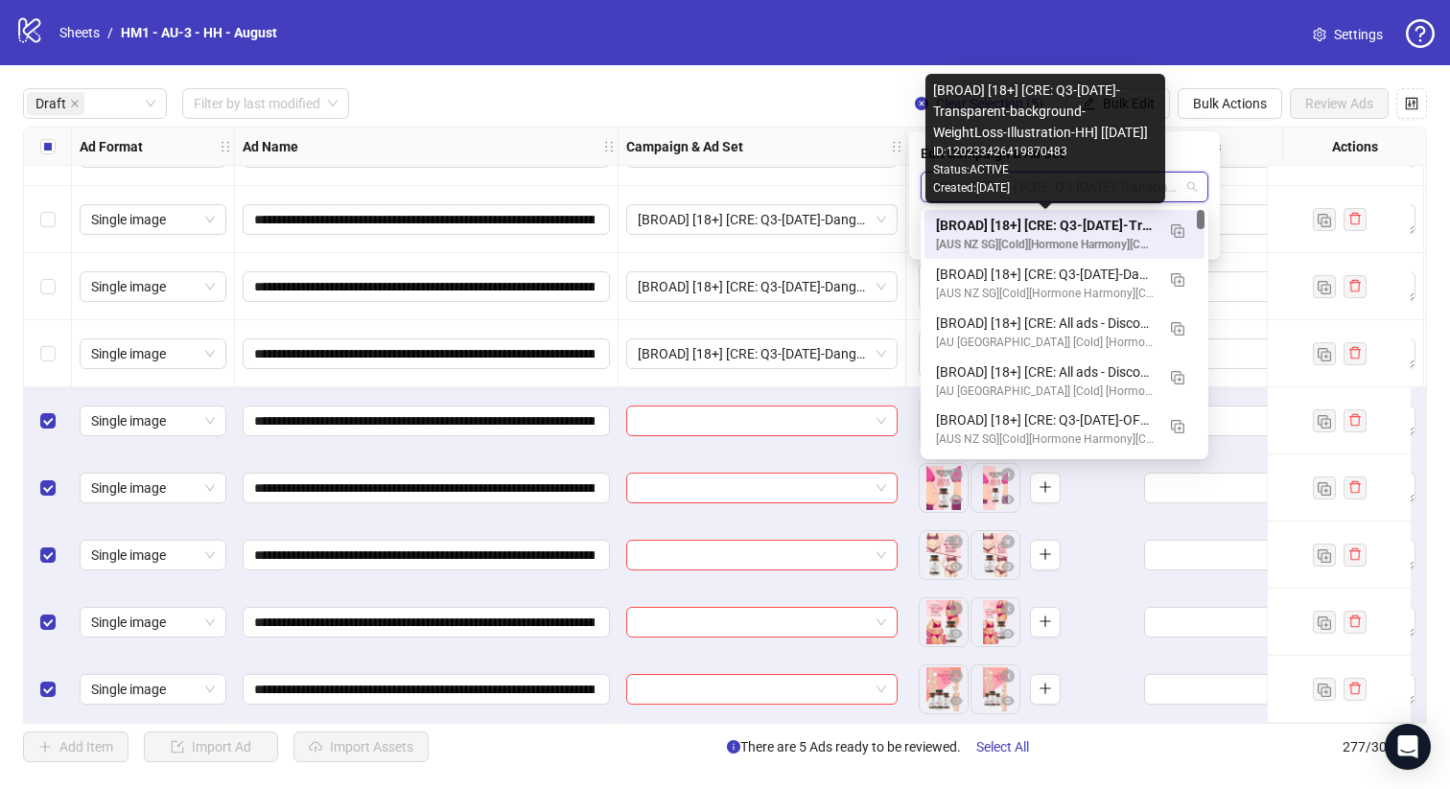
click at [1085, 227] on div "[BROAD] [18+] [CRE: Q3-[DATE]-Transparent-background-WeightLoss-Illustration-HH…" at bounding box center [1045, 225] width 219 height 21
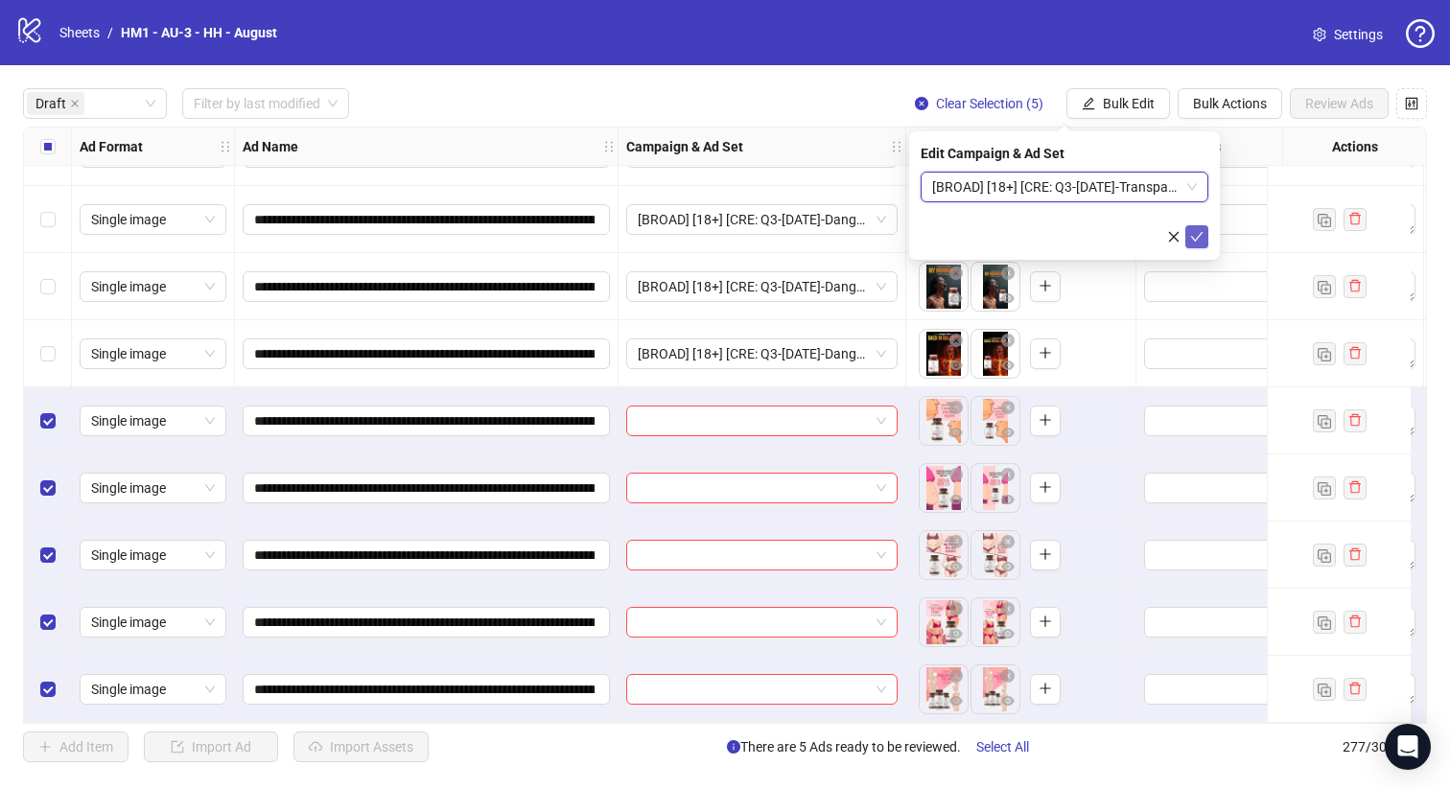
click at [1193, 236] on icon "check" at bounding box center [1196, 236] width 13 height 13
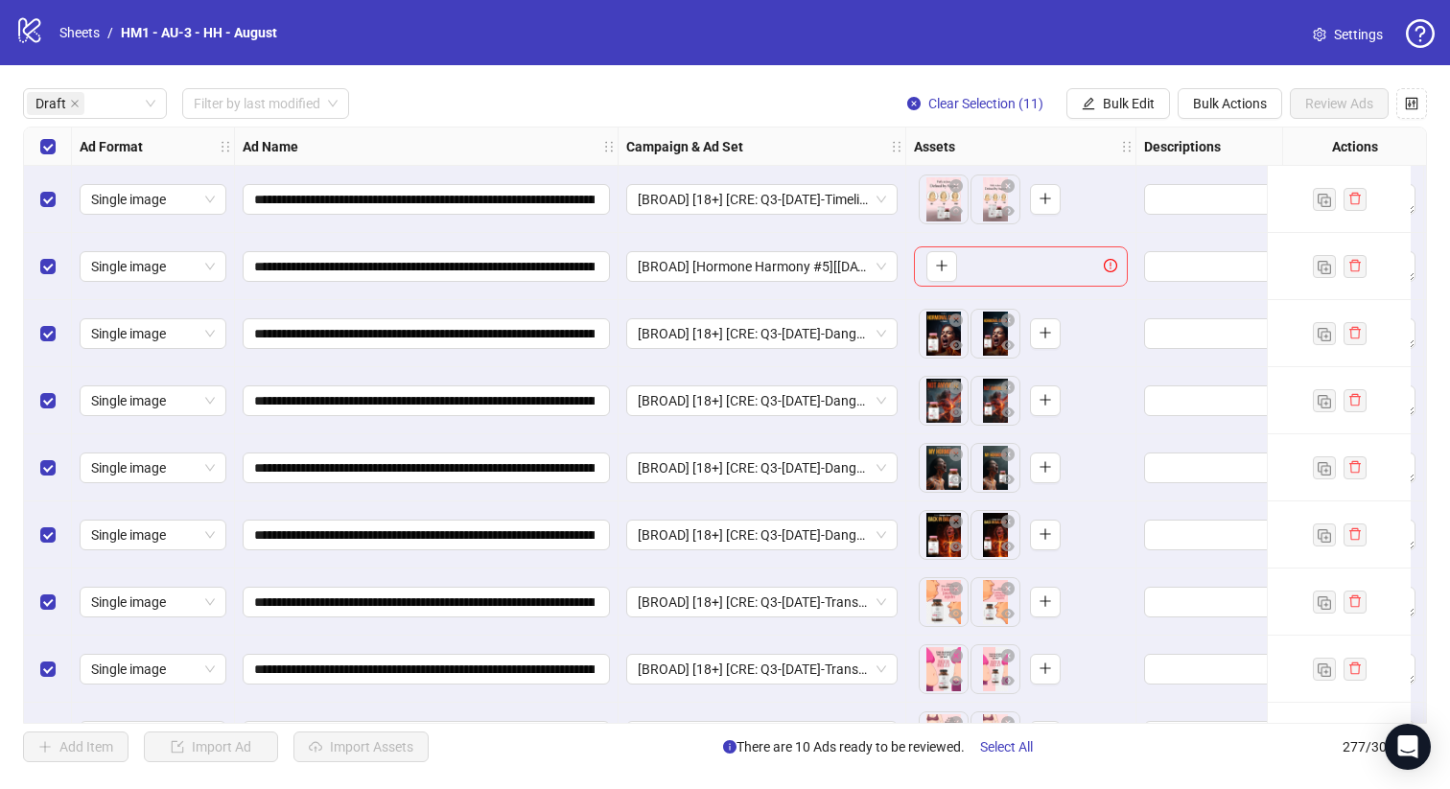
click at [50, 254] on div "Select row 2" at bounding box center [48, 266] width 48 height 67
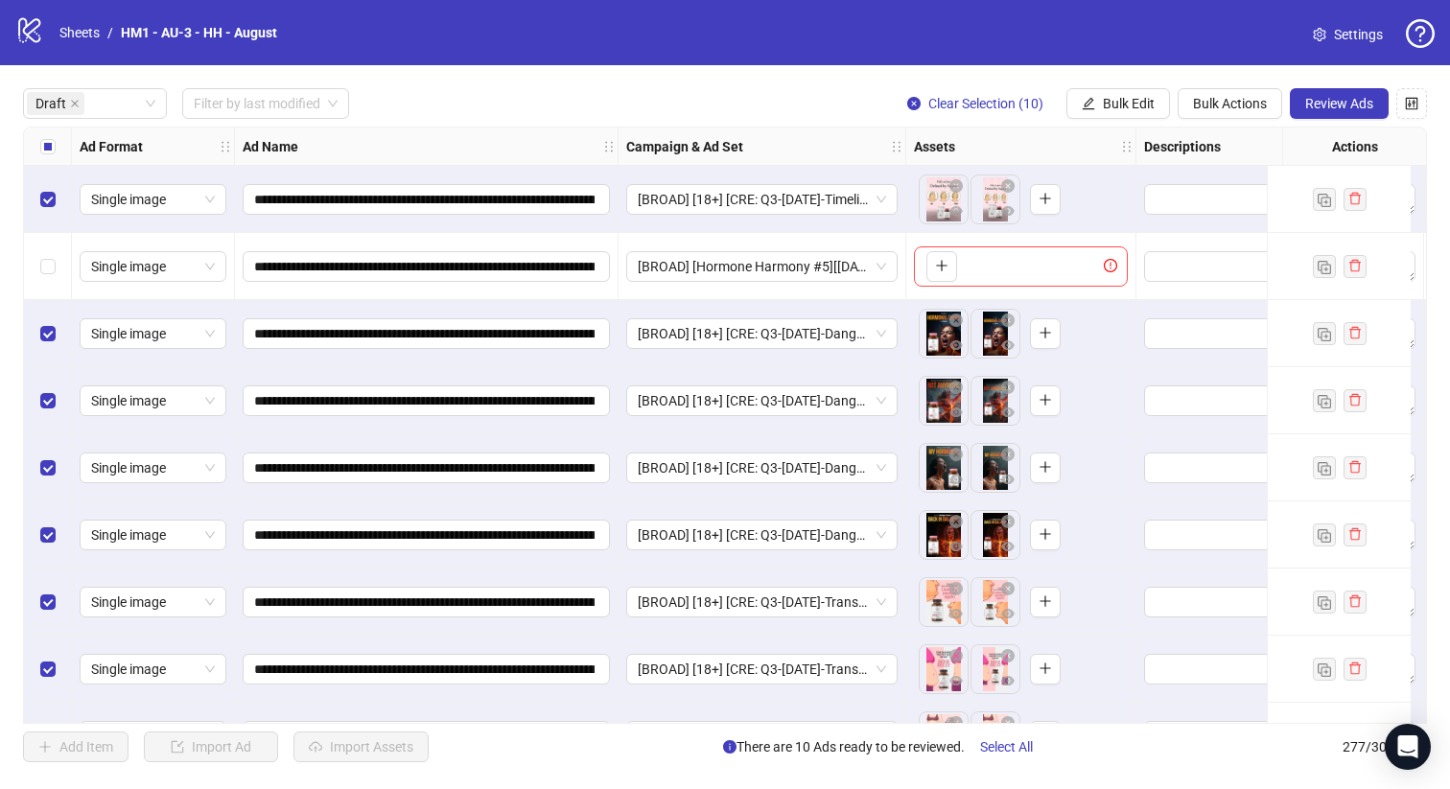
click at [53, 217] on div "Select row 1" at bounding box center [48, 199] width 48 height 67
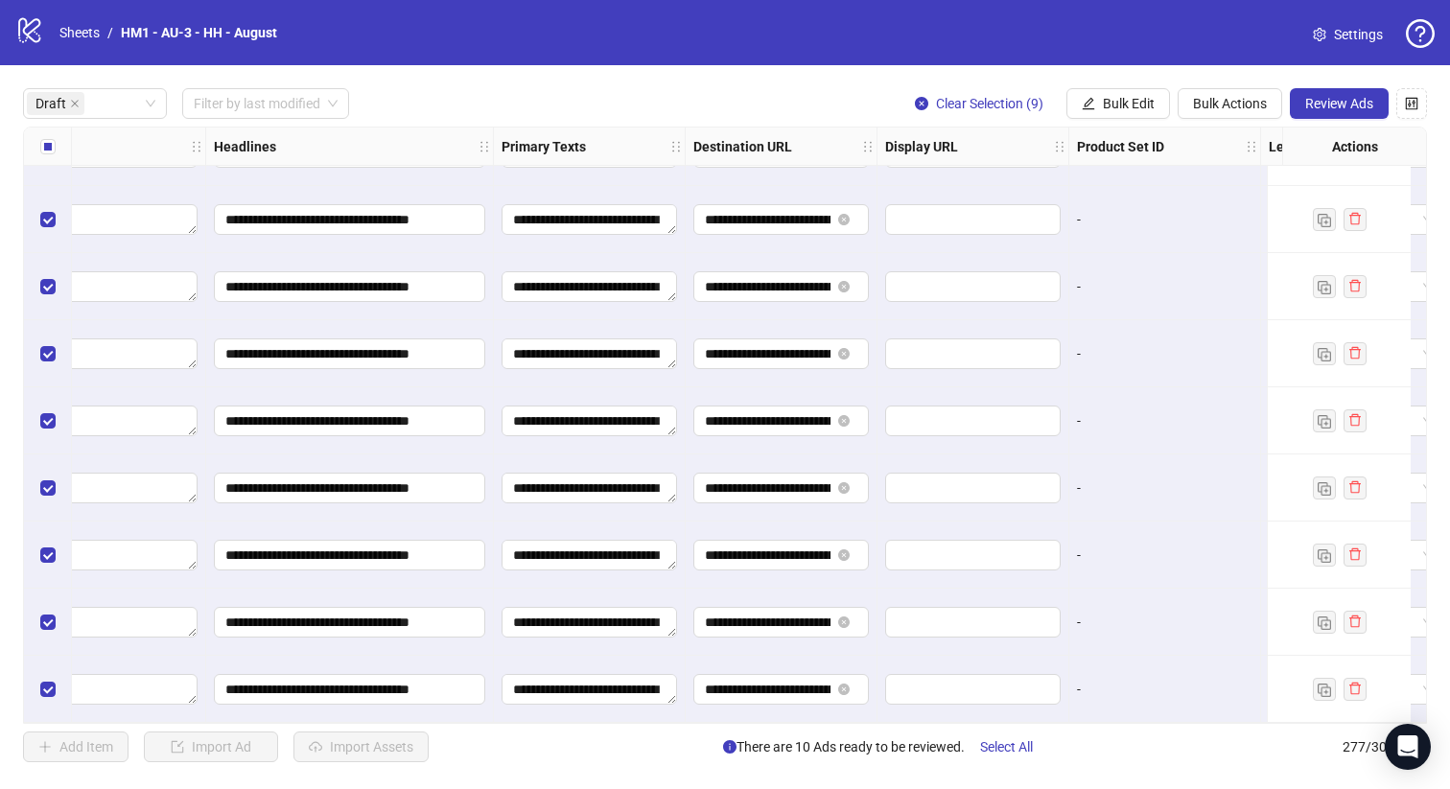
scroll to position [189, 1749]
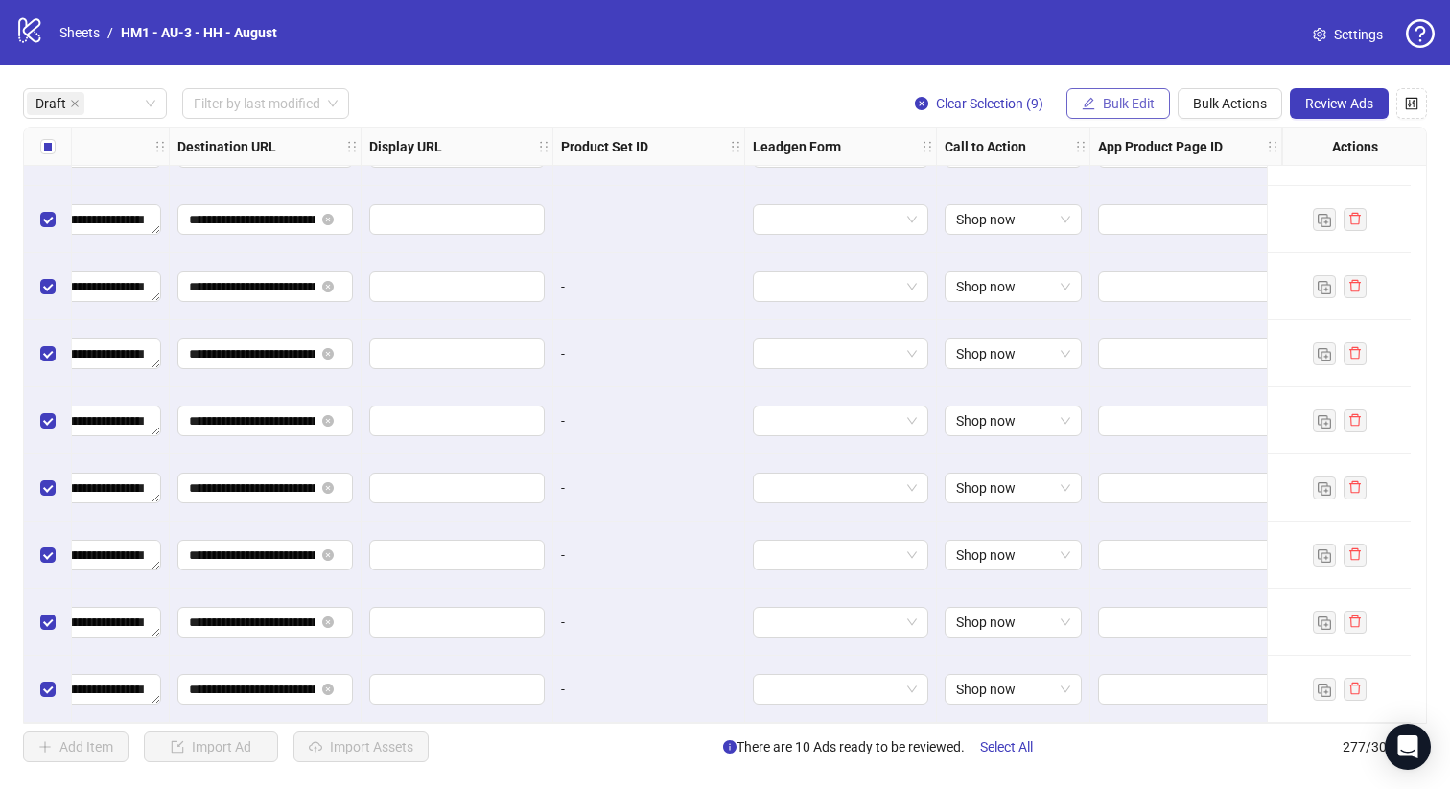
click at [1115, 90] on button "Bulk Edit" at bounding box center [1119, 103] width 104 height 31
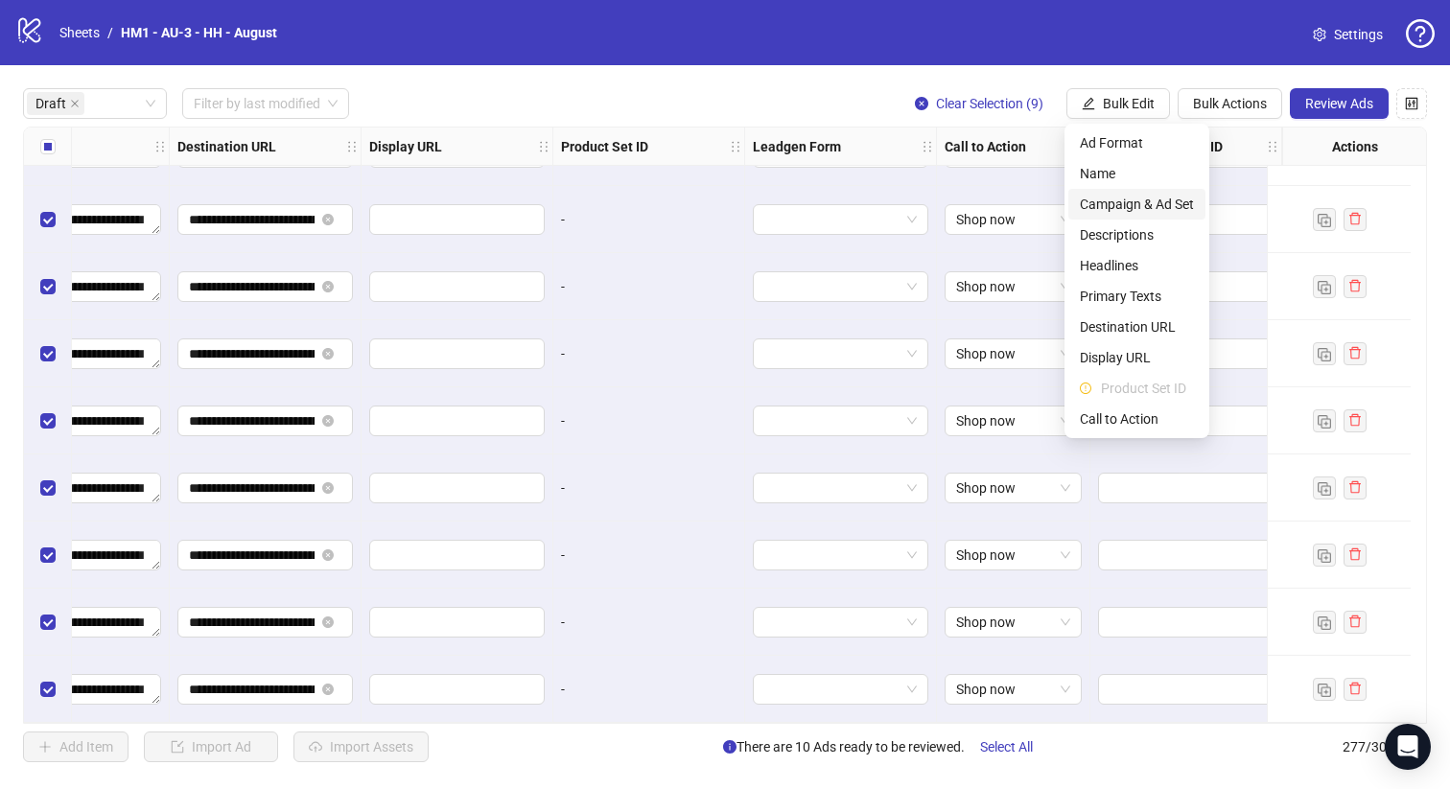
click at [1163, 213] on span "Campaign & Ad Set" at bounding box center [1137, 204] width 114 height 21
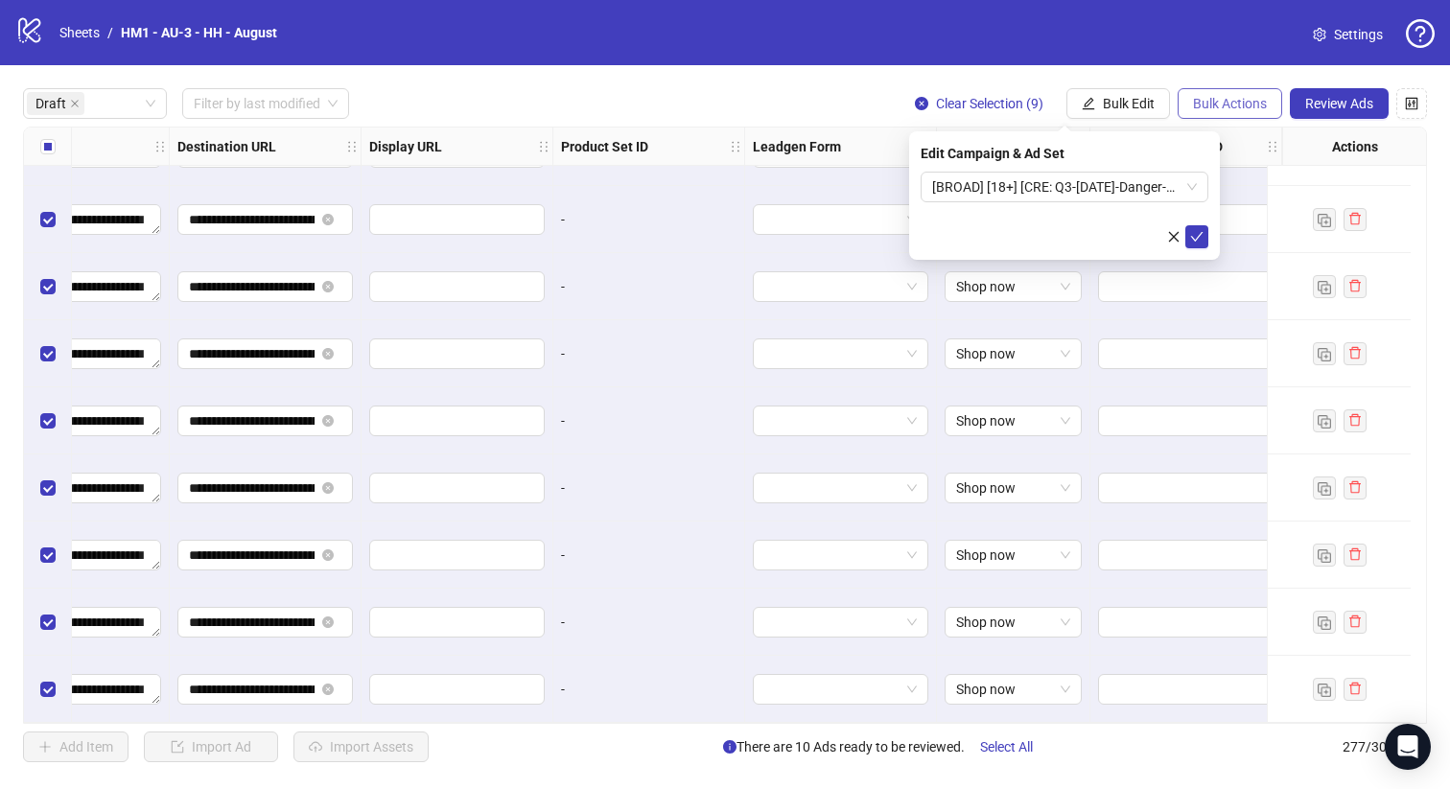
click at [1251, 103] on span "Bulk Actions" at bounding box center [1230, 103] width 74 height 15
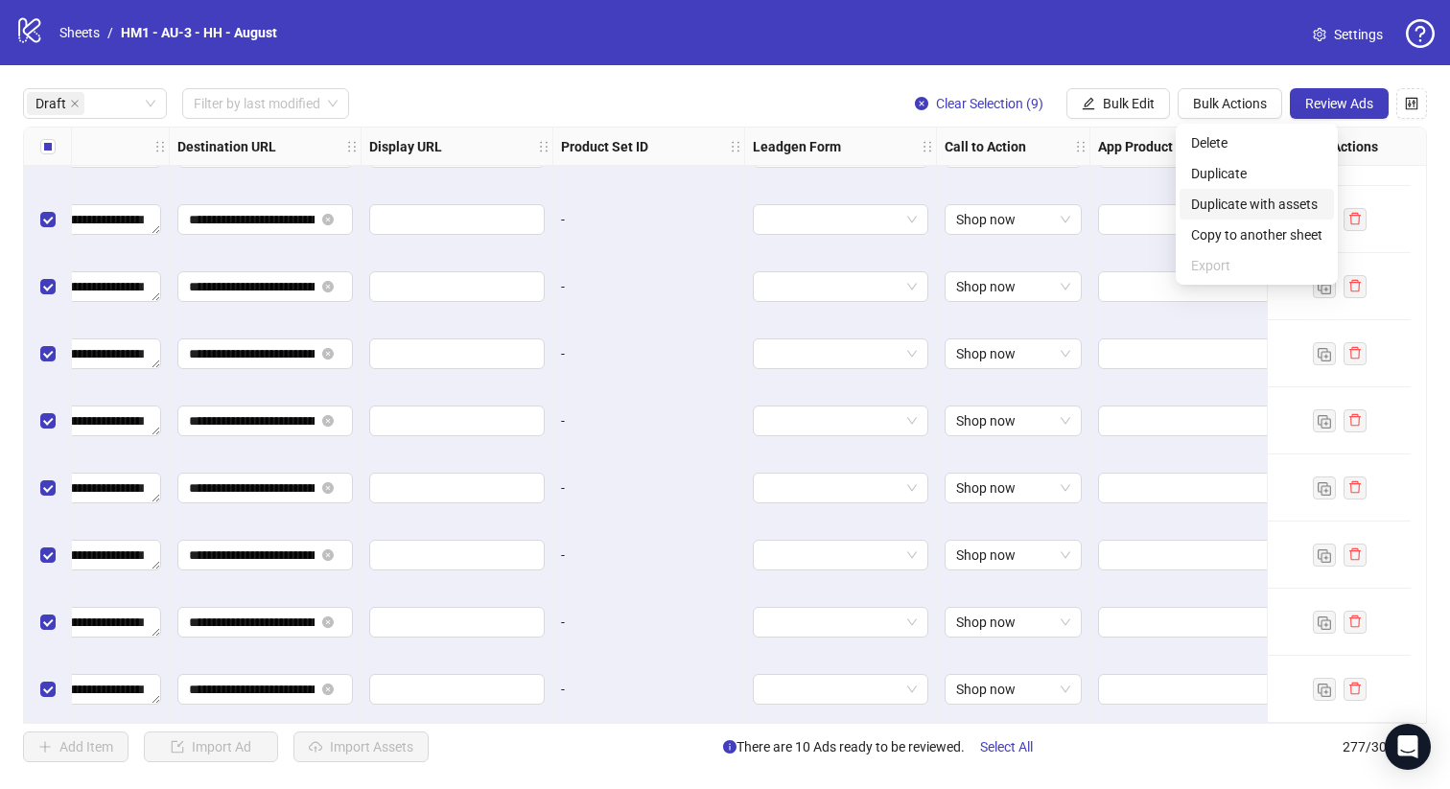
click at [1263, 207] on span "Duplicate with assets" at bounding box center [1256, 204] width 131 height 21
click at [1091, 111] on button "Bulk Edit" at bounding box center [1119, 103] width 104 height 31
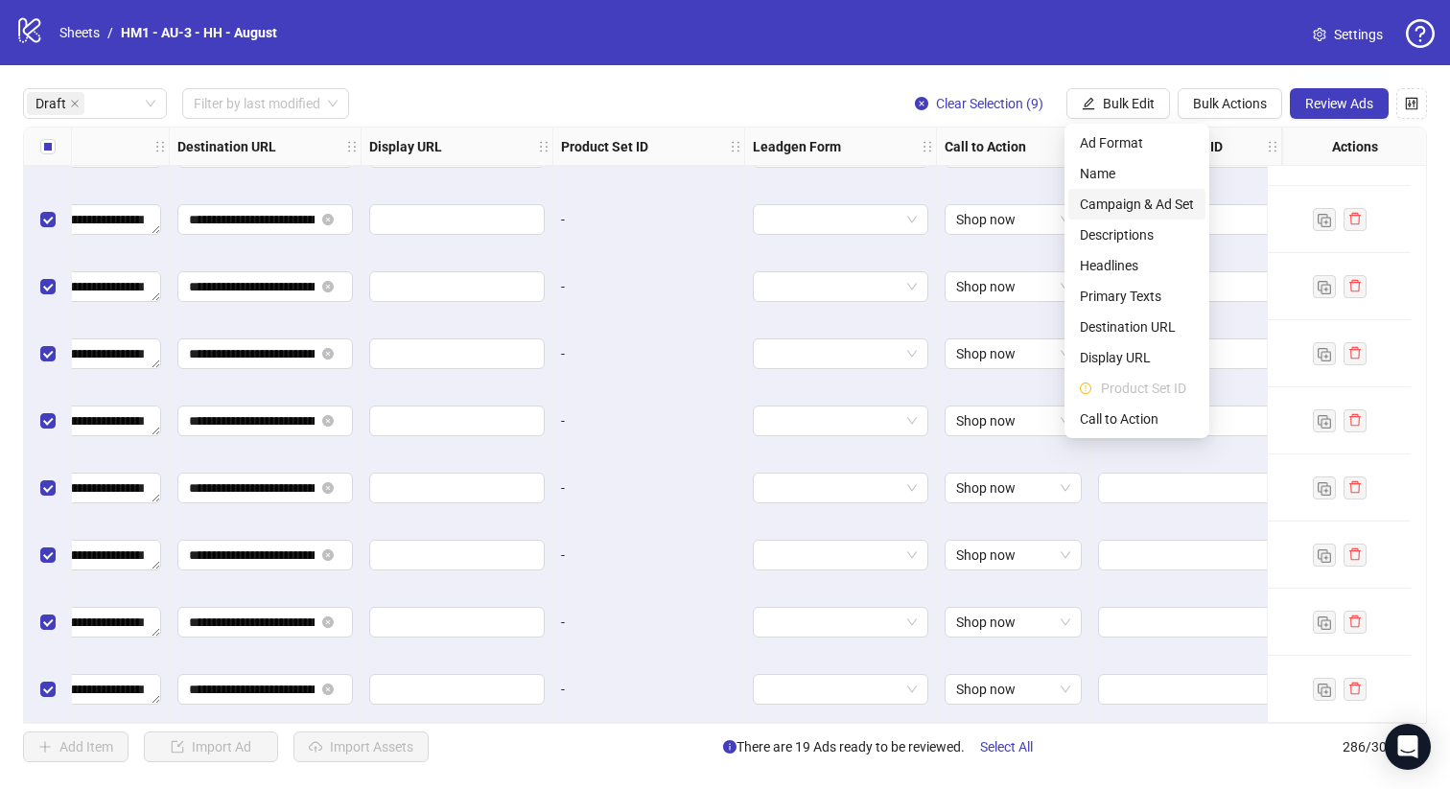
click at [1143, 192] on li "Campaign & Ad Set" at bounding box center [1136, 204] width 137 height 31
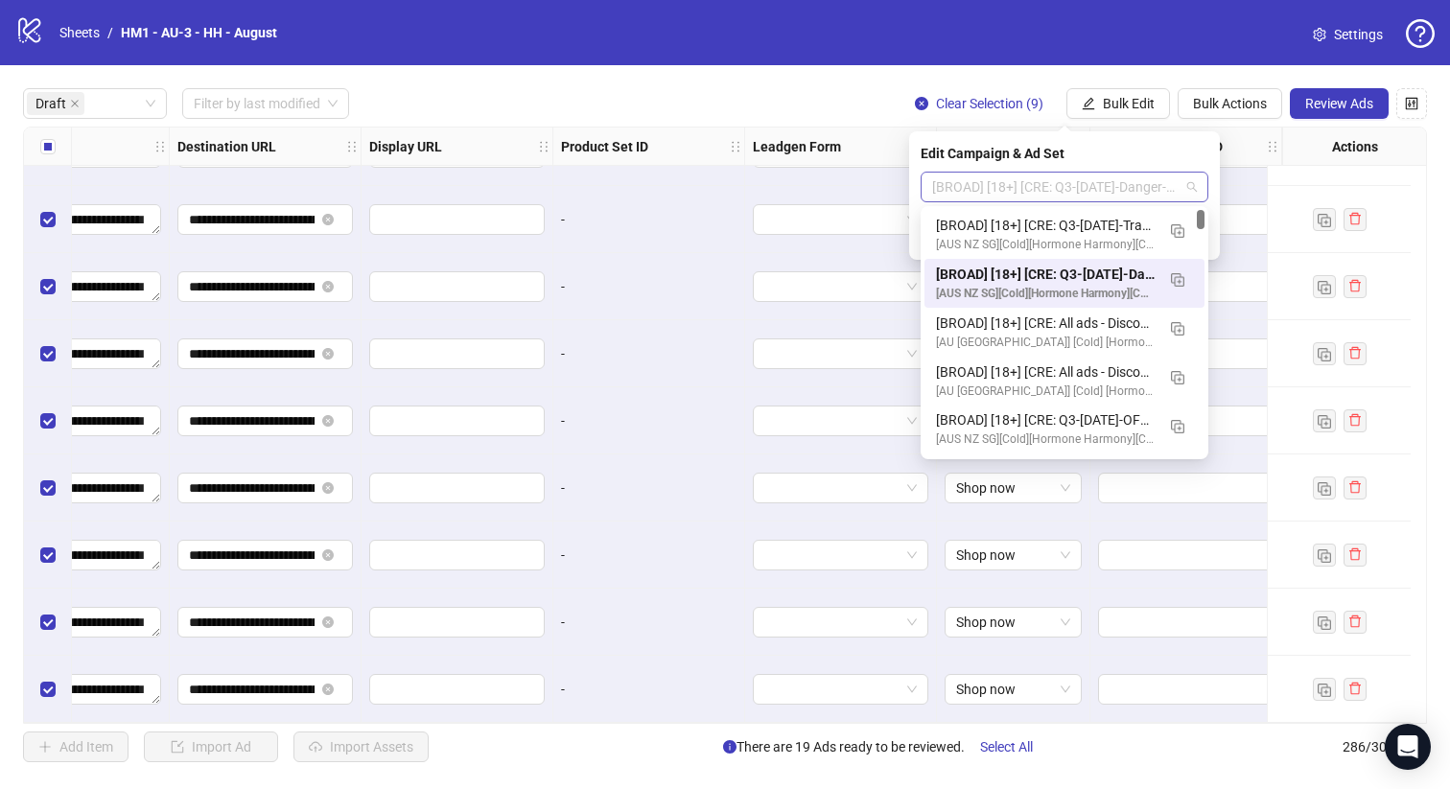
click at [1114, 179] on span "[BROAD] [18+] [CRE: Q3-[DATE]-Danger-Zone-HormoneImbalance-Illustration-HH] [[D…" at bounding box center [1064, 187] width 265 height 29
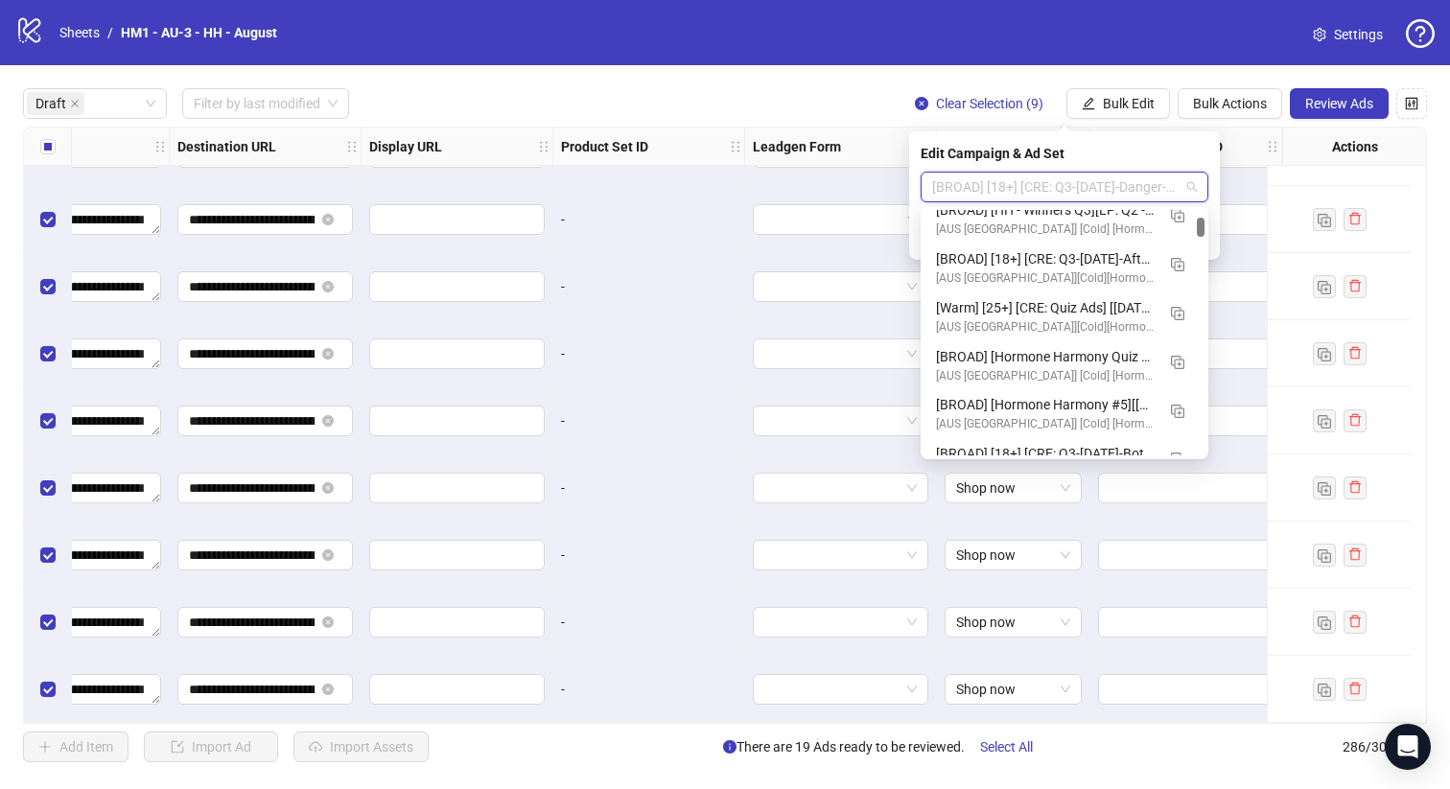
scroll to position [546, 0]
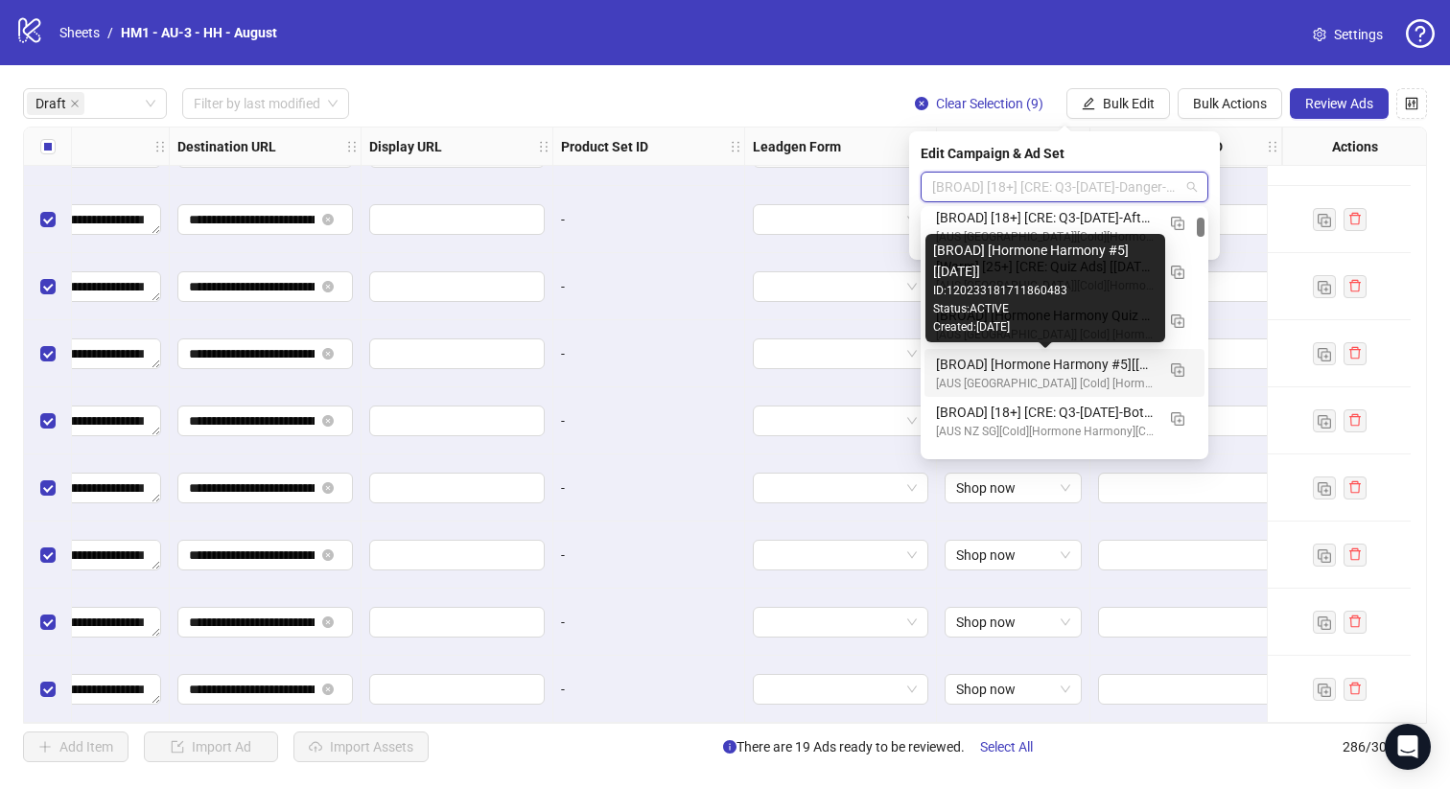
click at [1112, 362] on div "[BROAD] [Hormone Harmony #5][[DATE]]" at bounding box center [1045, 364] width 219 height 21
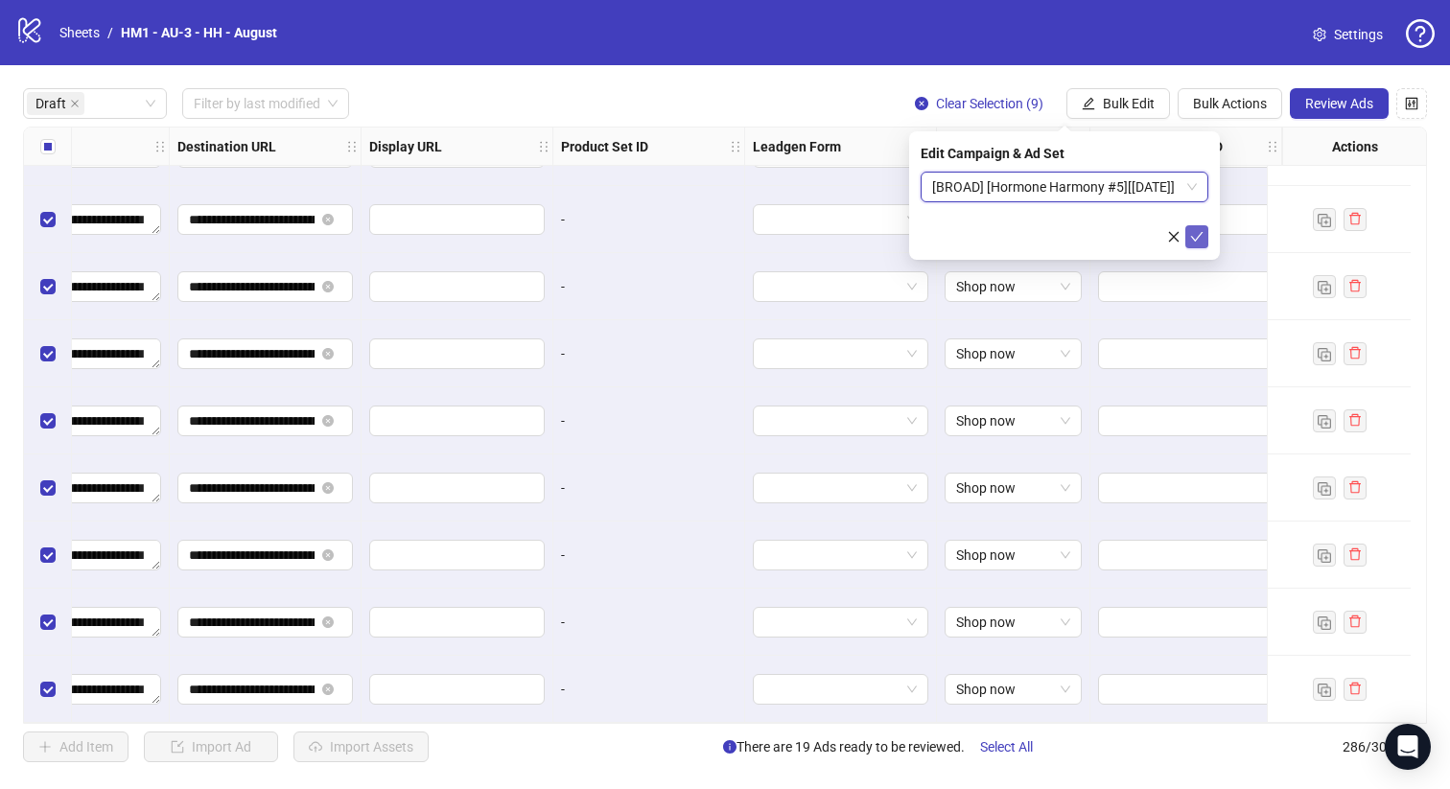
click at [1193, 241] on icon "check" at bounding box center [1196, 236] width 13 height 13
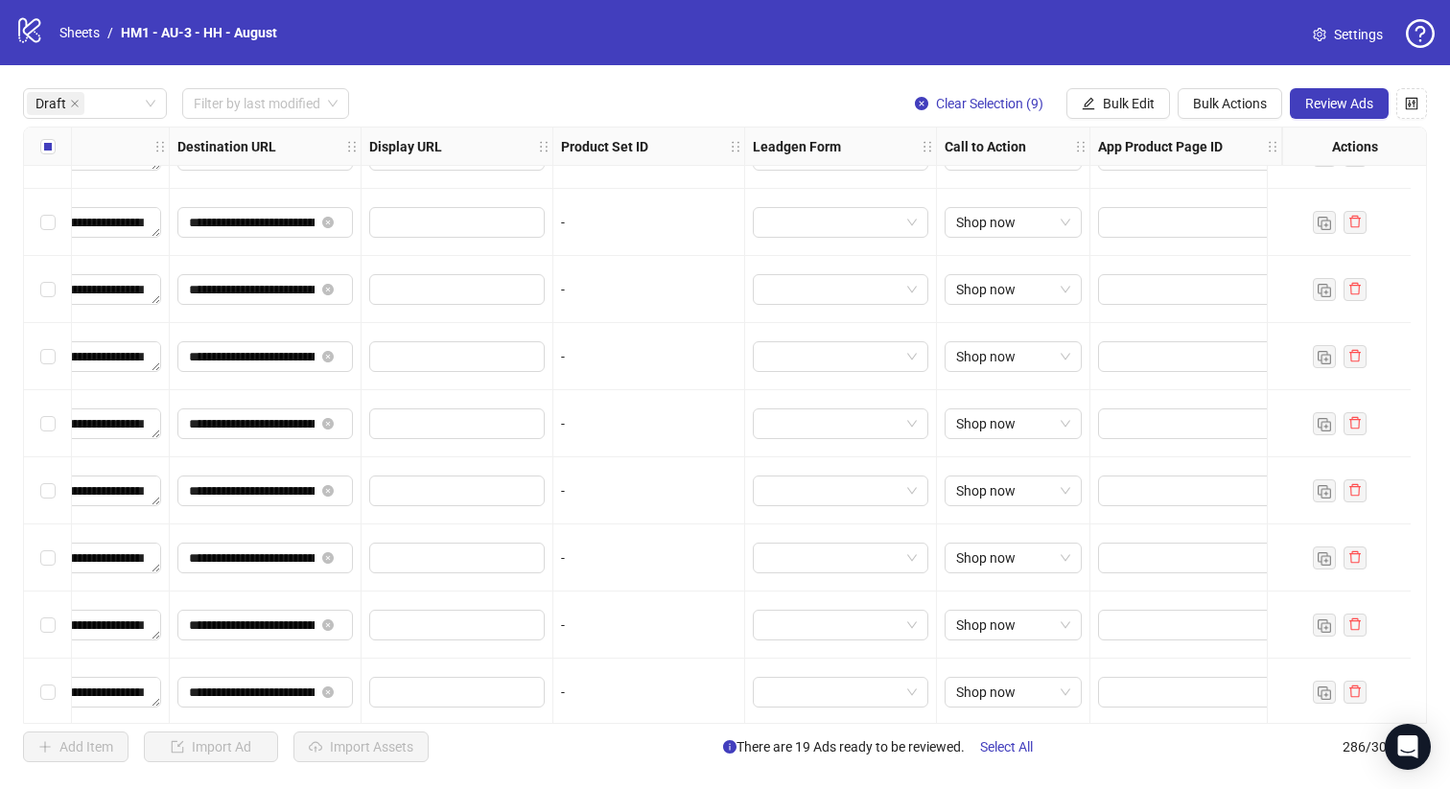
scroll to position [0, 1749]
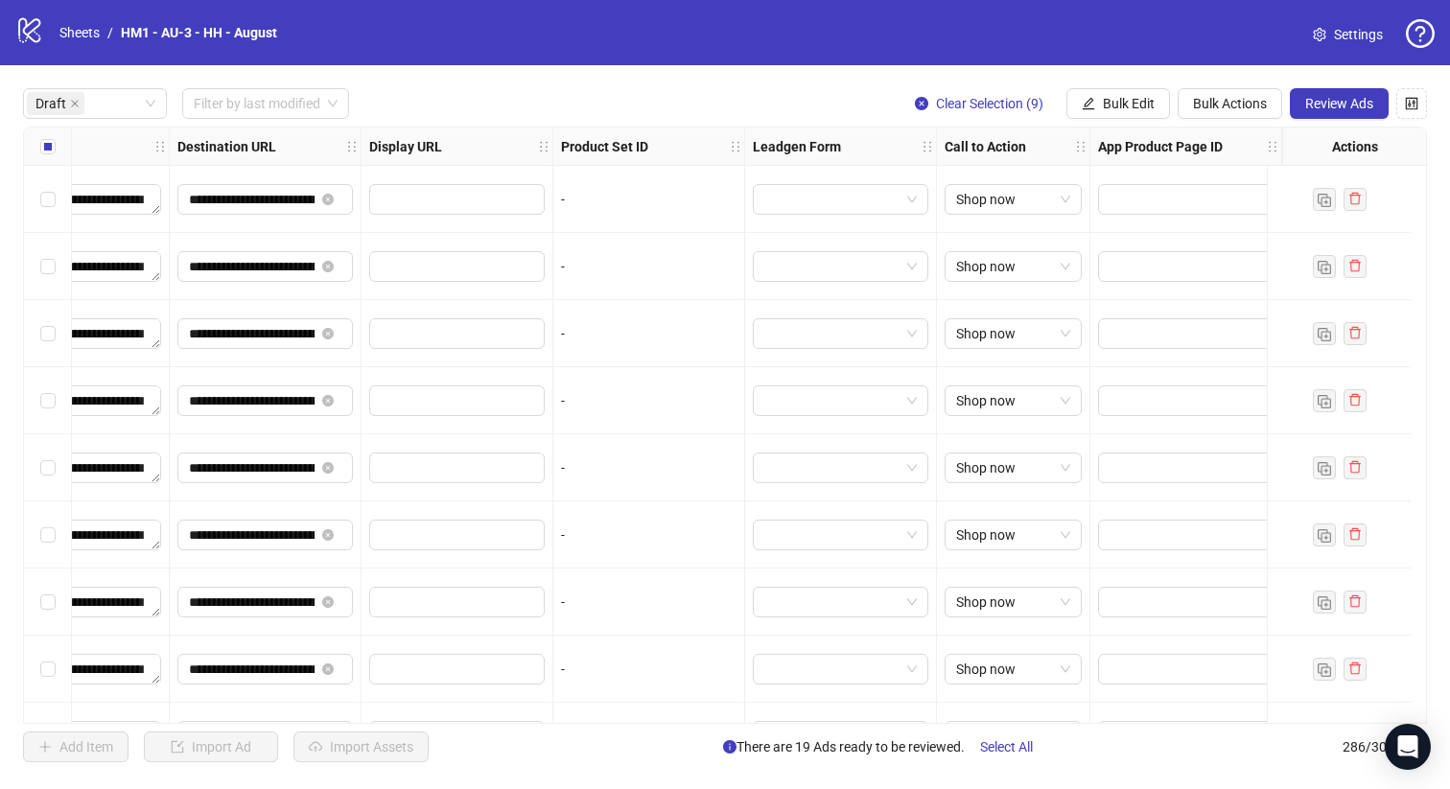
click at [56, 144] on div "Select all rows" at bounding box center [48, 147] width 48 height 38
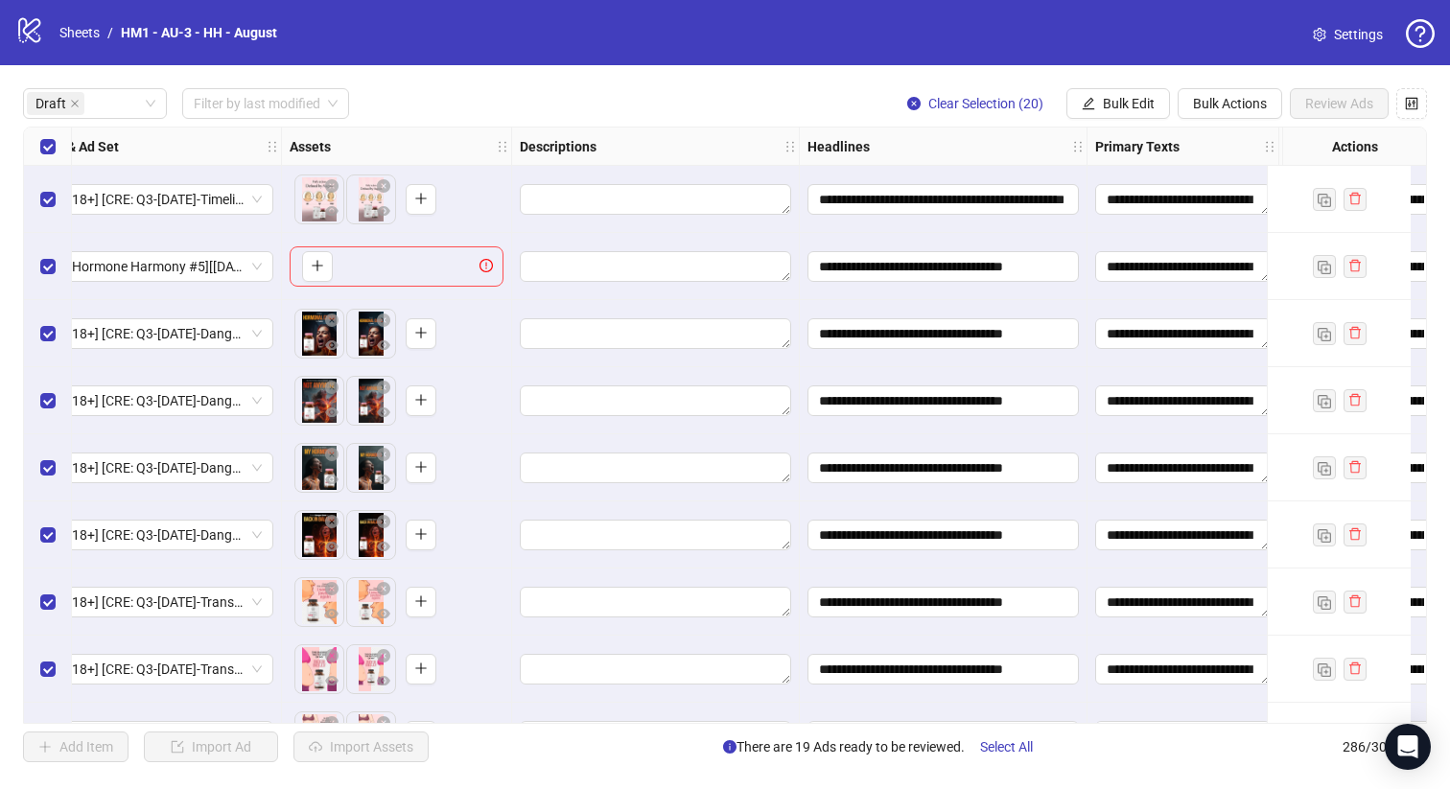
scroll to position [0, 0]
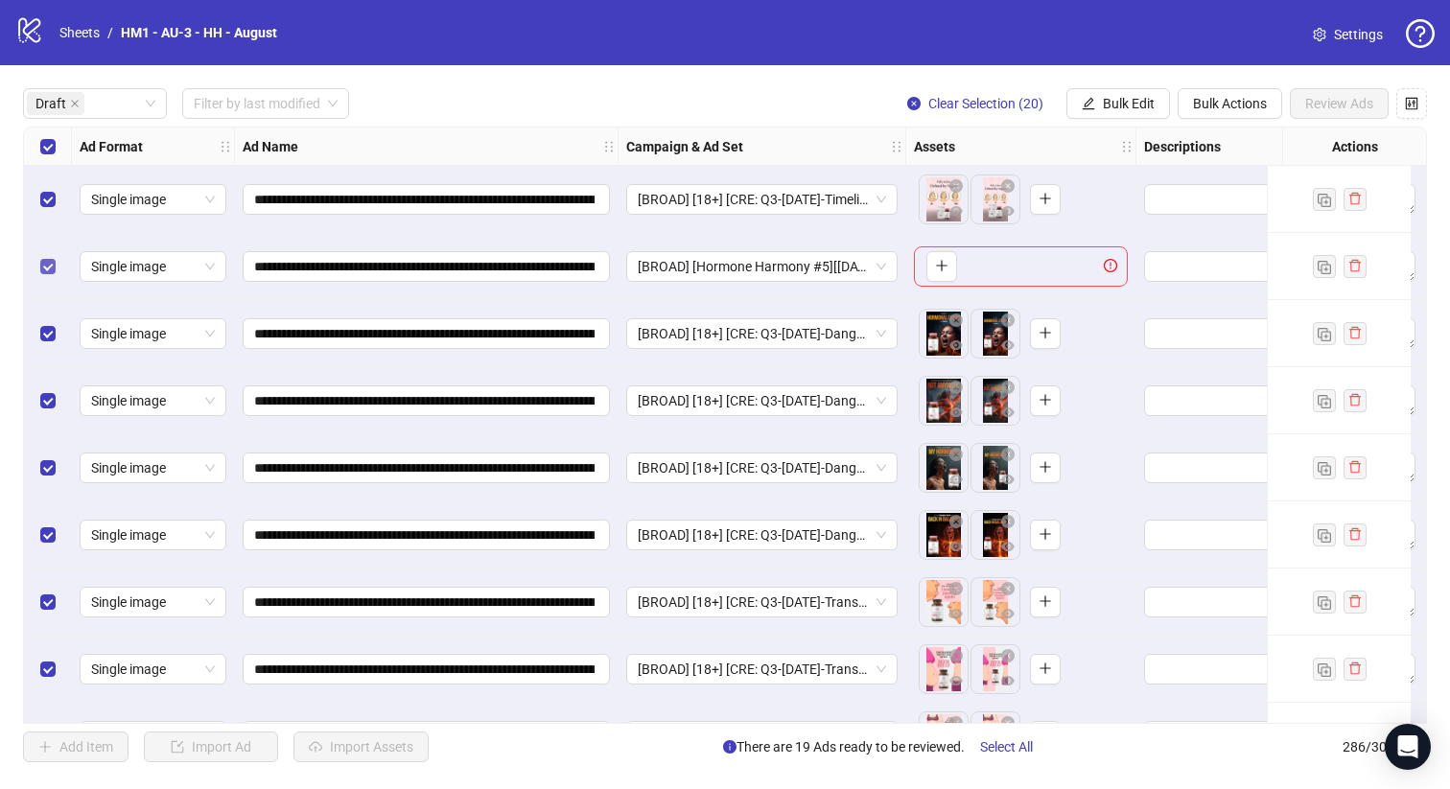
click at [52, 258] on label "Select row 2" at bounding box center [47, 266] width 15 height 21
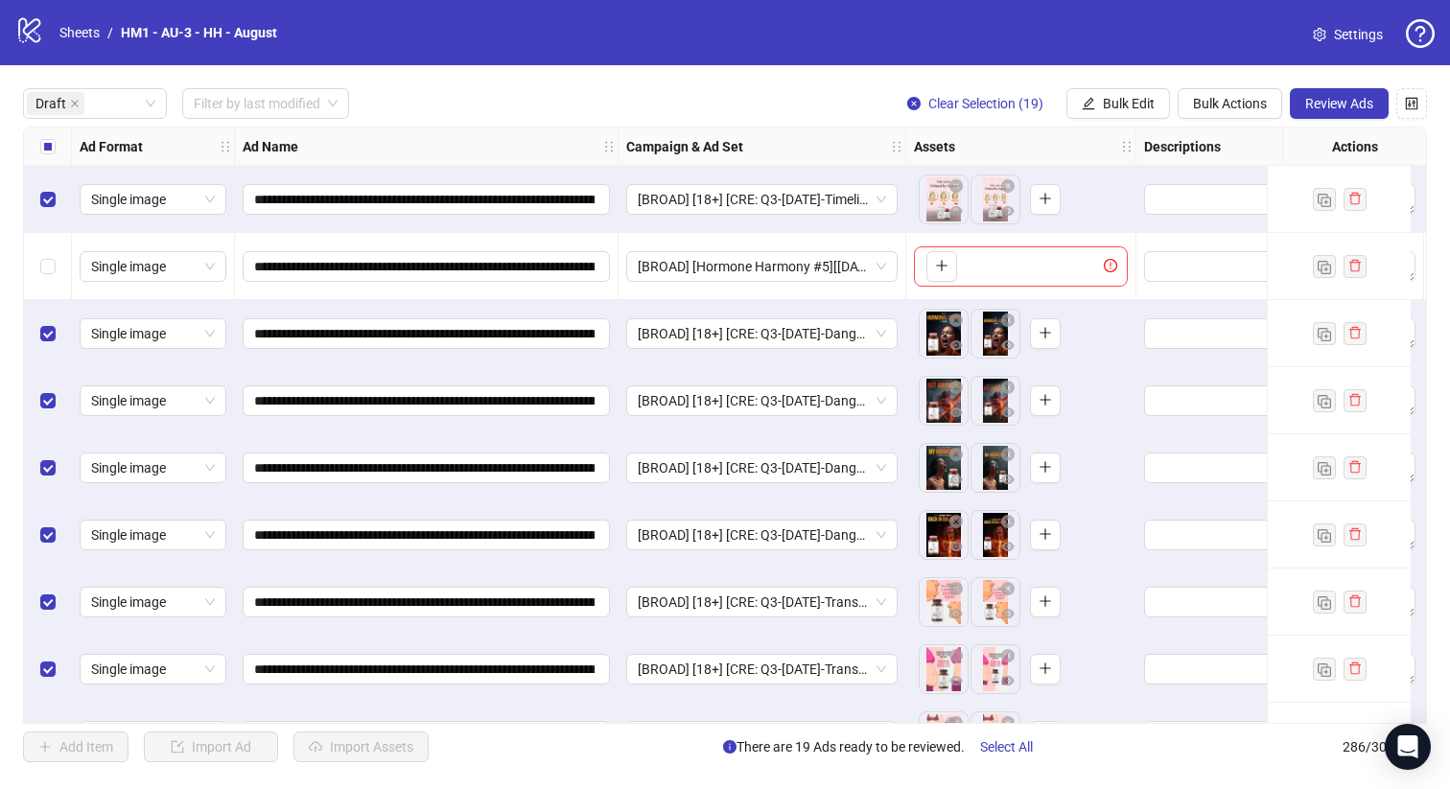
click at [52, 181] on div "Select row 1" at bounding box center [48, 199] width 48 height 67
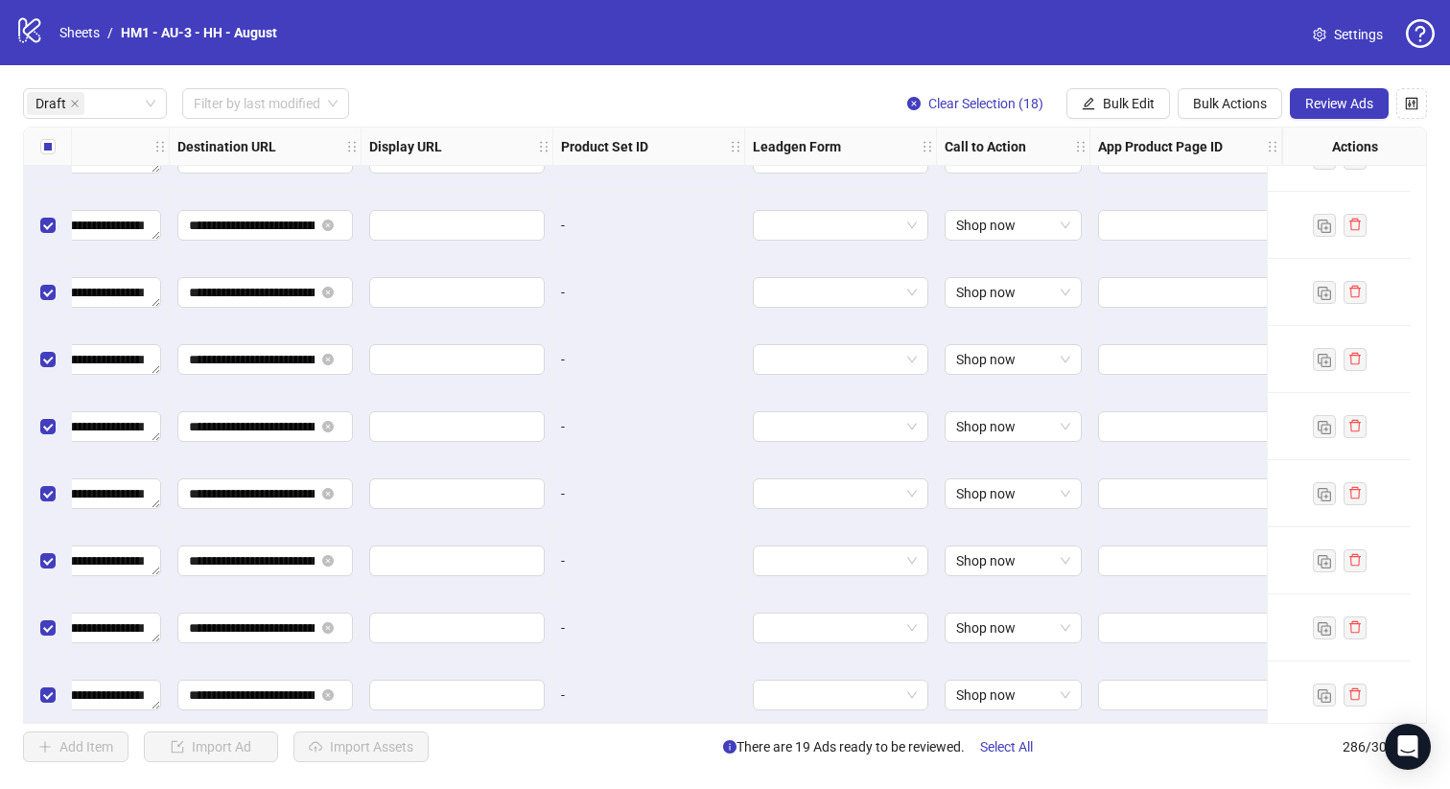
scroll to position [0, 1749]
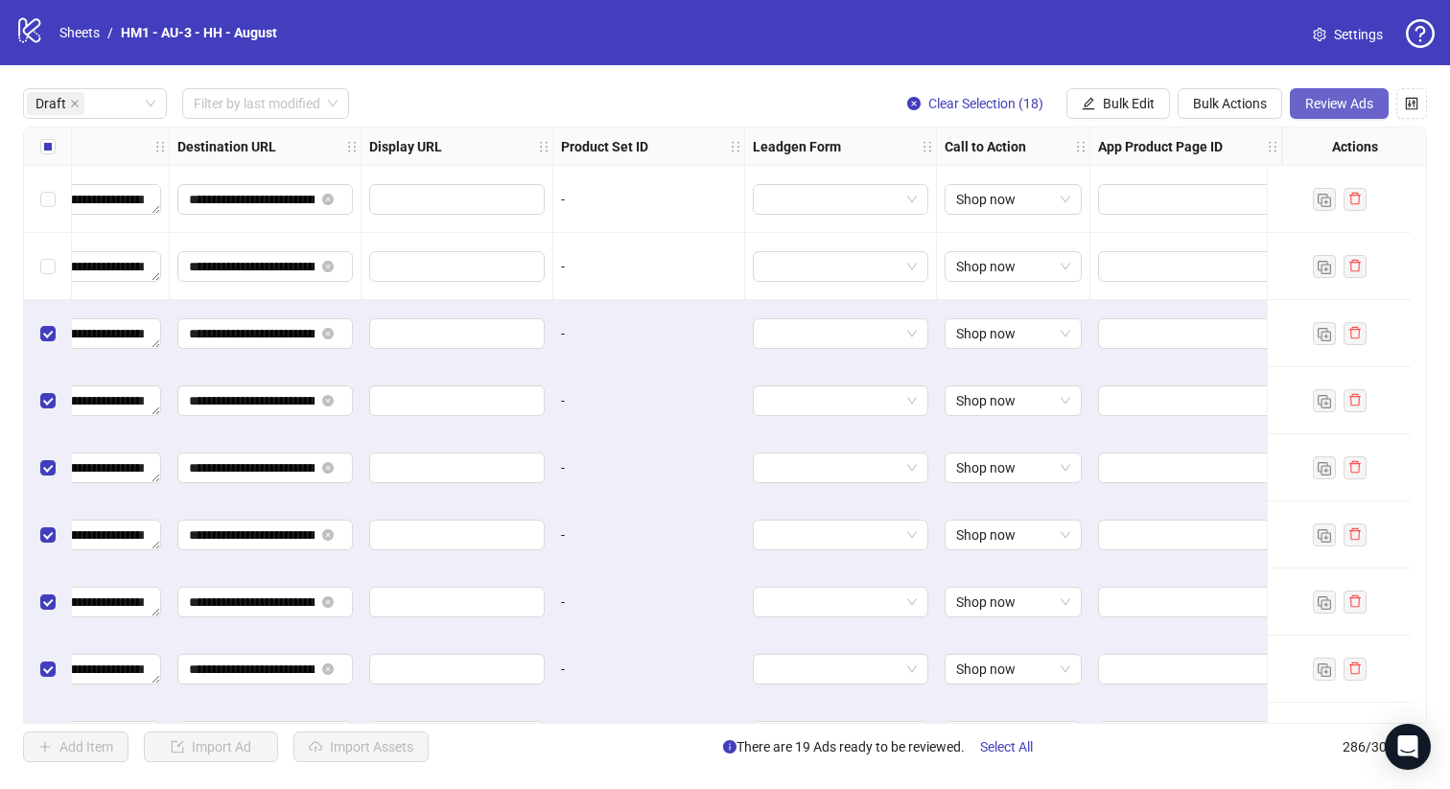
click at [1325, 119] on button "Review Ads" at bounding box center [1339, 103] width 99 height 31
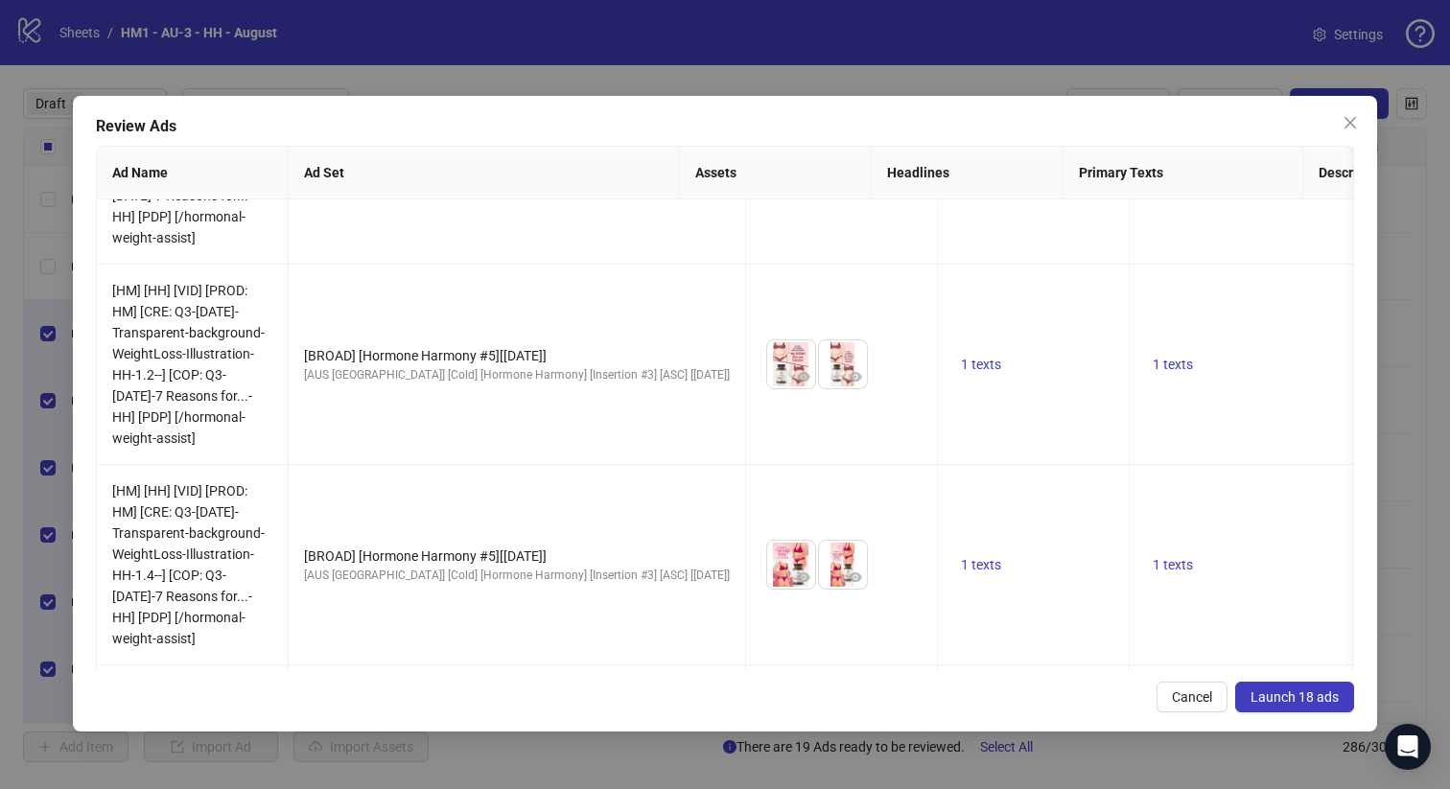
scroll to position [3137, 0]
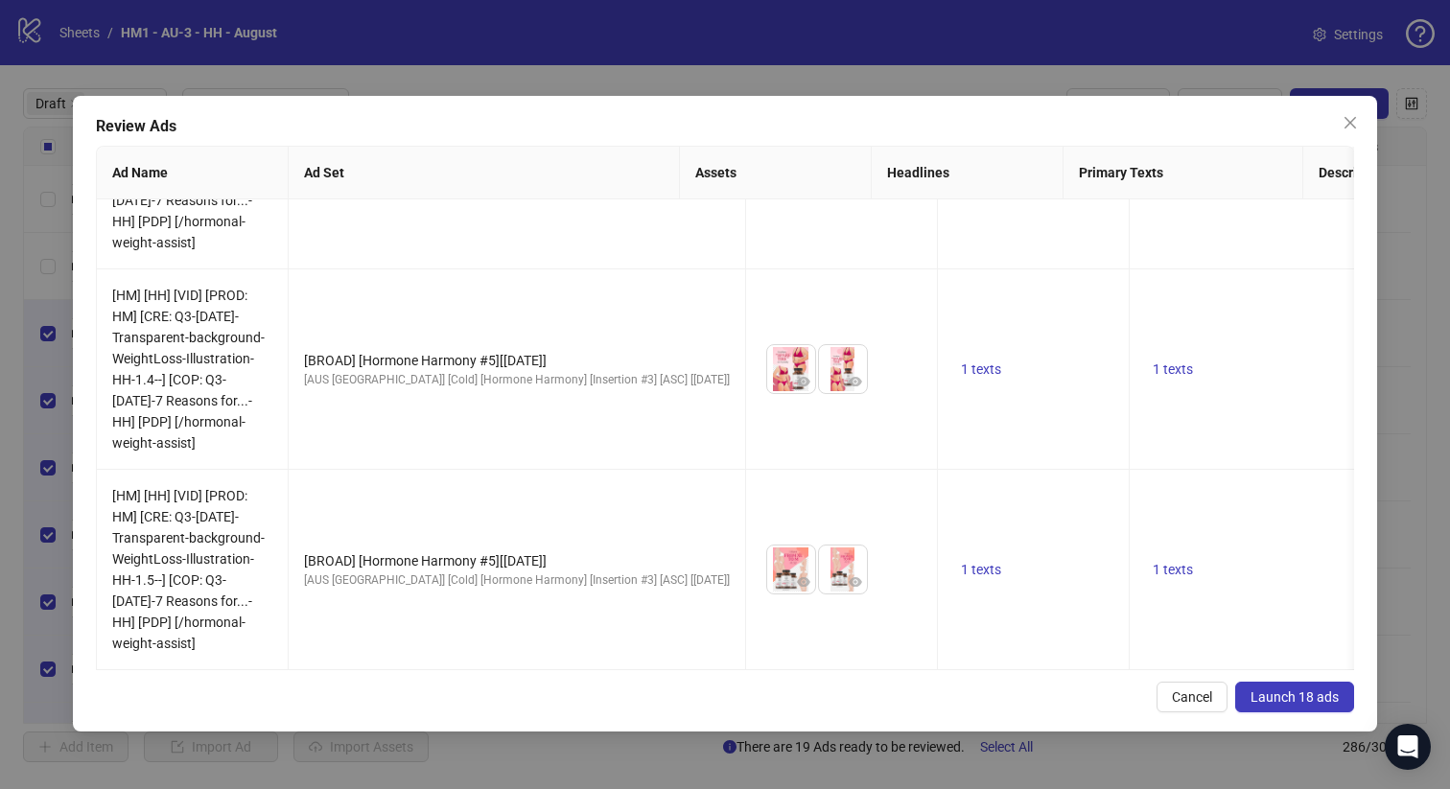
click at [1308, 696] on span "Launch 18 ads" at bounding box center [1295, 697] width 88 height 15
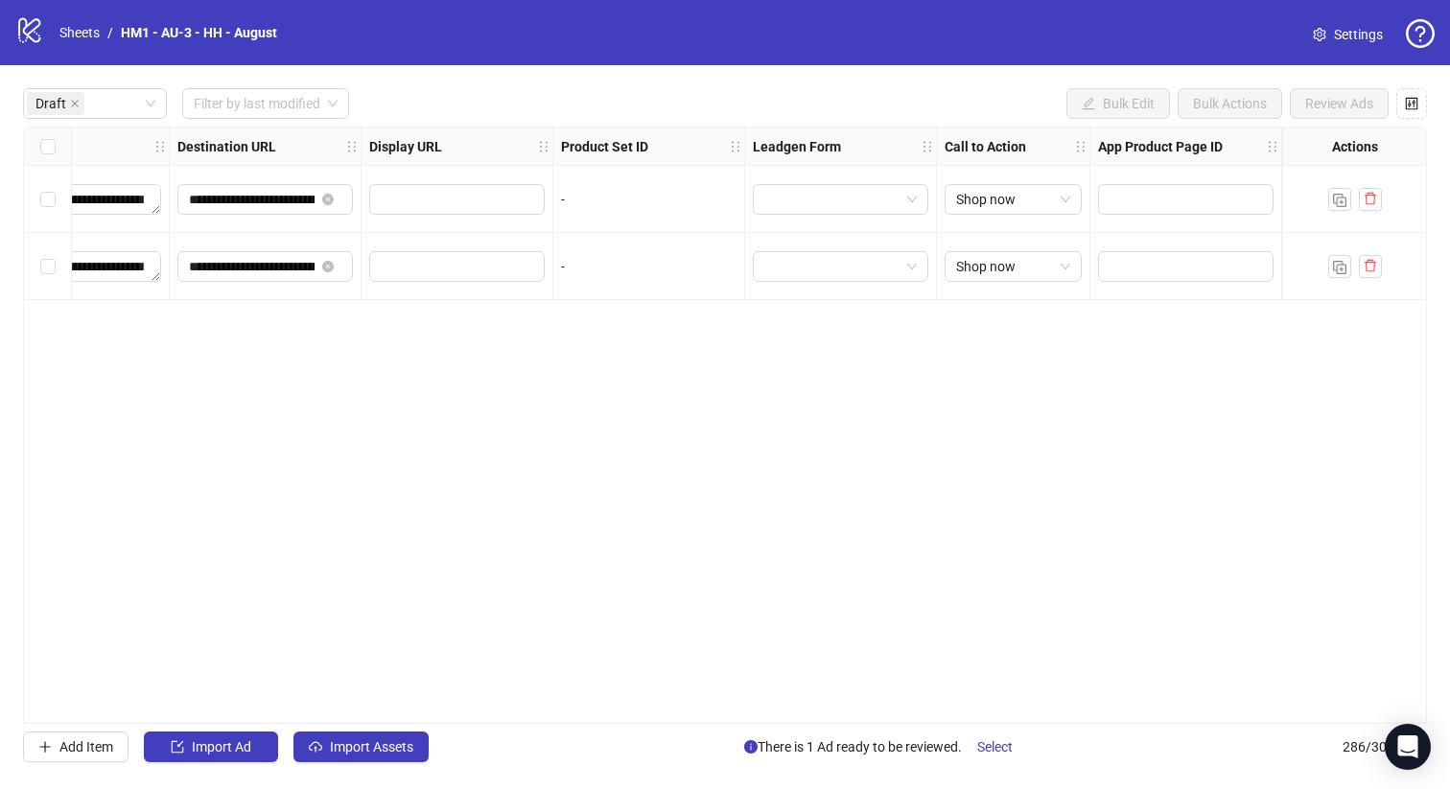
scroll to position [0, 1734]
